Goal: Task Accomplishment & Management: Complete application form

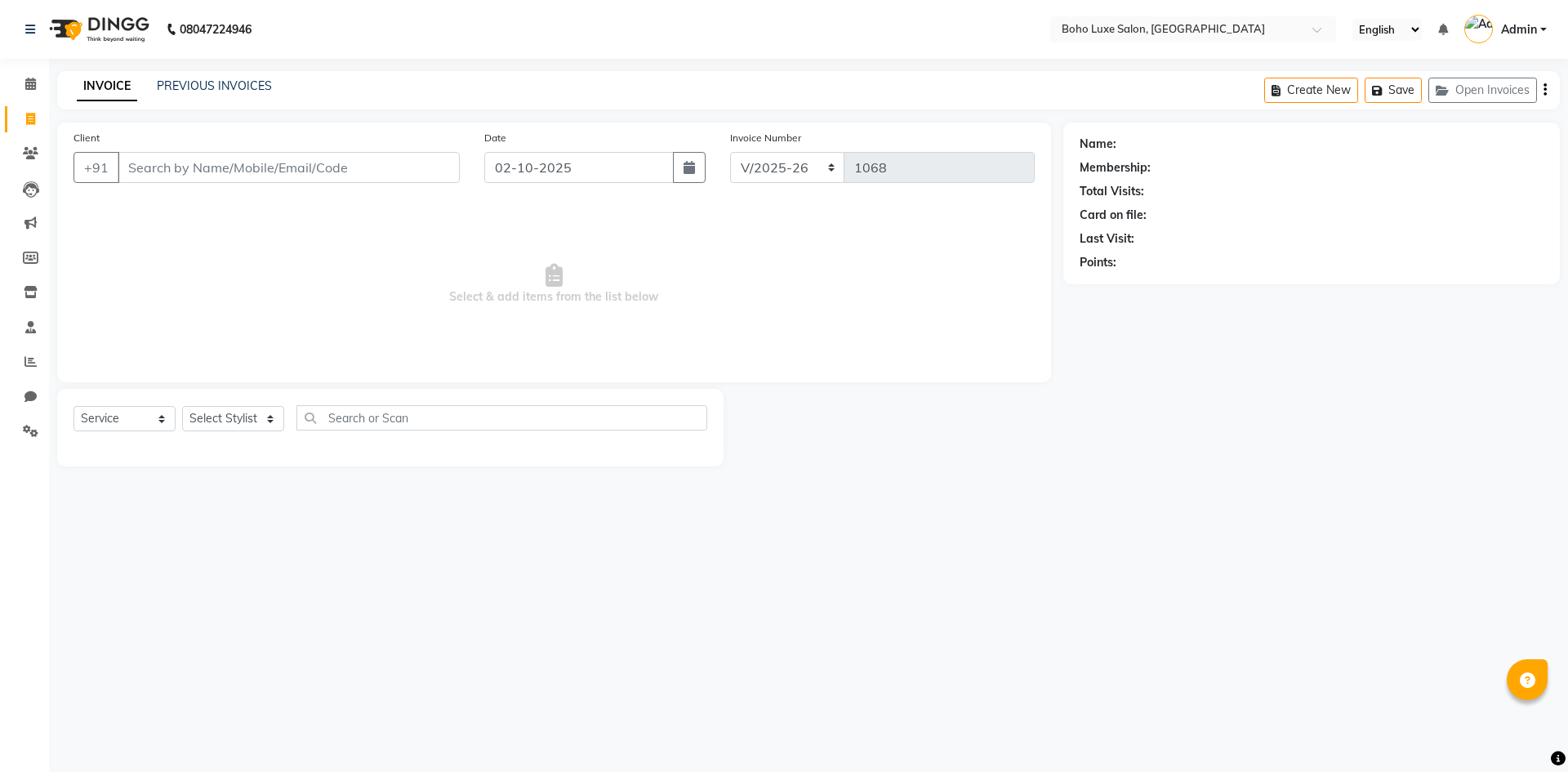
select select "7694"
select select "service"
click at [260, 409] on select "Select Stylist [PERSON_NAME] [PERSON_NAME] Gowriparvathi [PERSON_NAME] [PERSON_…" at bounding box center [233, 418] width 102 height 25
select select "68560"
click at [182, 406] on select "Select Stylist [PERSON_NAME] [PERSON_NAME] Gowriparvathi [PERSON_NAME] [PERSON_…" at bounding box center [233, 418] width 102 height 25
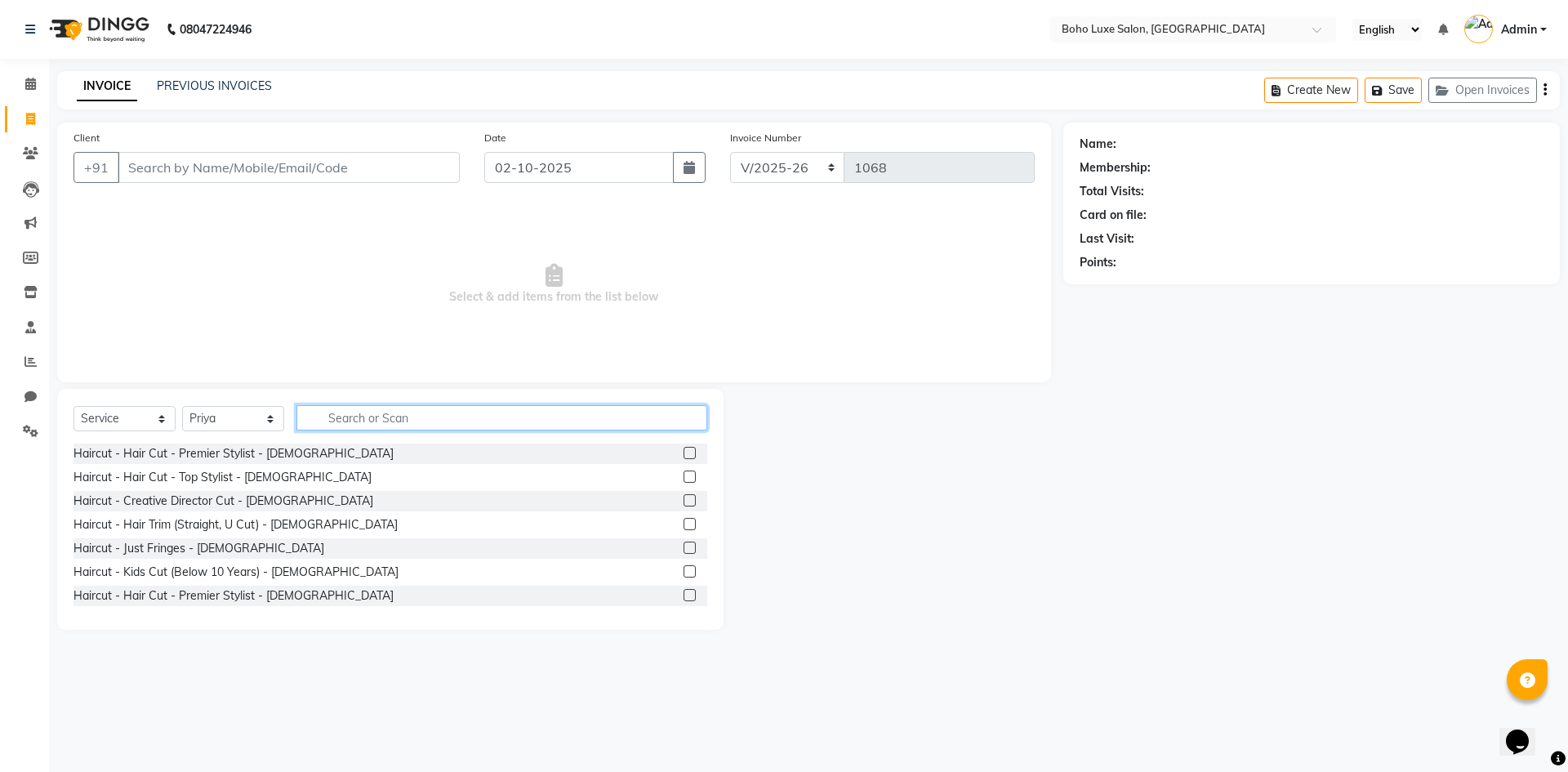
click at [325, 416] on input "text" at bounding box center [501, 417] width 411 height 25
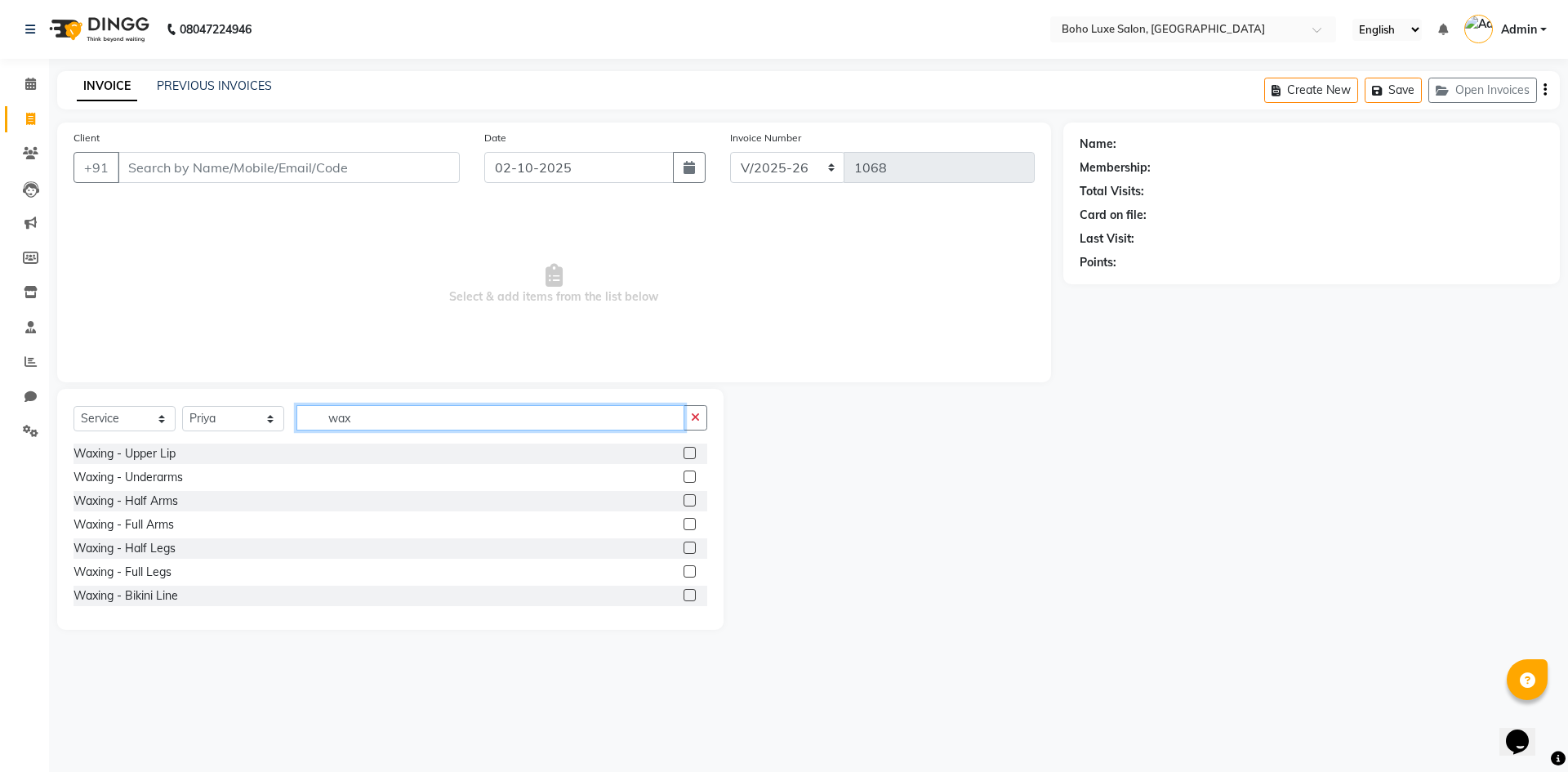
type input "wax"
click at [683, 475] on label at bounding box center [689, 477] width 12 height 12
click at [683, 475] on input "checkbox" at bounding box center [688, 477] width 10 height 10
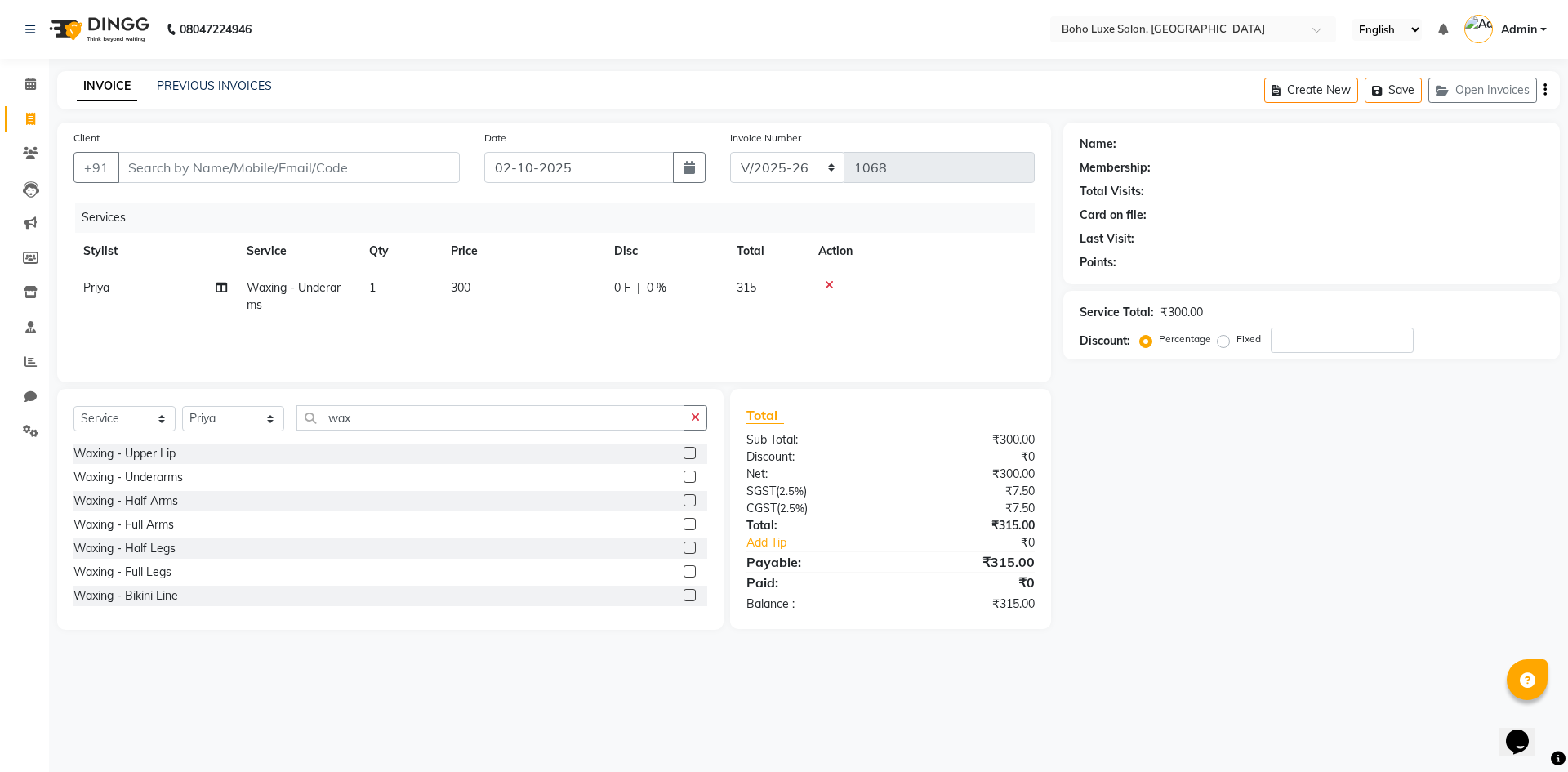
click at [683, 475] on label at bounding box center [689, 477] width 12 height 12
click at [683, 475] on input "checkbox" at bounding box center [688, 477] width 10 height 10
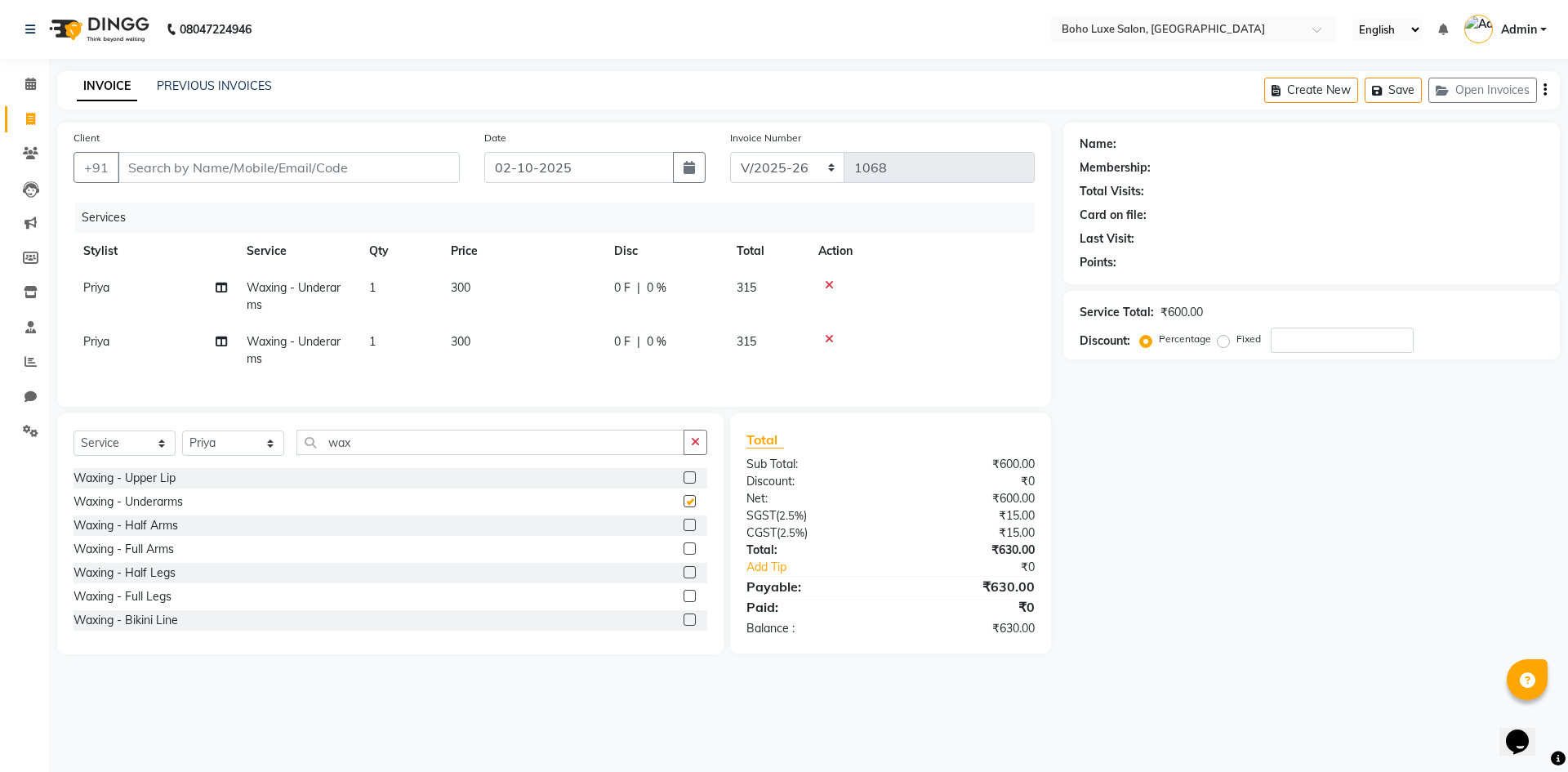
checkbox input "false"
click at [683, 579] on label at bounding box center [689, 572] width 12 height 12
click at [683, 579] on input "checkbox" at bounding box center [688, 573] width 10 height 10
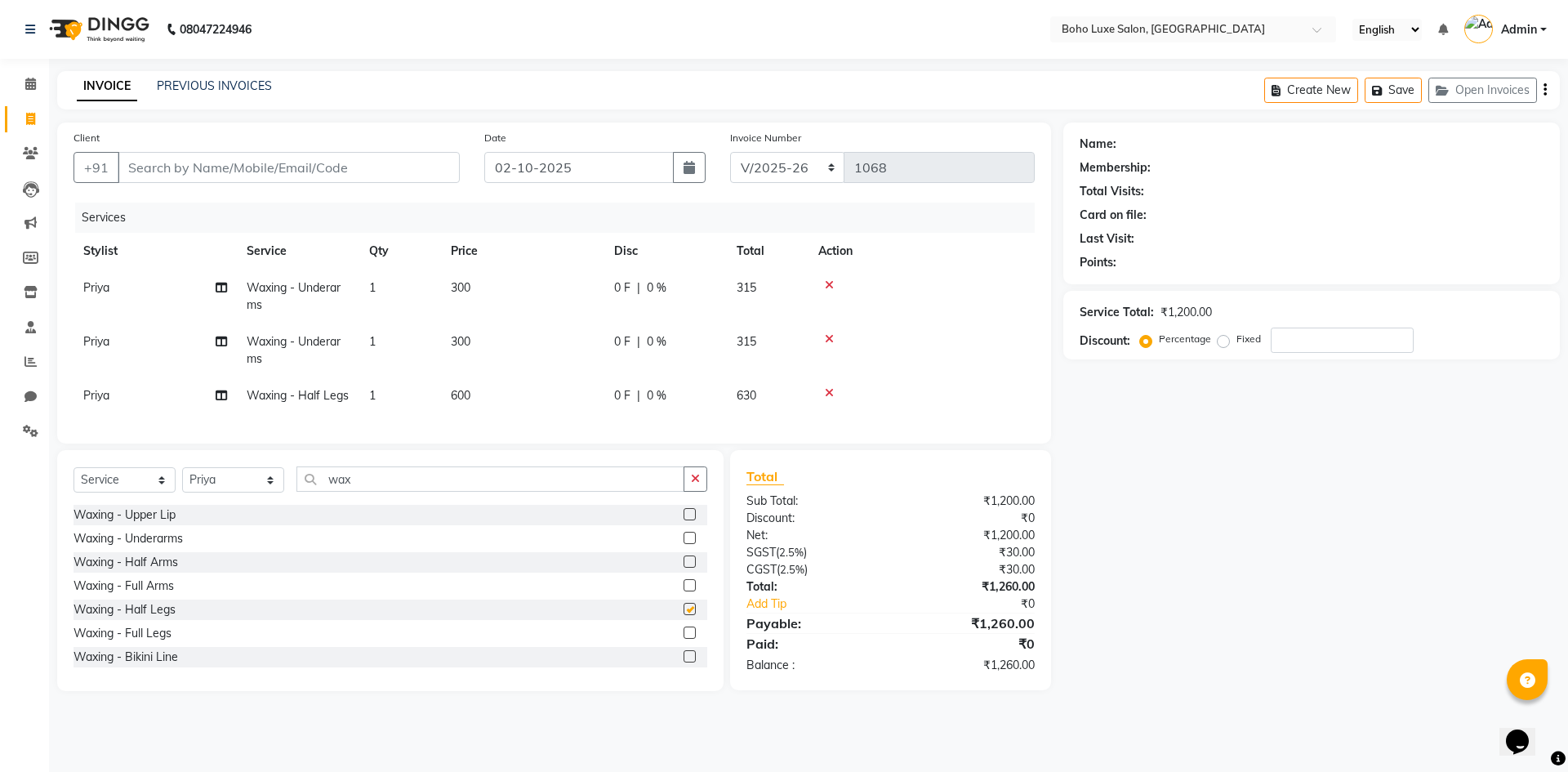
checkbox input "false"
click at [683, 639] on label at bounding box center [689, 633] width 12 height 12
click at [683, 639] on input "checkbox" at bounding box center [688, 634] width 10 height 10
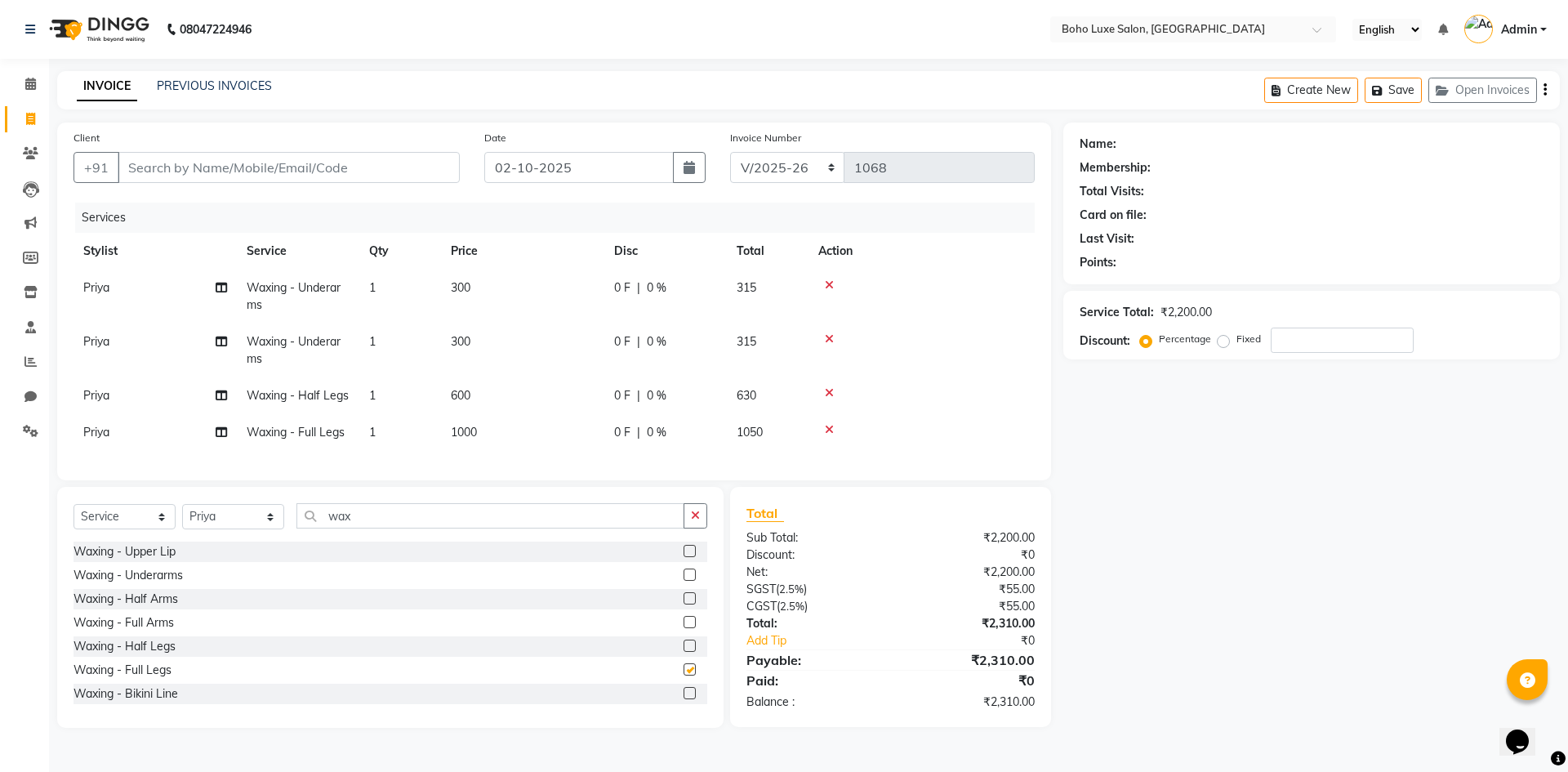
checkbox input "false"
click at [683, 629] on label at bounding box center [689, 622] width 12 height 12
click at [683, 629] on input "checkbox" at bounding box center [688, 623] width 10 height 10
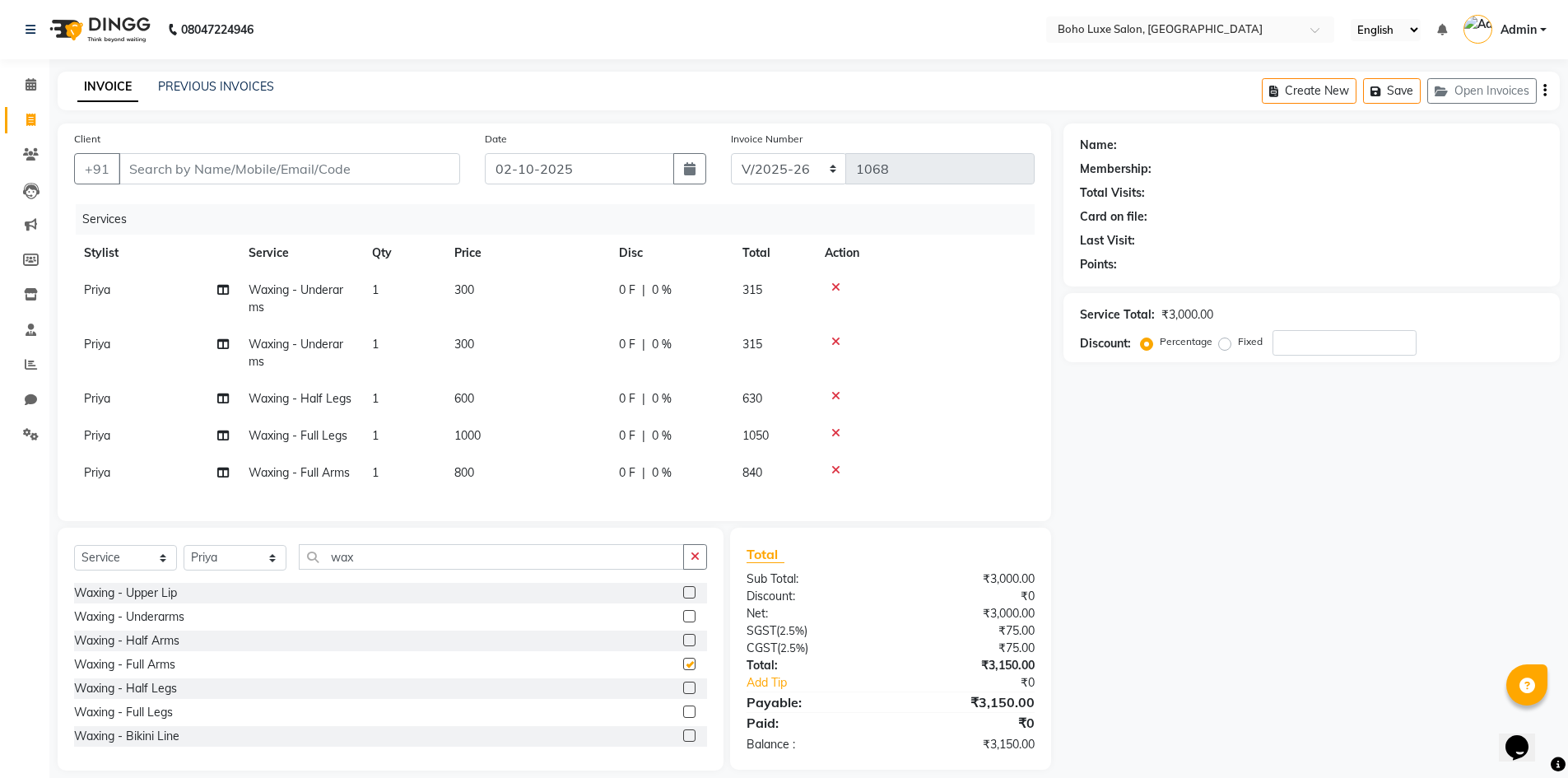
checkbox input "false"
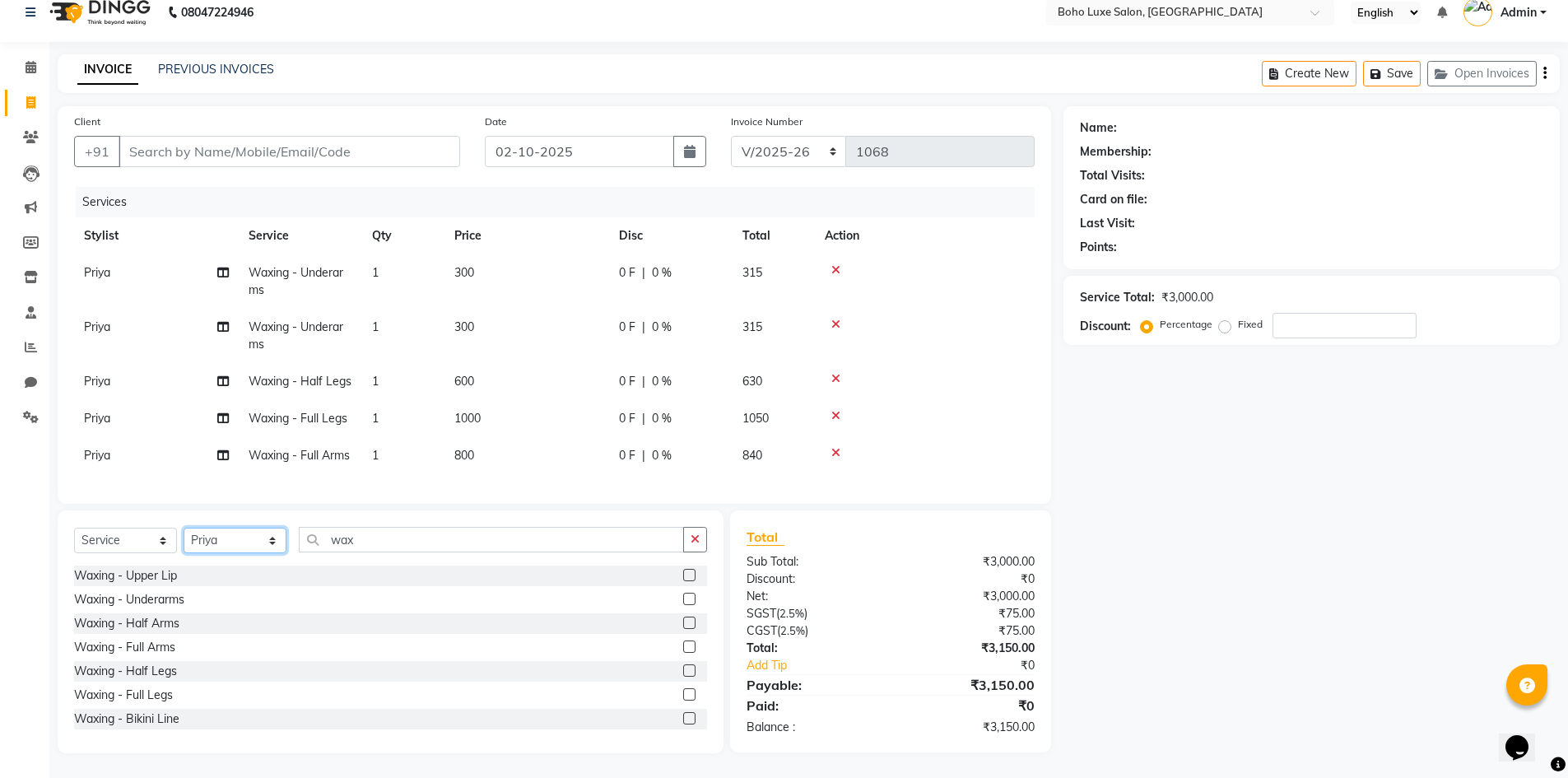
click at [261, 543] on select "Select Stylist [PERSON_NAME] [PERSON_NAME] Gowriparvathi [PERSON_NAME] [PERSON_…" at bounding box center [235, 540] width 103 height 25
select select "84267"
click at [183, 528] on select "Select Stylist [PERSON_NAME] [PERSON_NAME] Gowriparvathi [PERSON_NAME] [PERSON_…" at bounding box center [235, 540] width 103 height 25
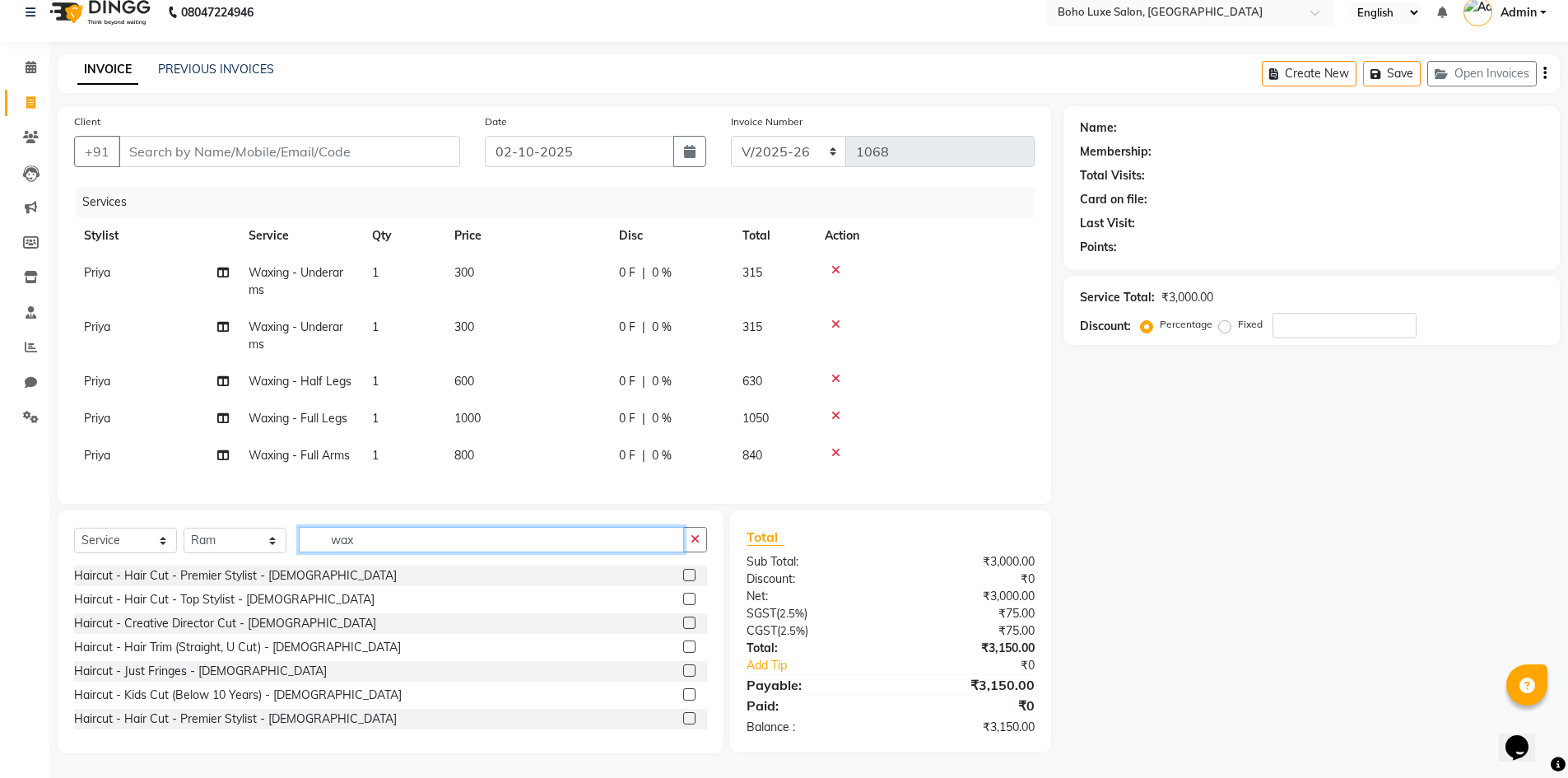
click at [357, 542] on input "wax" at bounding box center [491, 539] width 385 height 25
click at [684, 576] on label at bounding box center [690, 575] width 12 height 12
click at [684, 576] on input "checkbox" at bounding box center [689, 575] width 10 height 10
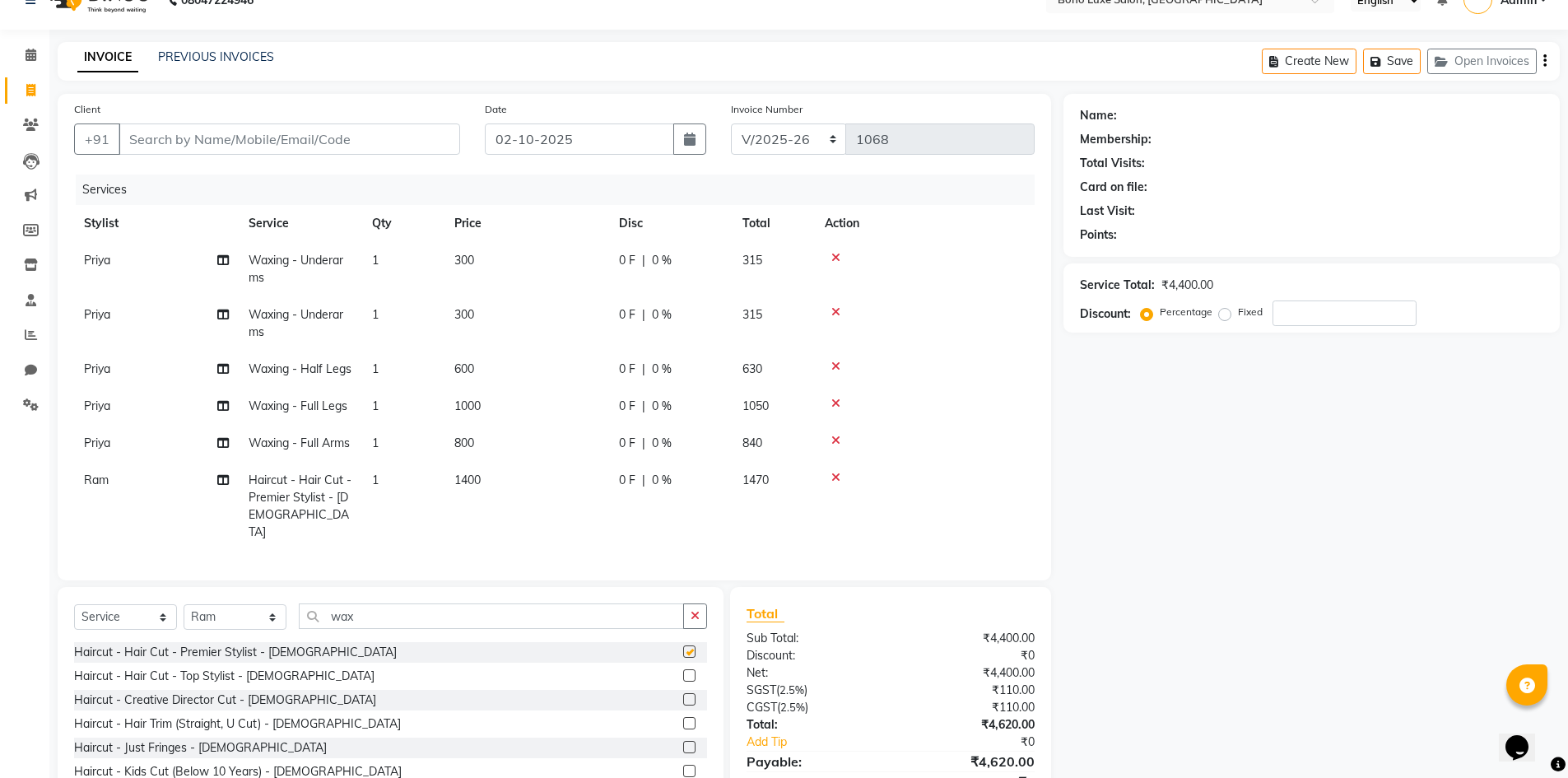
checkbox input "false"
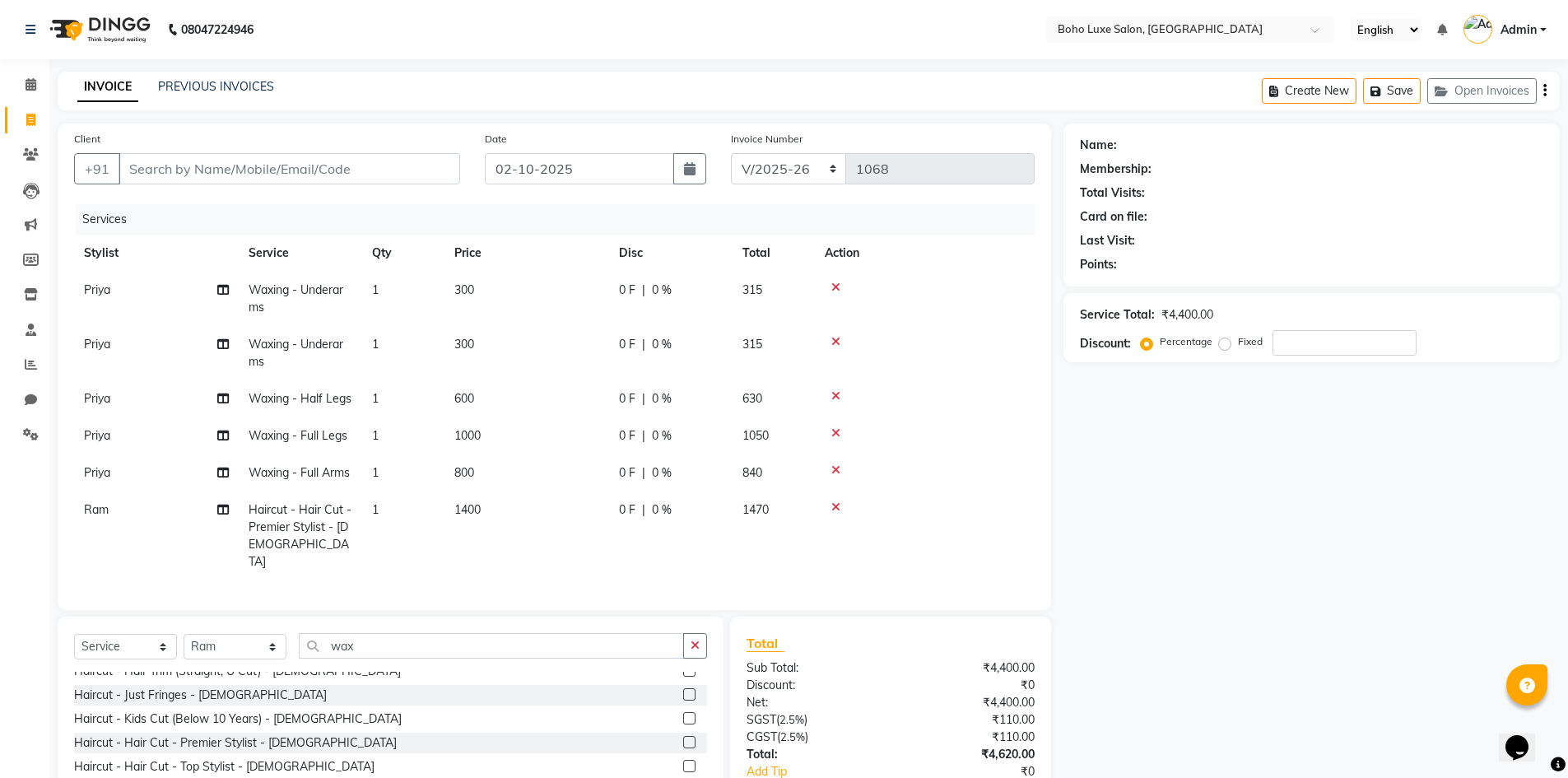
scroll to position [101, 0]
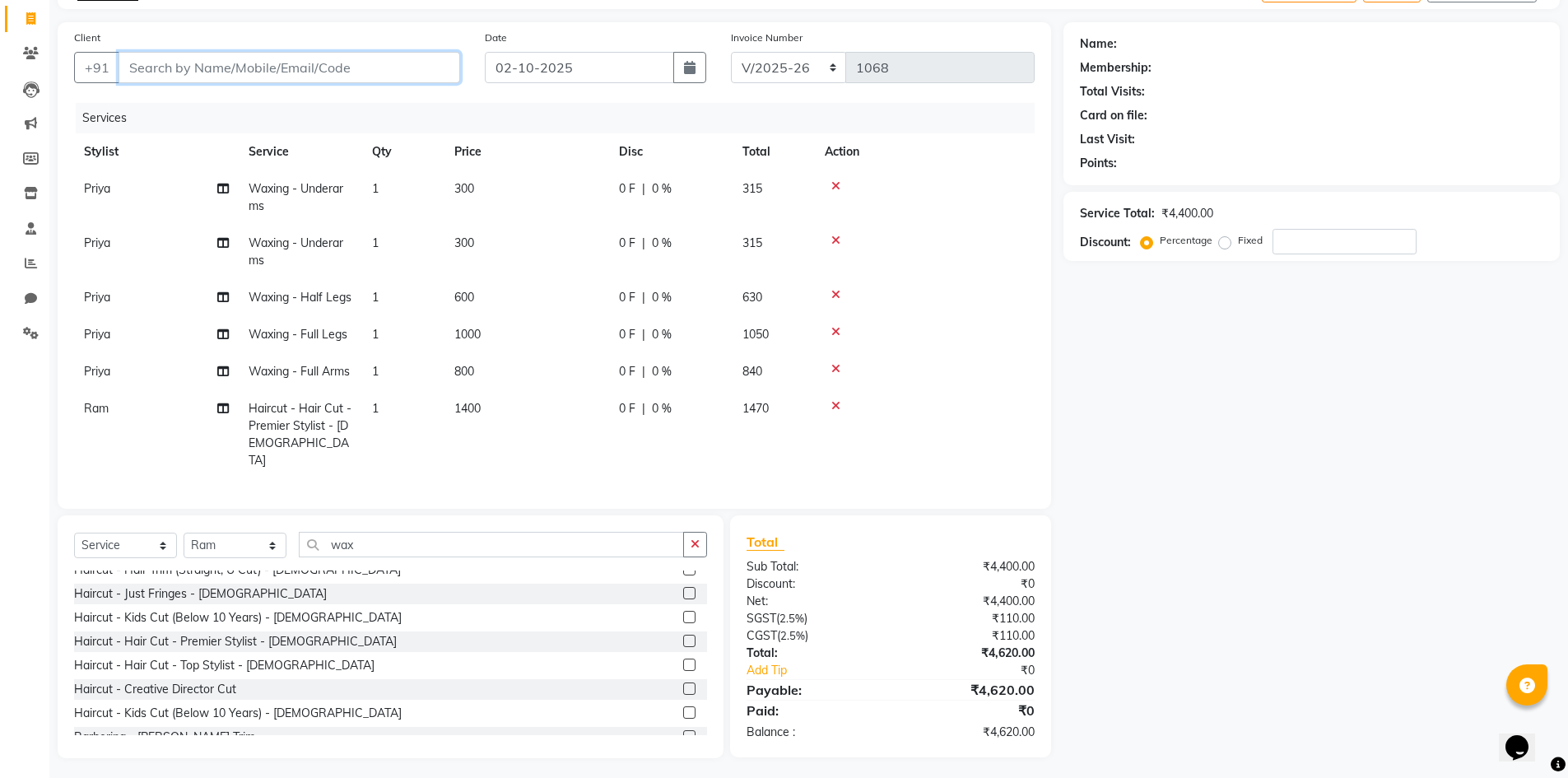
click at [300, 72] on input "Client" at bounding box center [289, 68] width 342 height 31
type input "4"
type input "0"
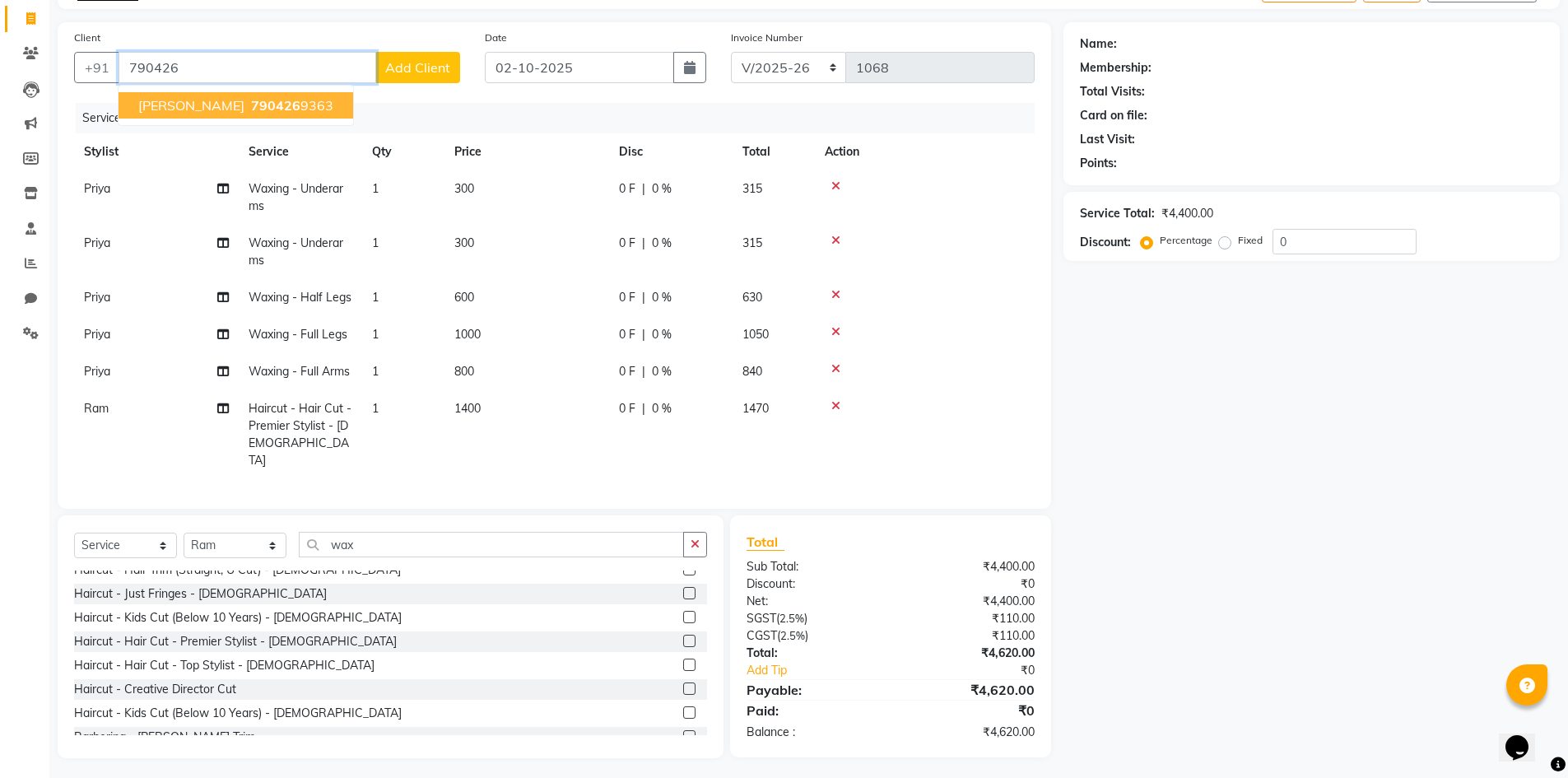
click at [277, 106] on ngb-highlight "790426 9363" at bounding box center [290, 105] width 86 height 16
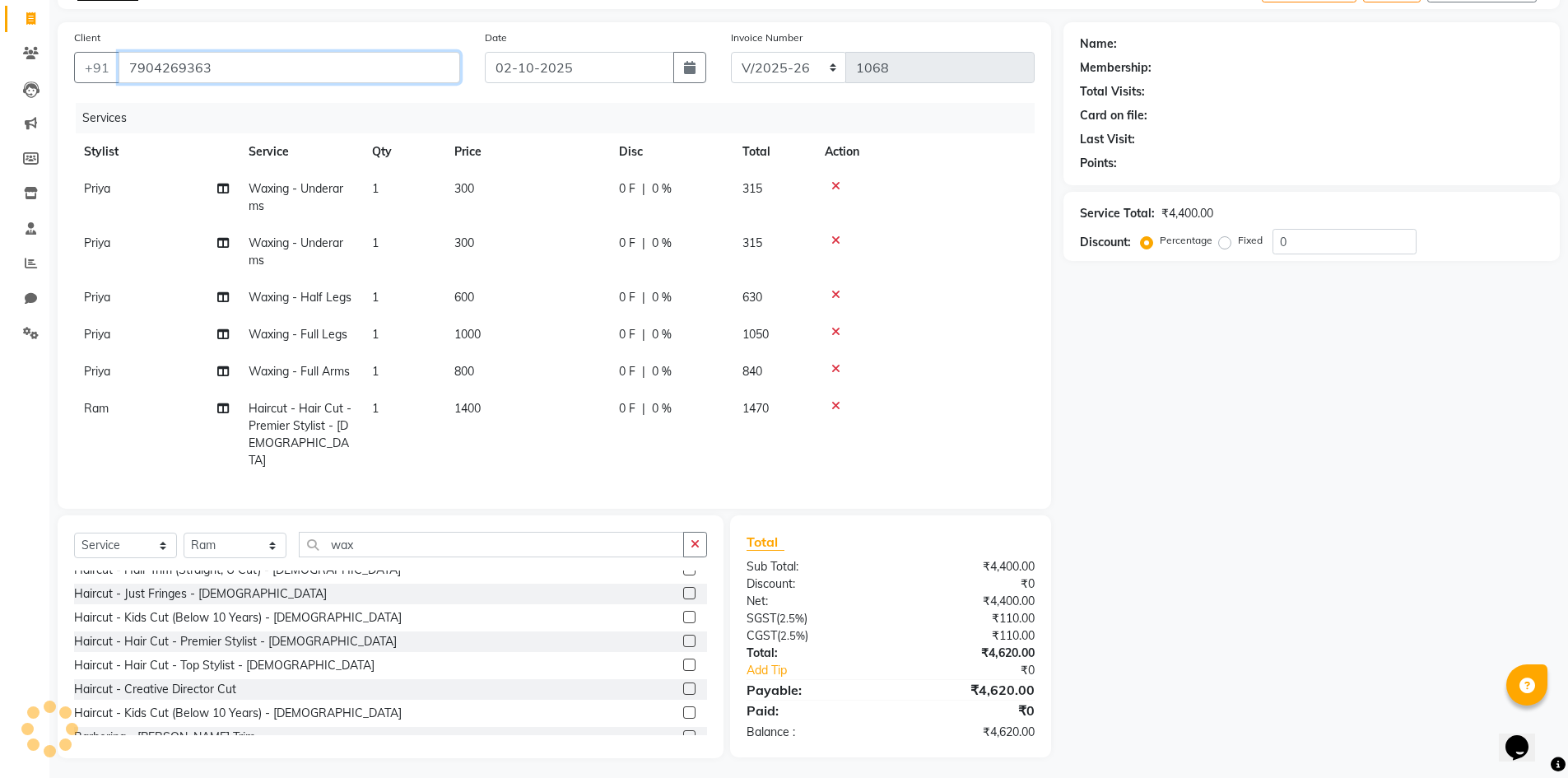
type input "7904269363"
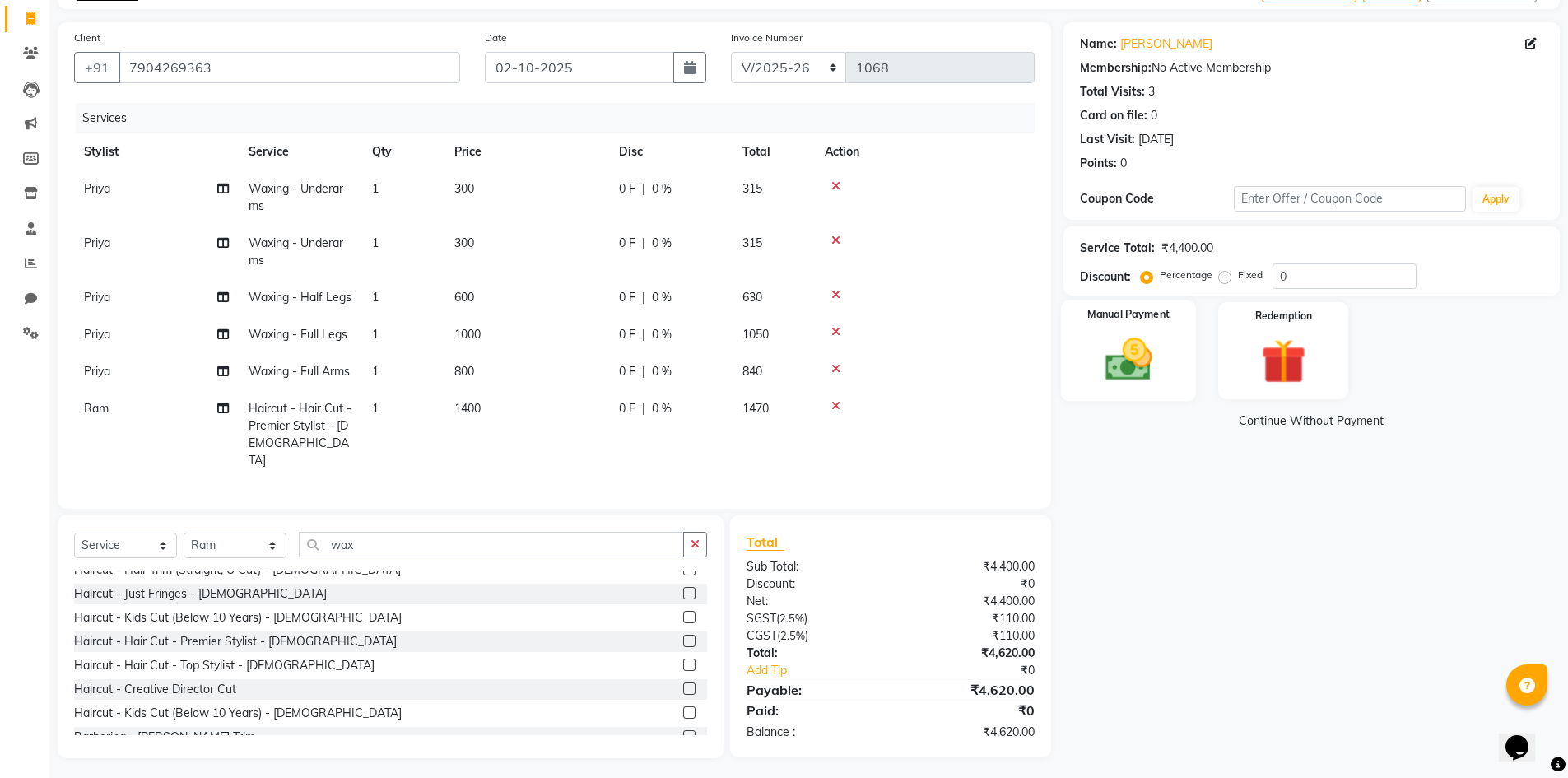
click at [1119, 340] on img at bounding box center [1129, 359] width 76 height 54
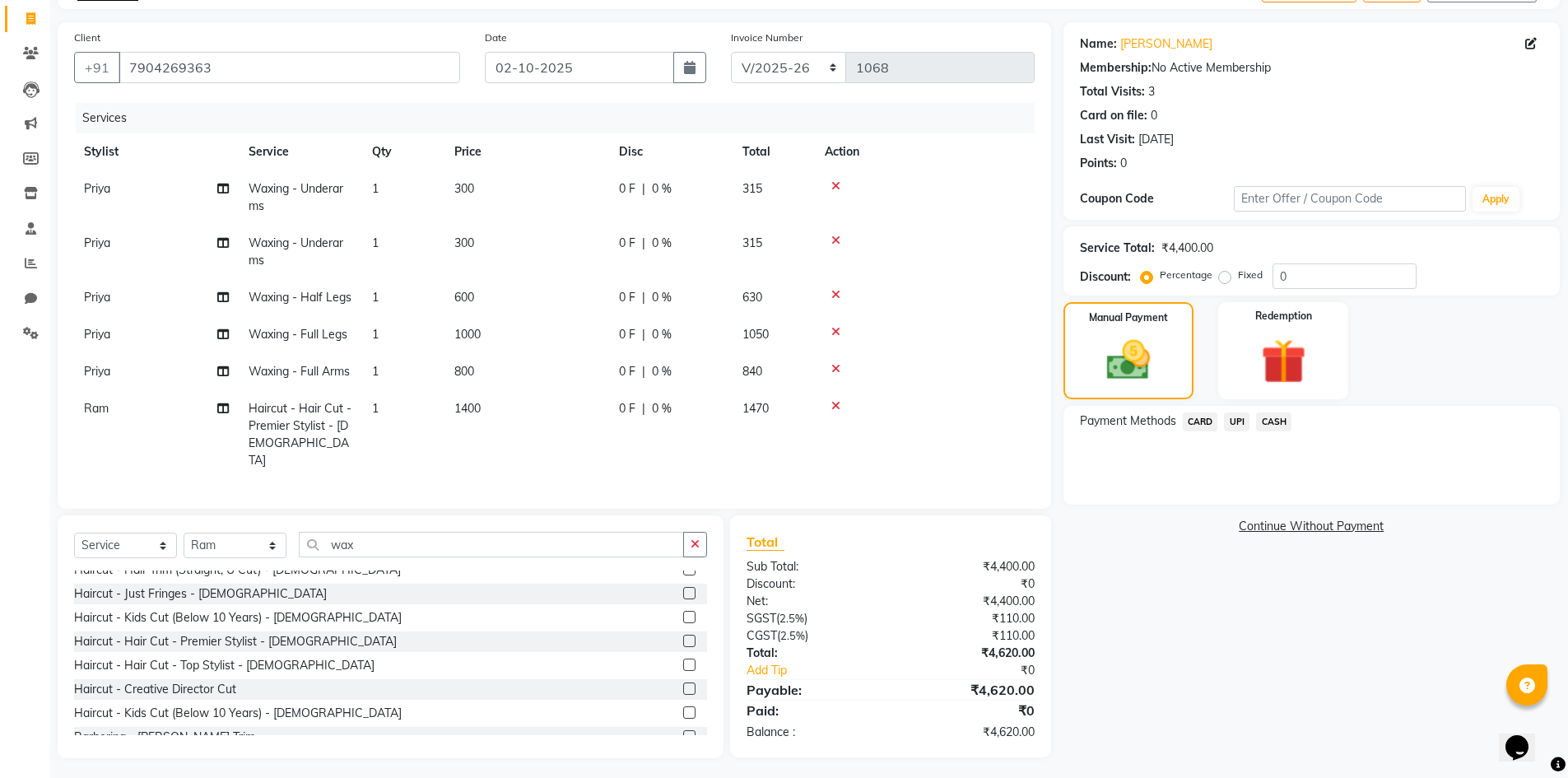
click at [1242, 421] on span "UPI" at bounding box center [1237, 422] width 25 height 19
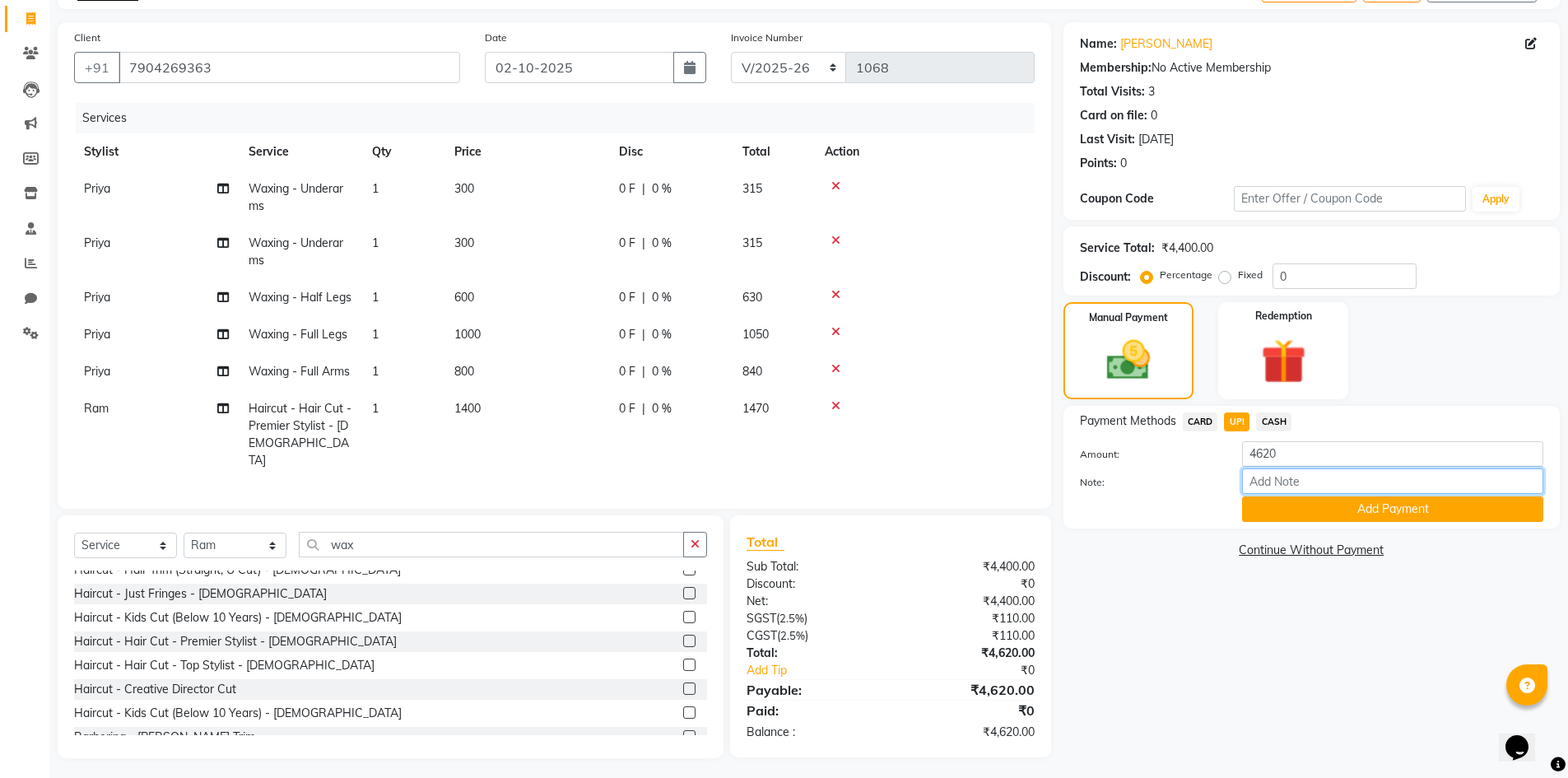
click at [1275, 485] on input "Note:" at bounding box center [1393, 480] width 301 height 25
type input "boho luxe bill"
click at [1404, 506] on button "Add Payment" at bounding box center [1393, 509] width 301 height 25
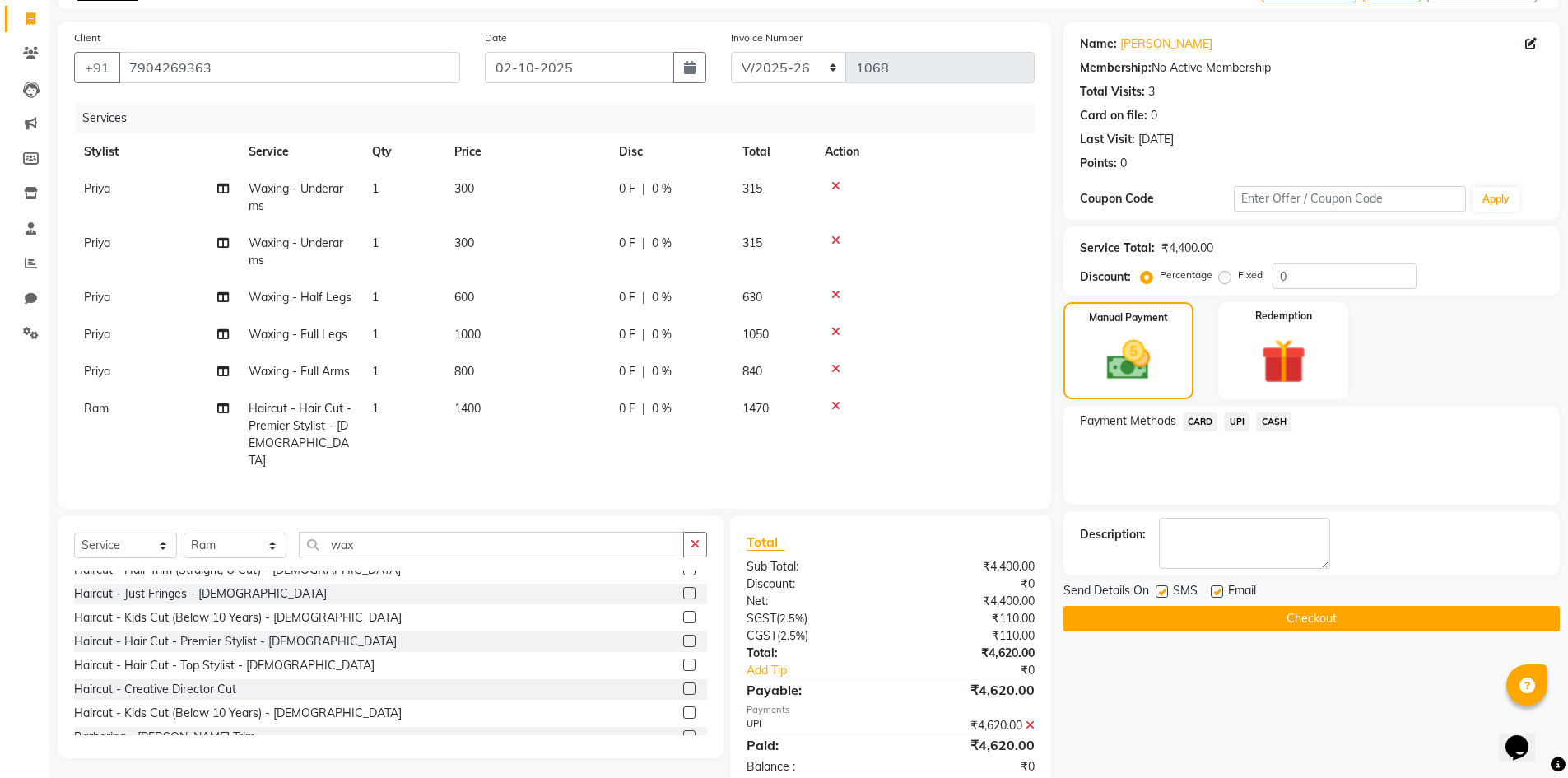
click at [1219, 596] on label at bounding box center [1218, 591] width 12 height 12
click at [1219, 596] on input "checkbox" at bounding box center [1217, 592] width 10 height 10
checkbox input "false"
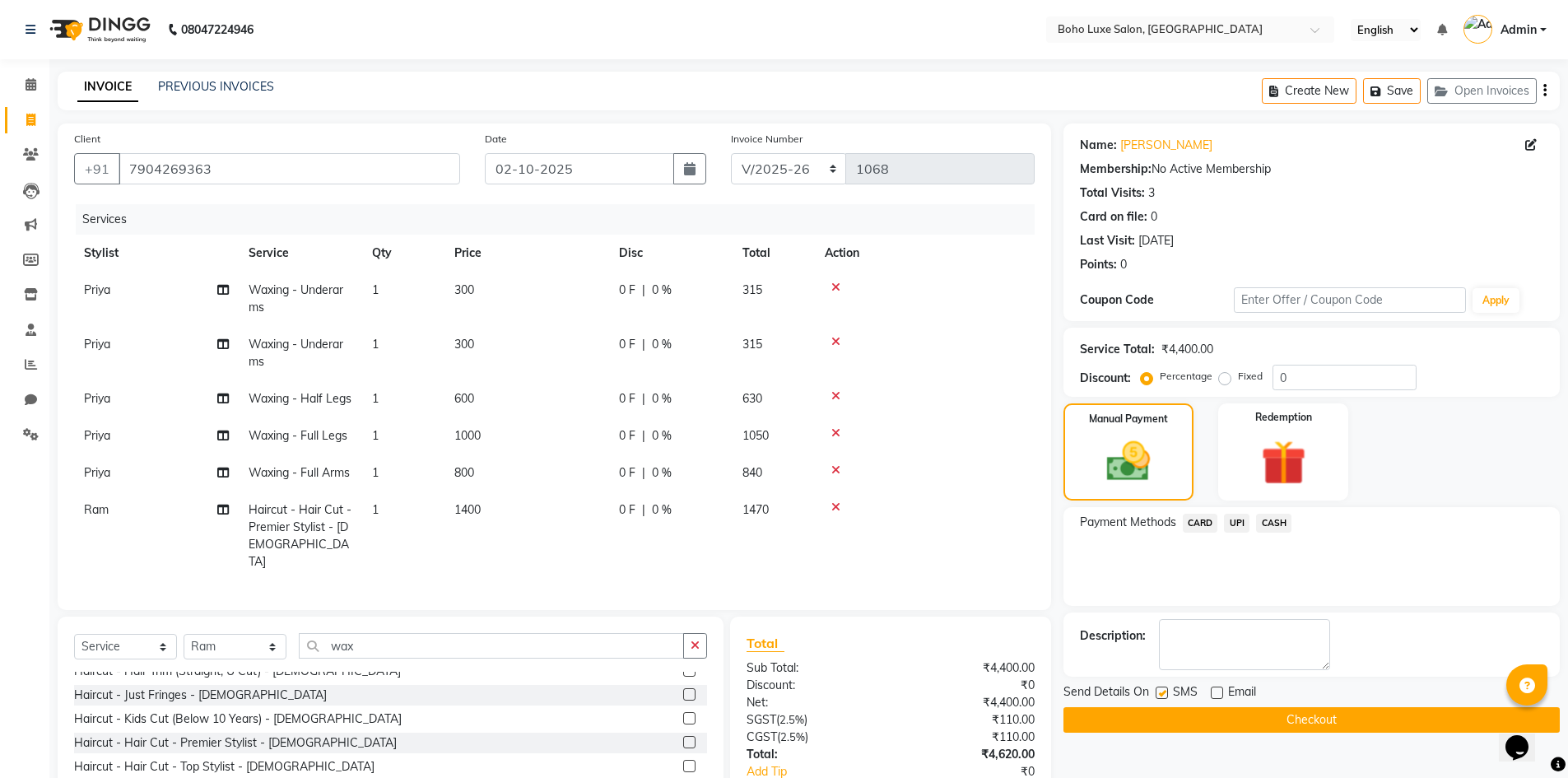
scroll to position [135, 0]
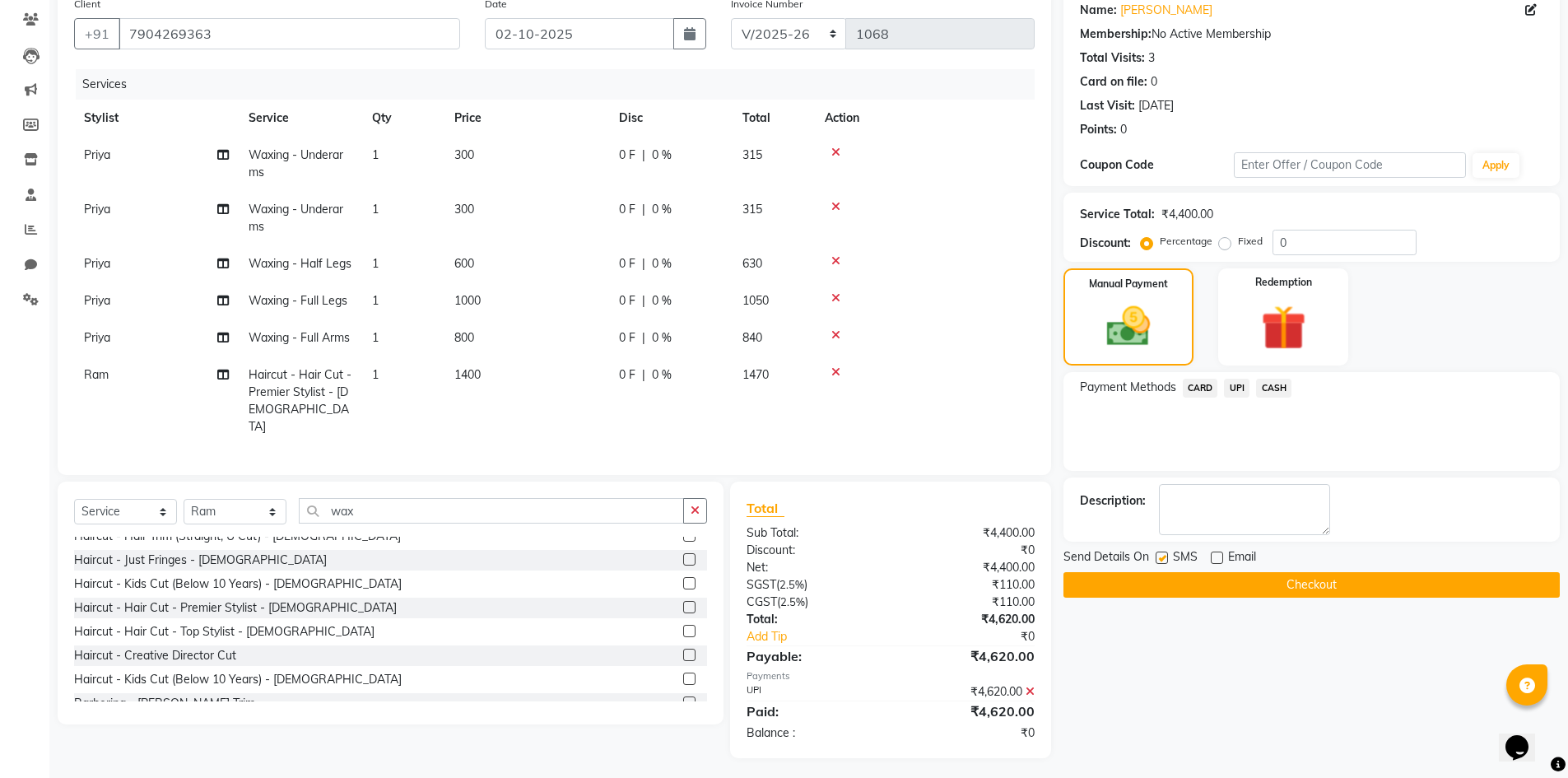
click at [1279, 582] on button "Checkout" at bounding box center [1312, 584] width 497 height 25
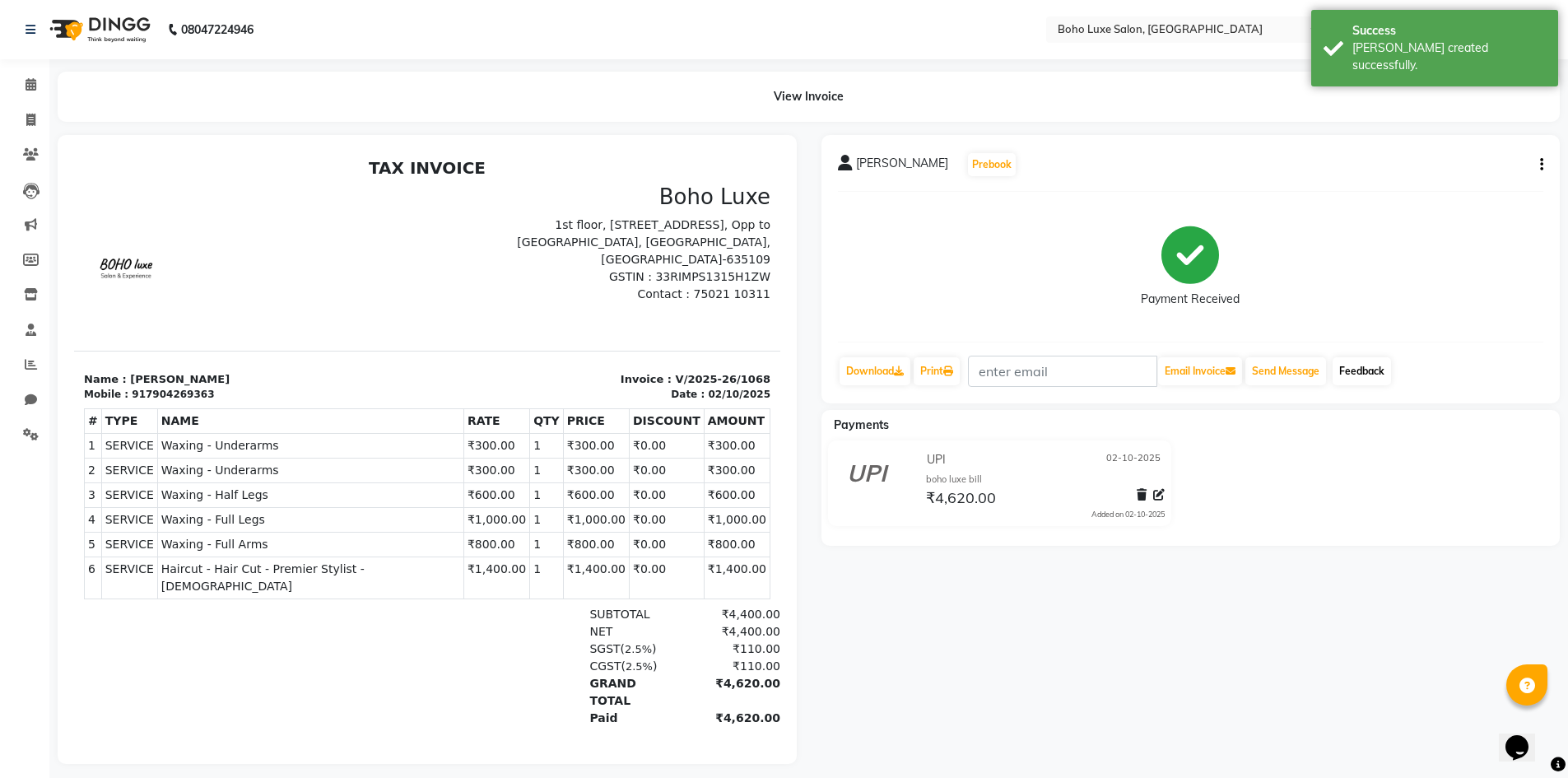
click at [1372, 370] on link "Feedback" at bounding box center [1362, 371] width 59 height 28
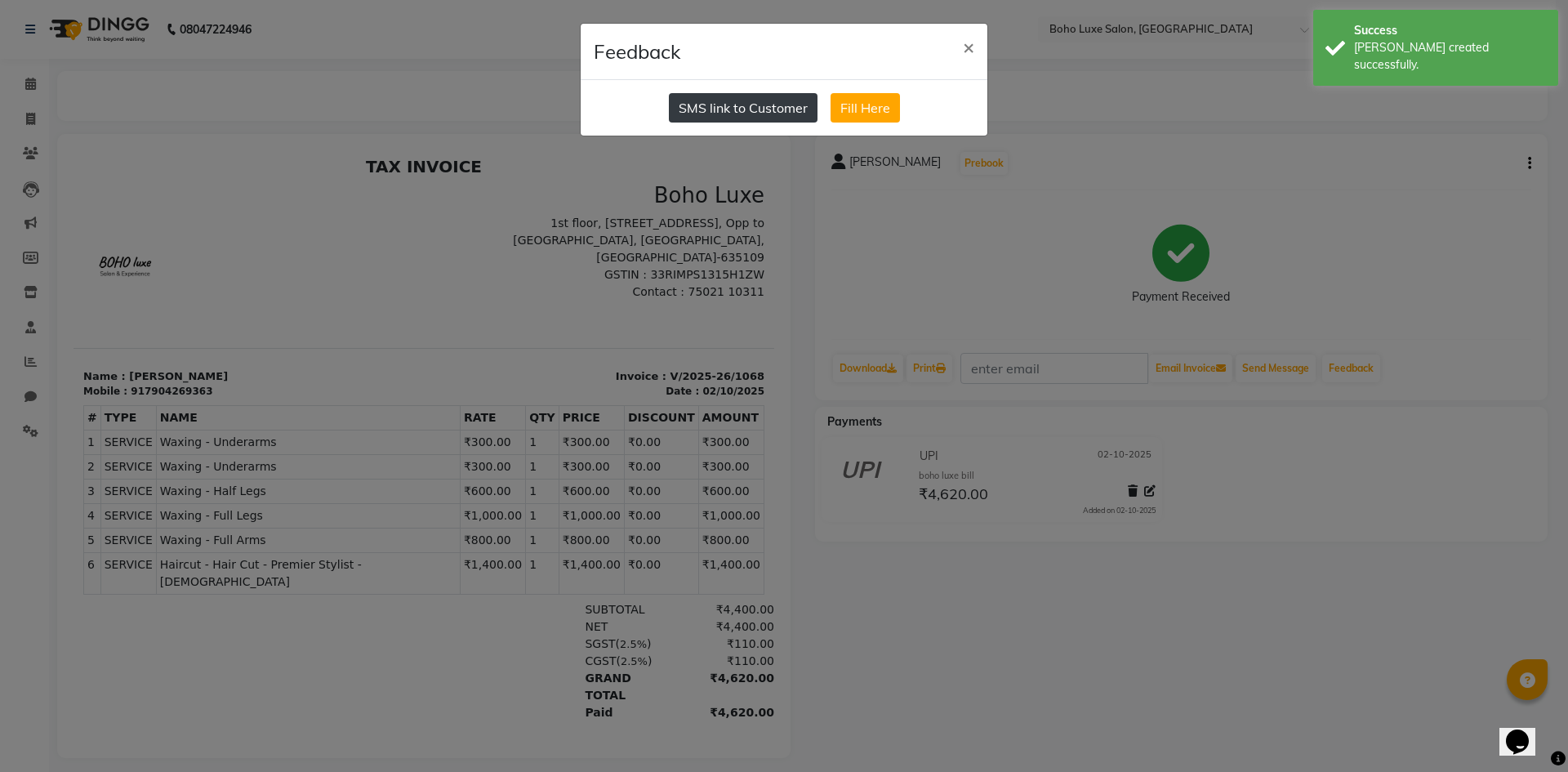
click at [766, 104] on button "SMS link to Customer" at bounding box center [742, 107] width 148 height 29
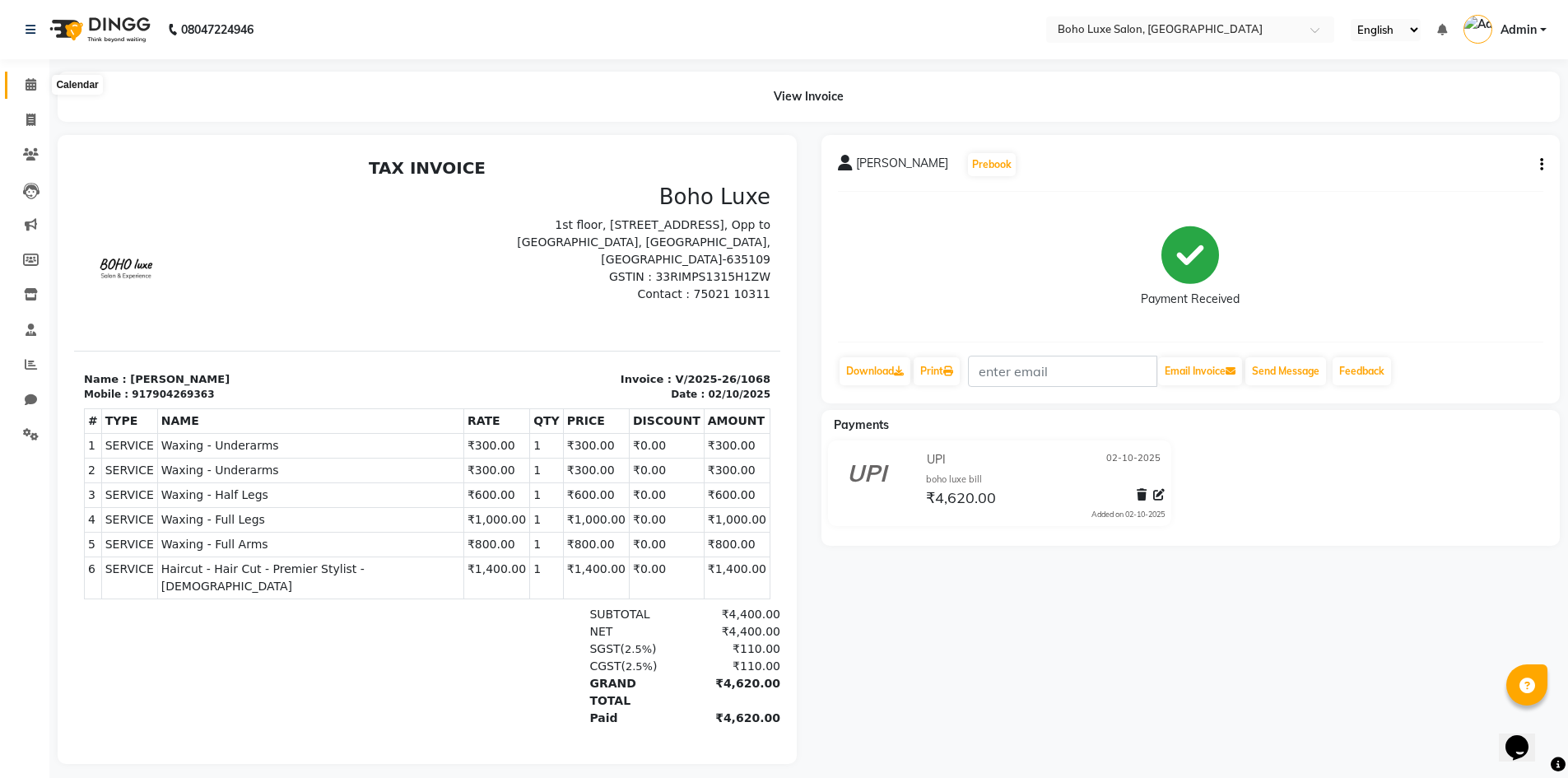
click at [42, 93] on span at bounding box center [30, 86] width 29 height 19
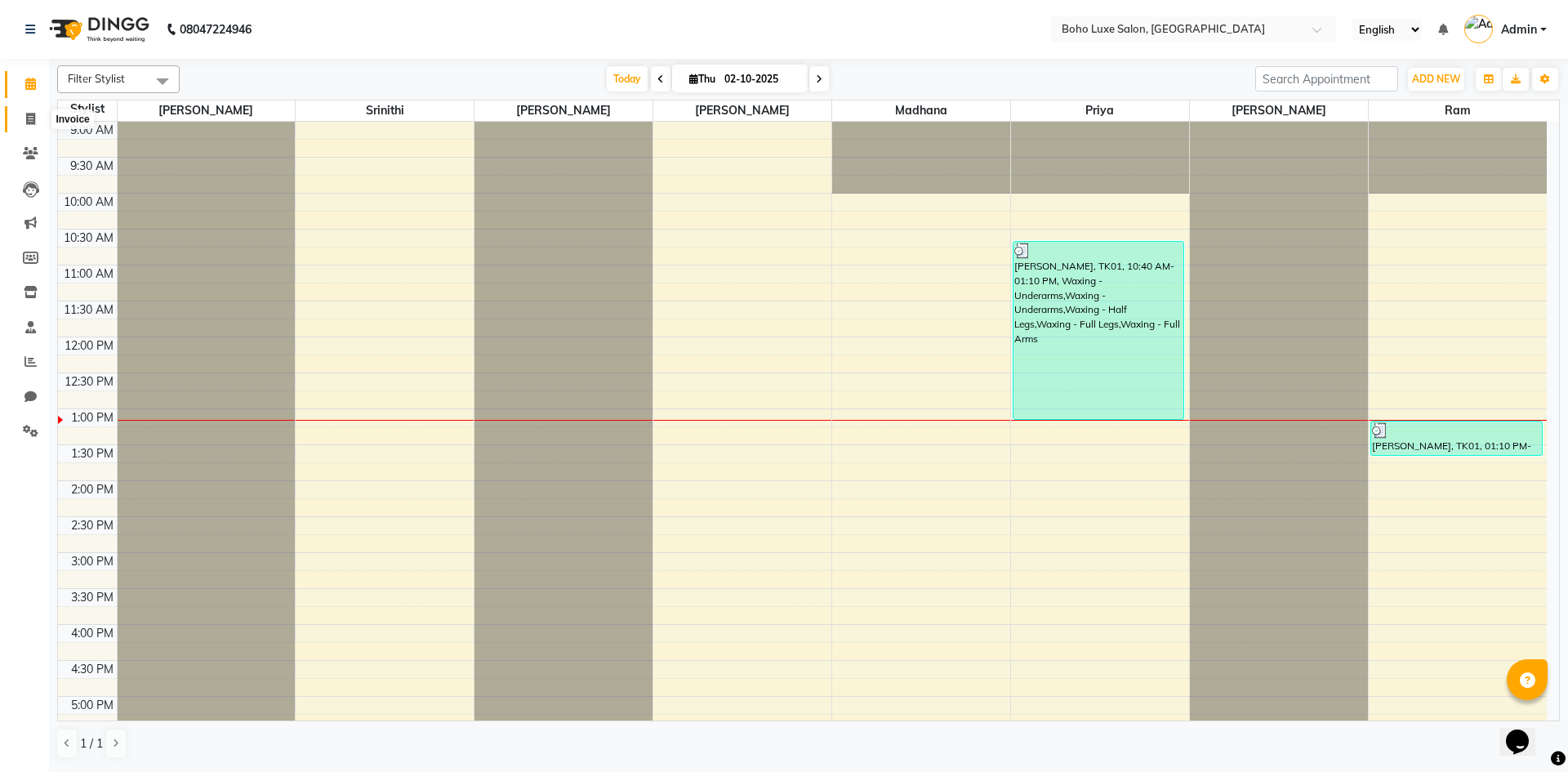
click at [37, 120] on span at bounding box center [30, 119] width 28 height 19
select select "service"
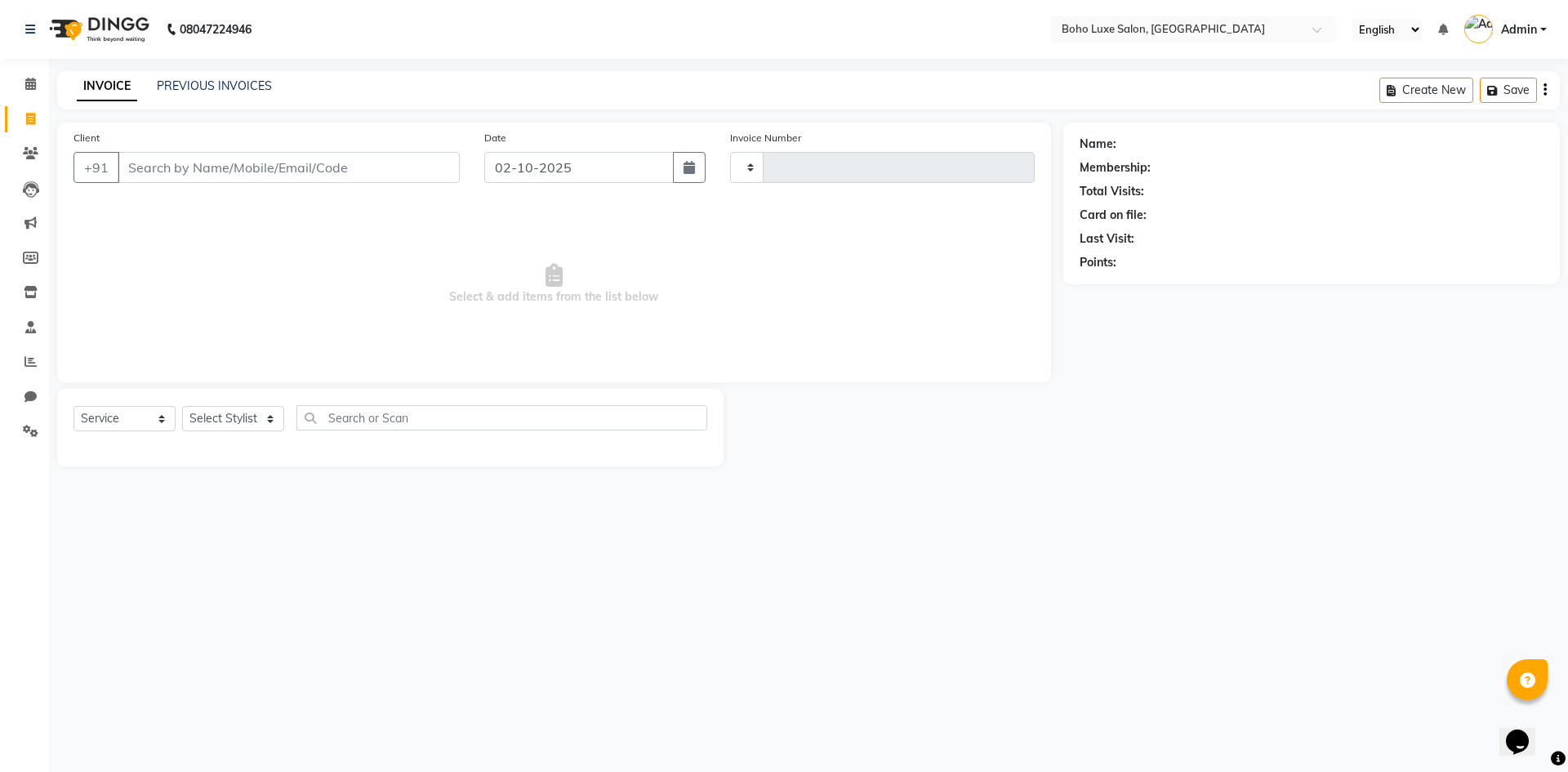
type input "1069"
select select "7694"
click at [254, 90] on link "PREVIOUS INVOICES" at bounding box center [215, 85] width 115 height 15
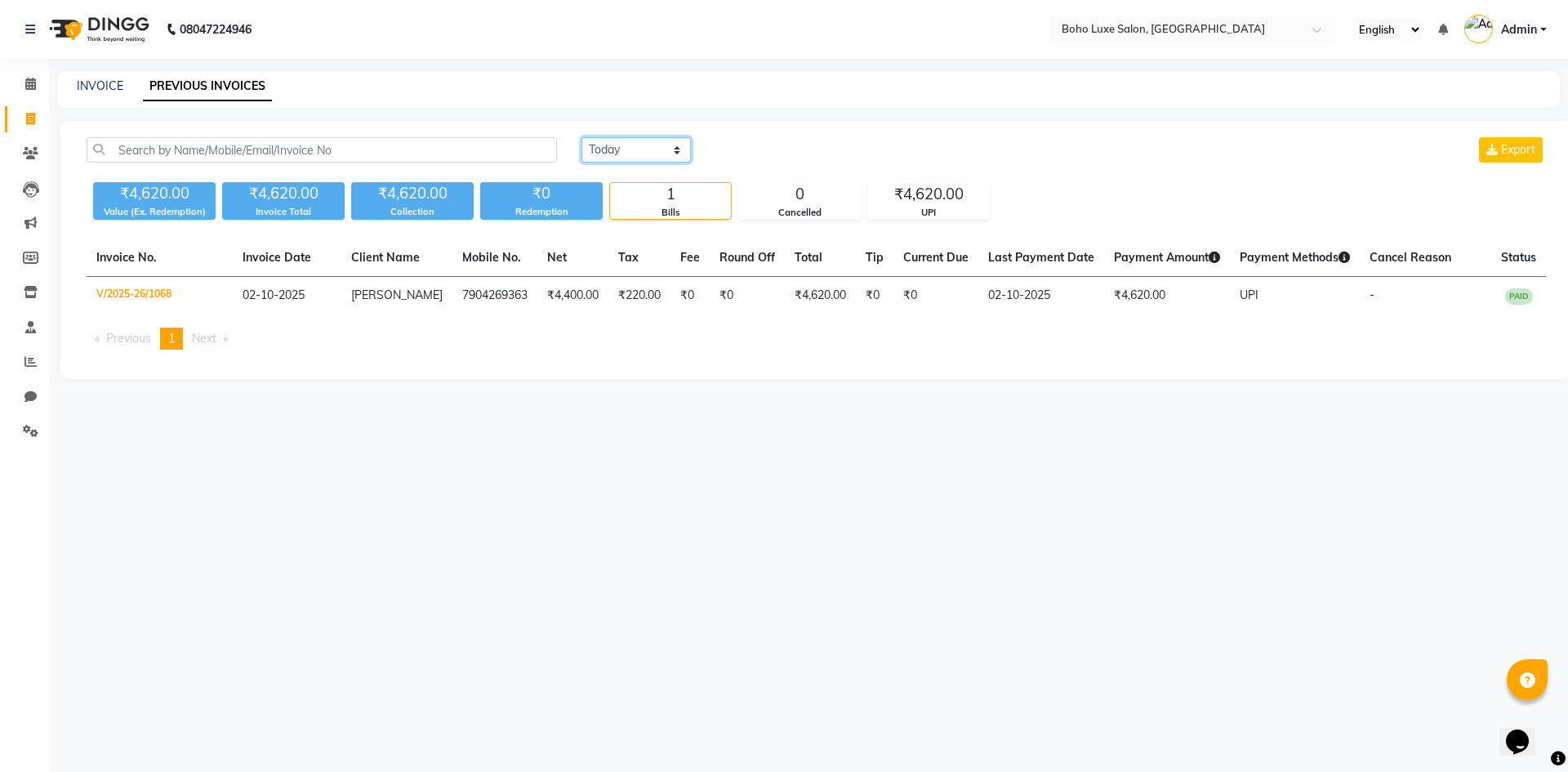
click at [659, 143] on select "[DATE] [DATE] Custom Range" at bounding box center [635, 149] width 109 height 25
select select "range"
click at [581, 137] on select "[DATE] [DATE] Custom Range" at bounding box center [635, 149] width 109 height 25
click at [814, 142] on input "02-10-2025" at bounding box center [769, 150] width 114 height 23
select select "10"
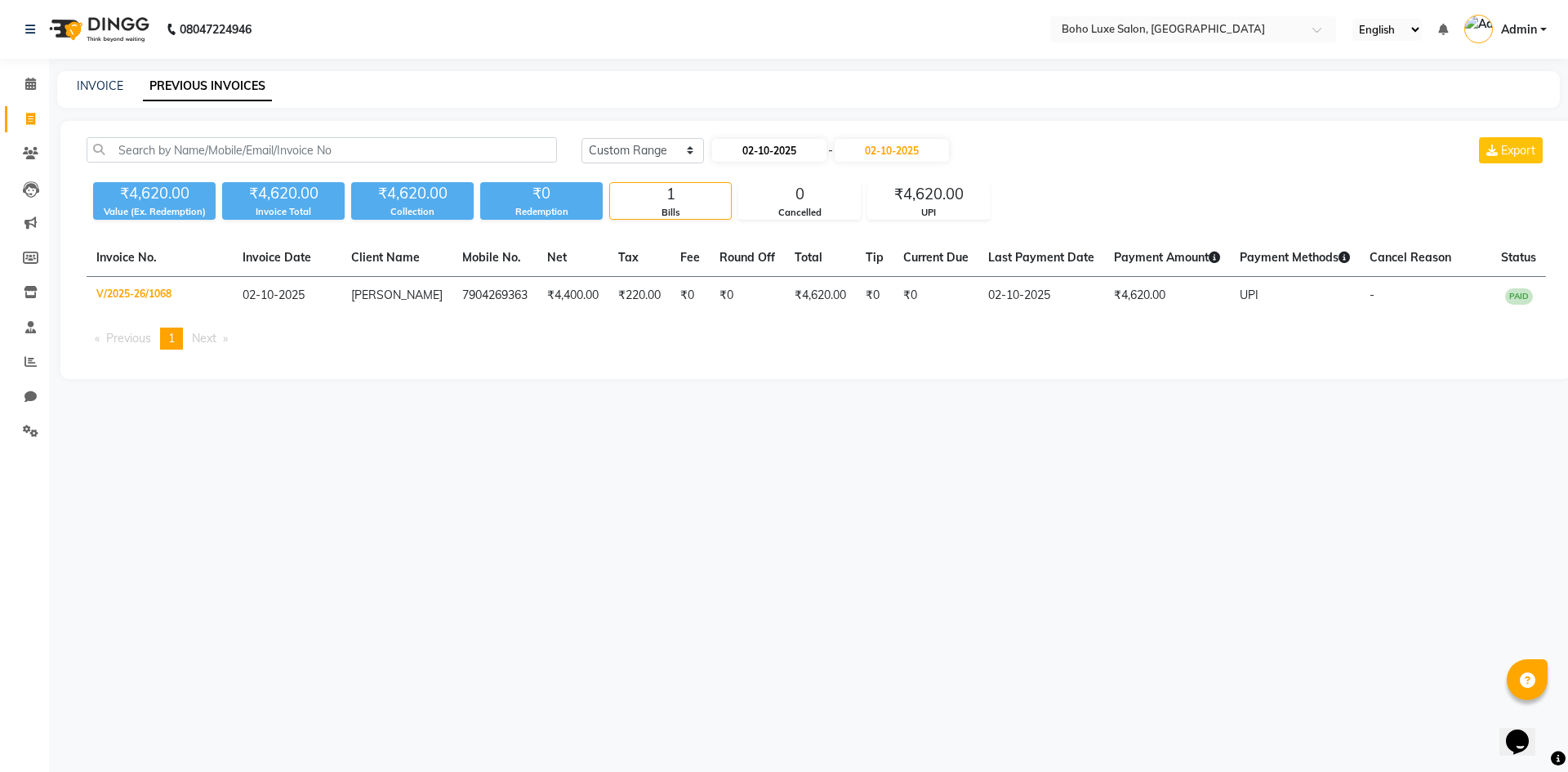
select select "2025"
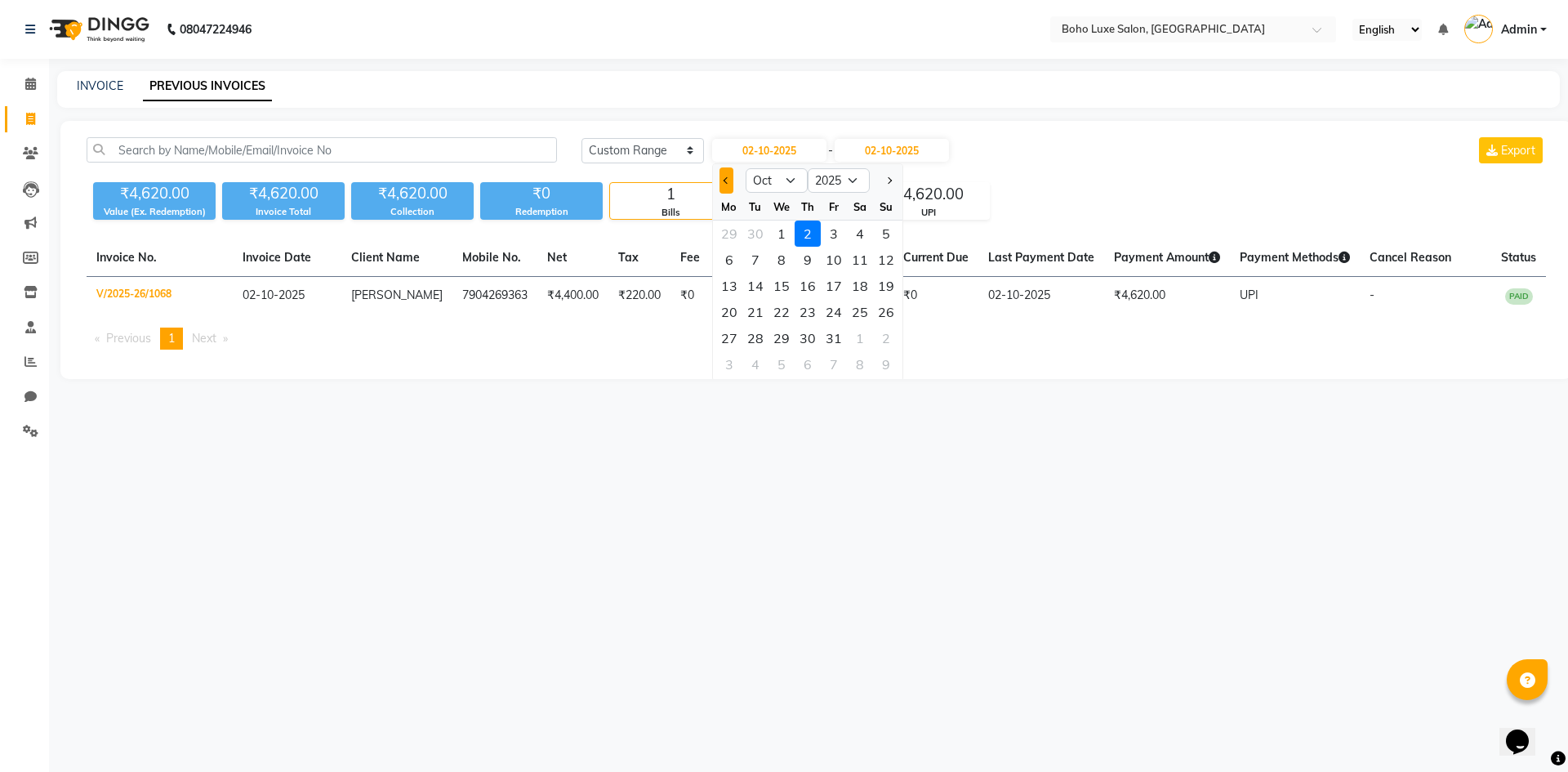
click at [722, 177] on button "Previous month" at bounding box center [726, 180] width 14 height 26
select select "9"
click at [879, 234] on div "7" at bounding box center [886, 234] width 26 height 26
type input "[DATE]"
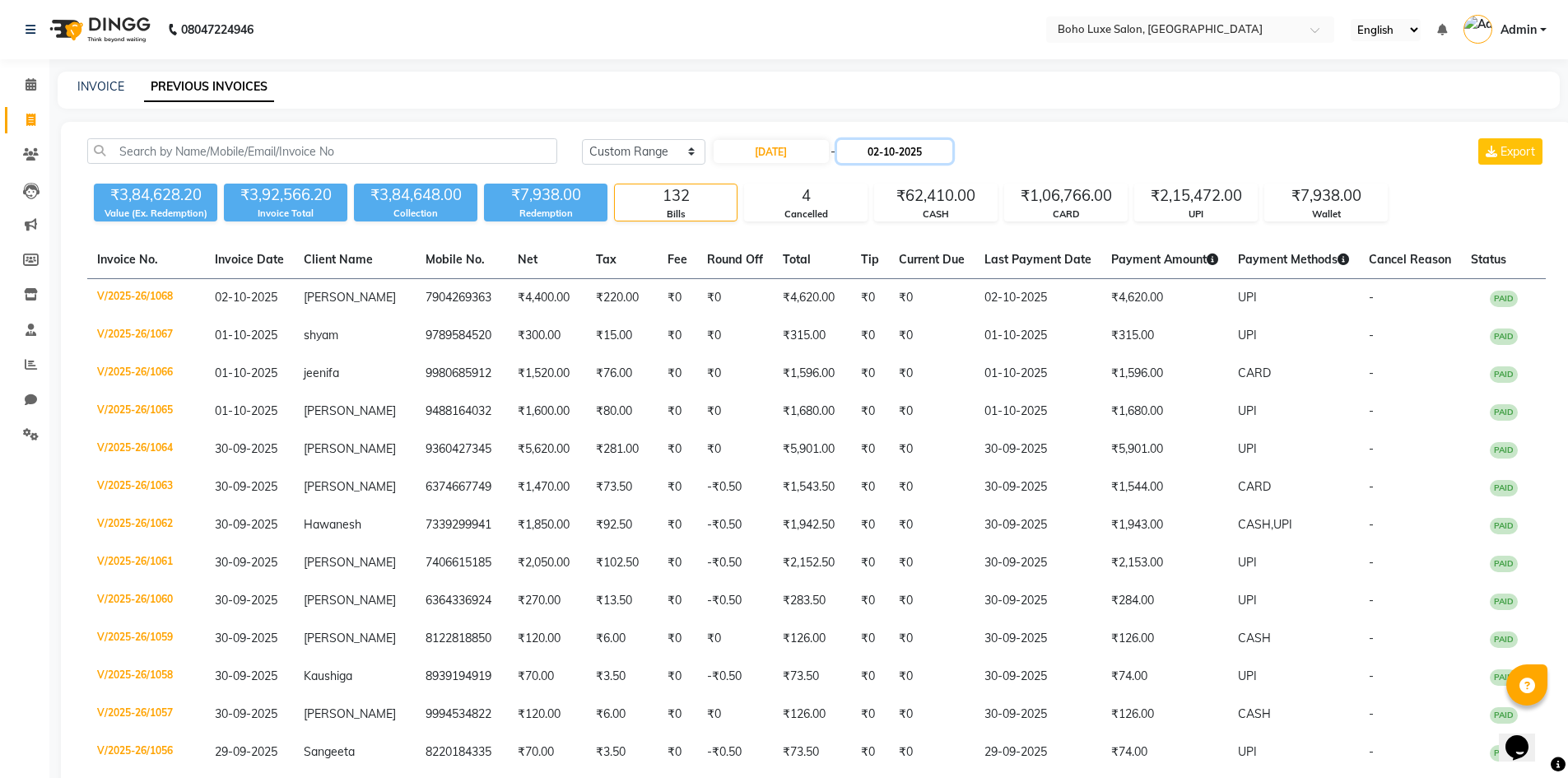
click at [903, 154] on input "02-10-2025" at bounding box center [895, 151] width 115 height 23
select select "10"
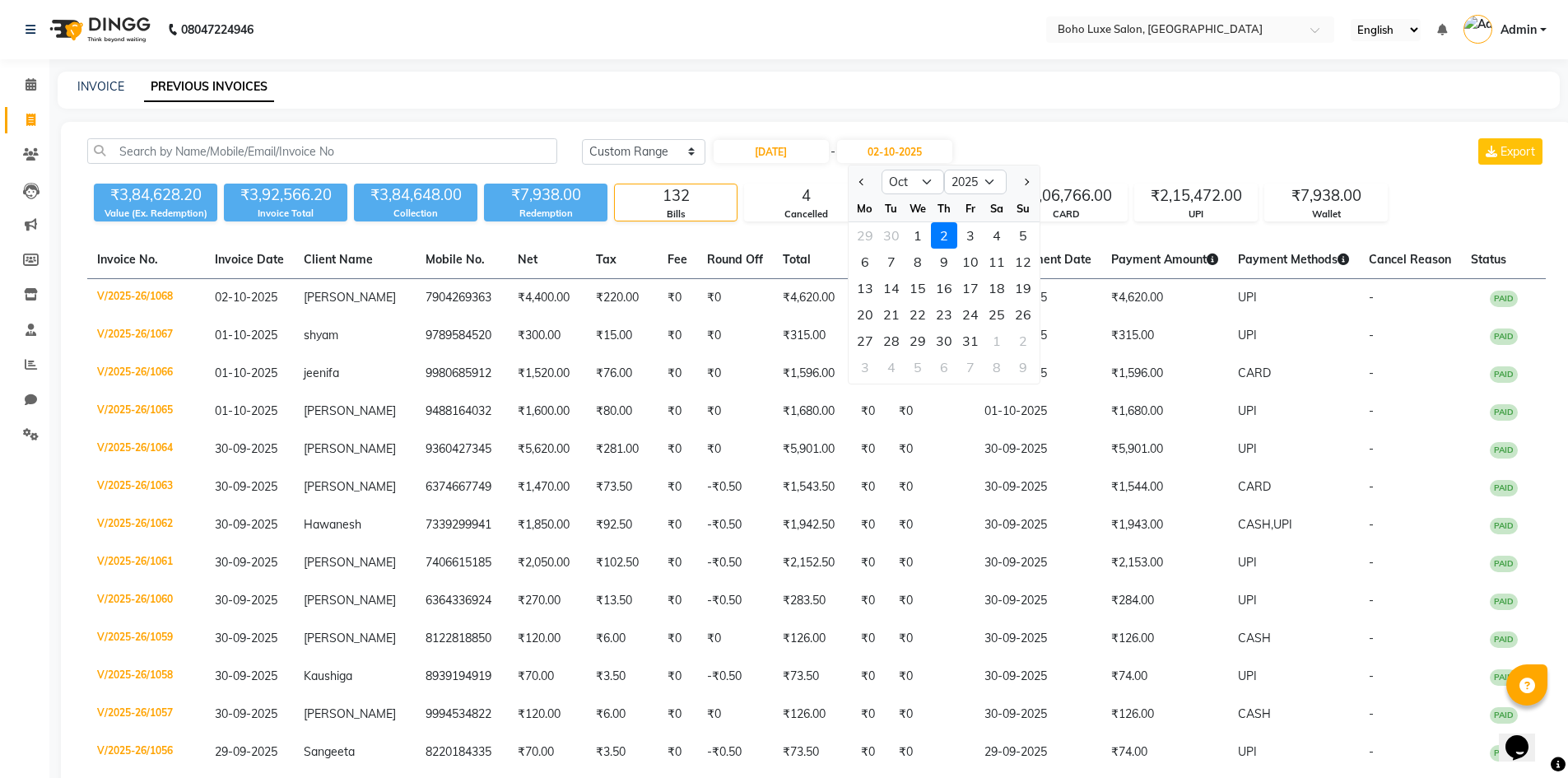
click at [939, 246] on div "2" at bounding box center [944, 235] width 26 height 26
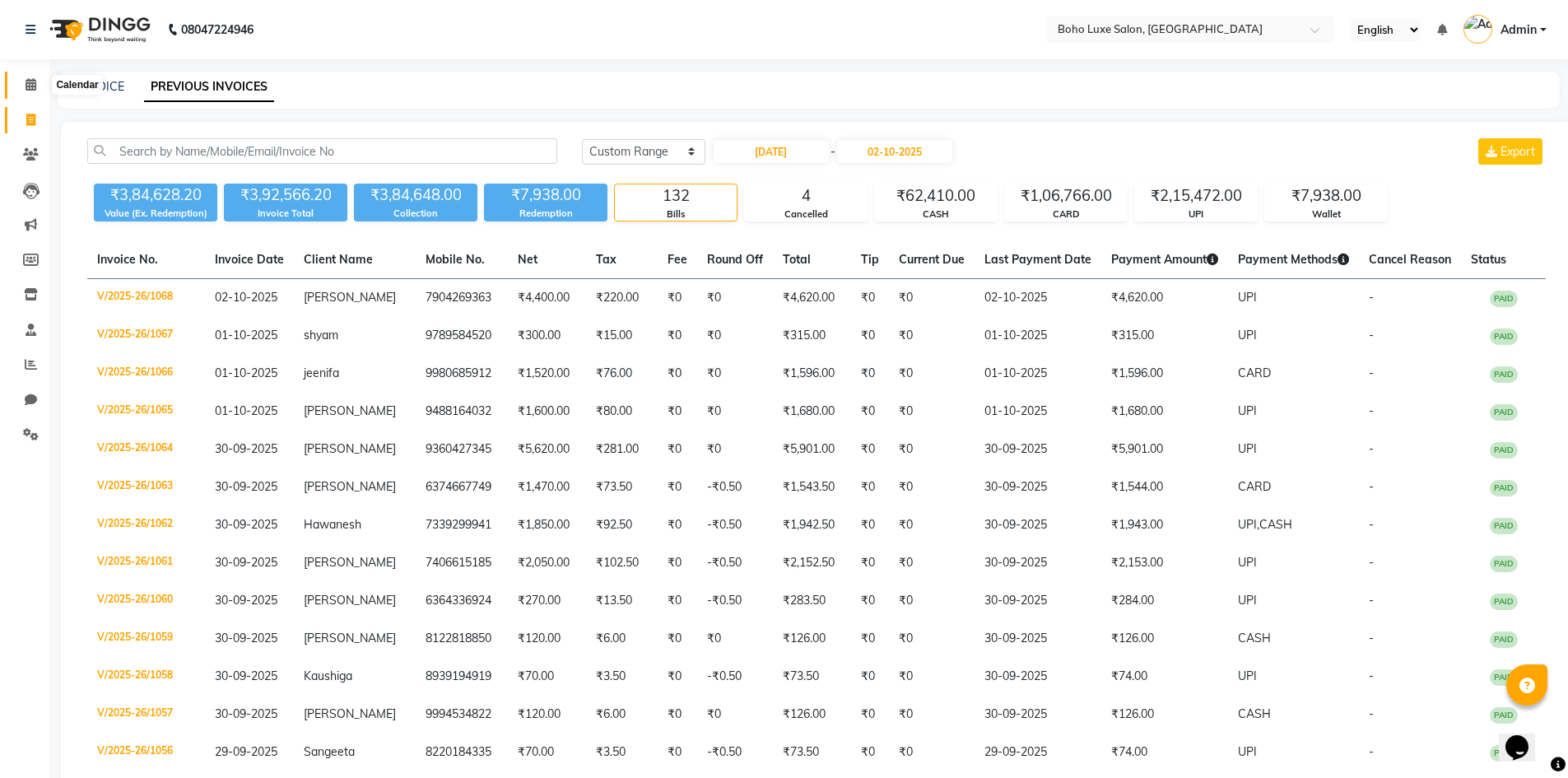
click at [28, 92] on span at bounding box center [30, 86] width 29 height 19
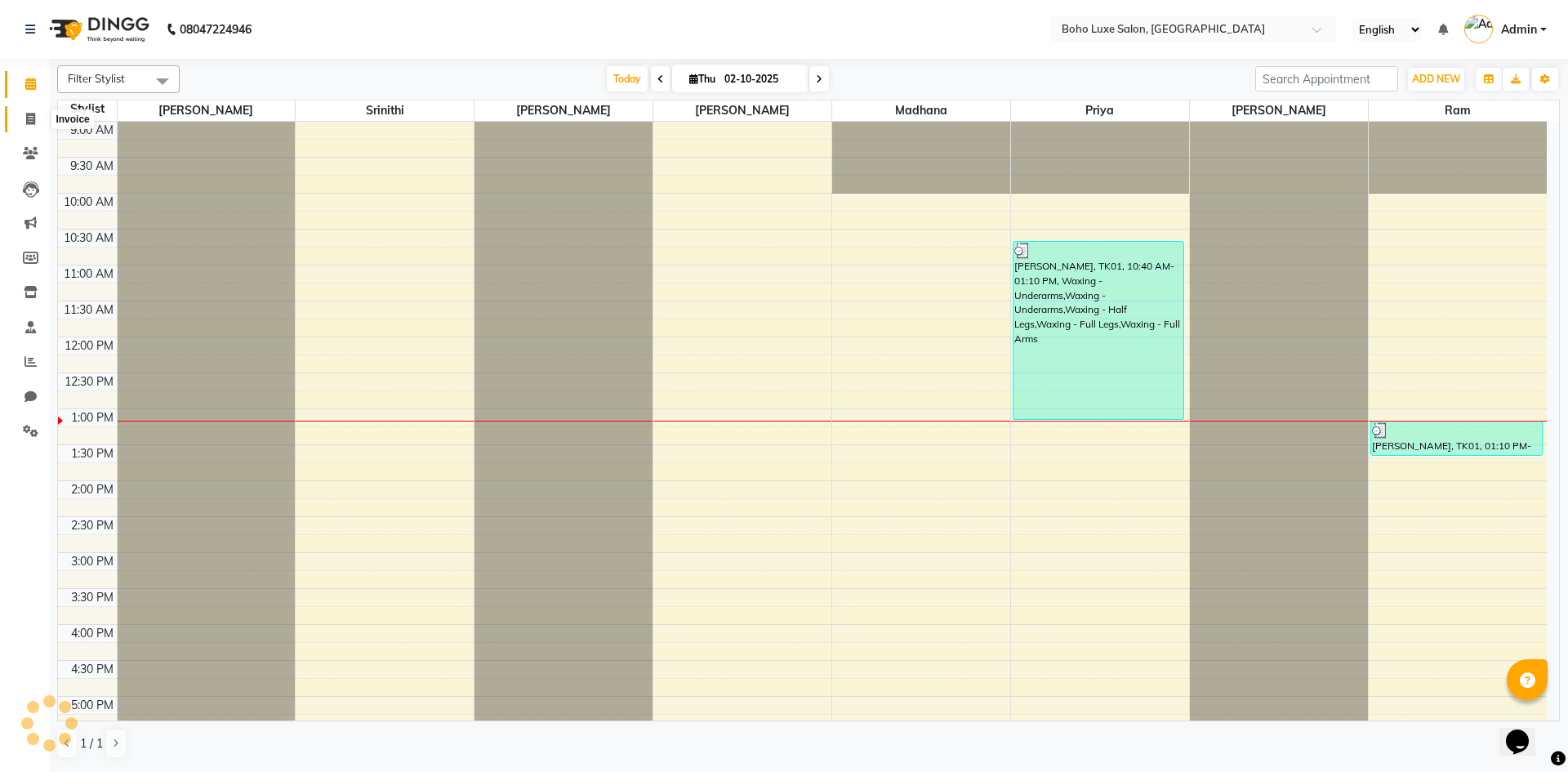
click at [20, 119] on span at bounding box center [30, 119] width 28 height 19
select select "7694"
select select "service"
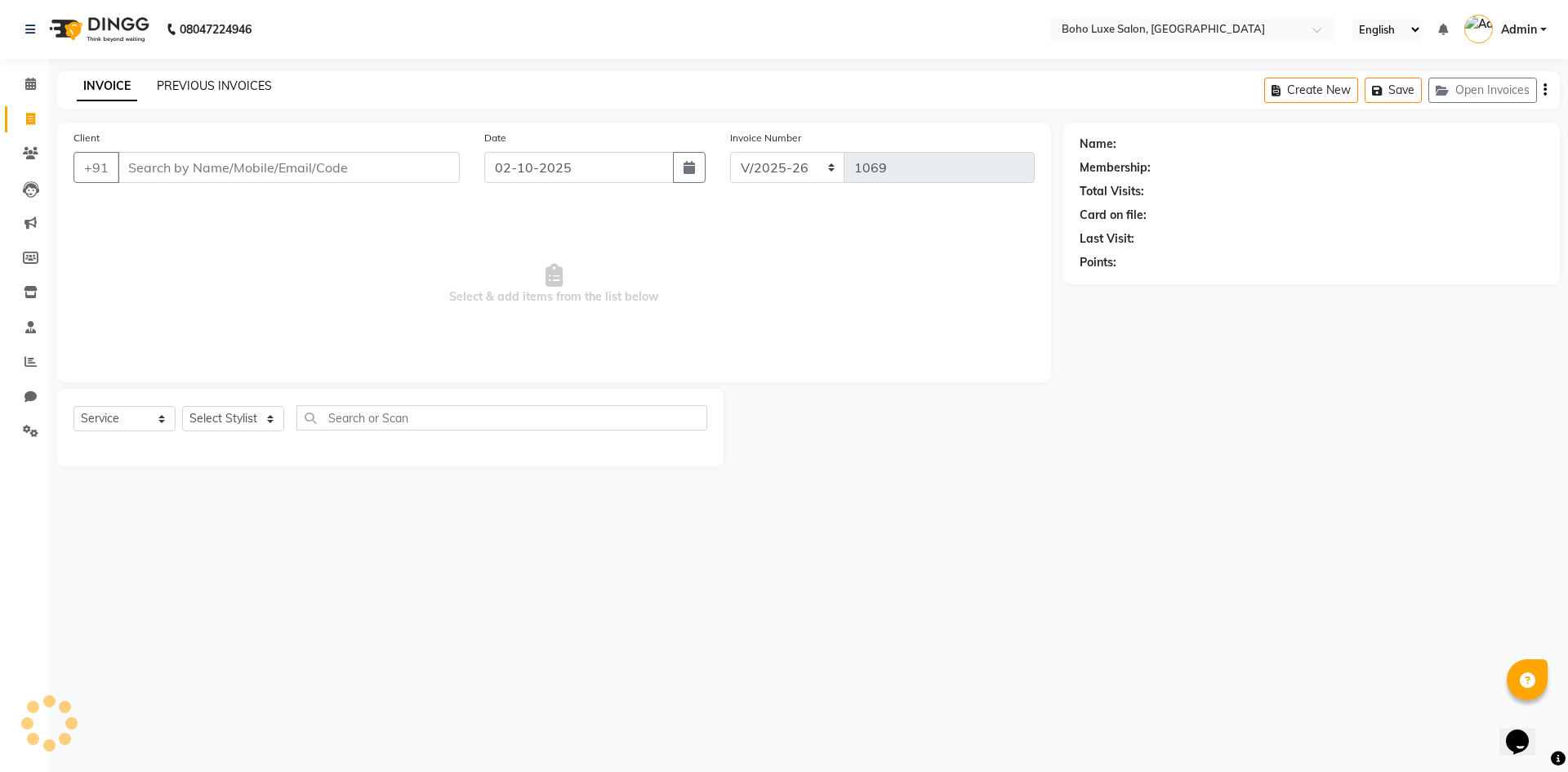
click at [211, 90] on link "PREVIOUS INVOICES" at bounding box center [215, 85] width 115 height 15
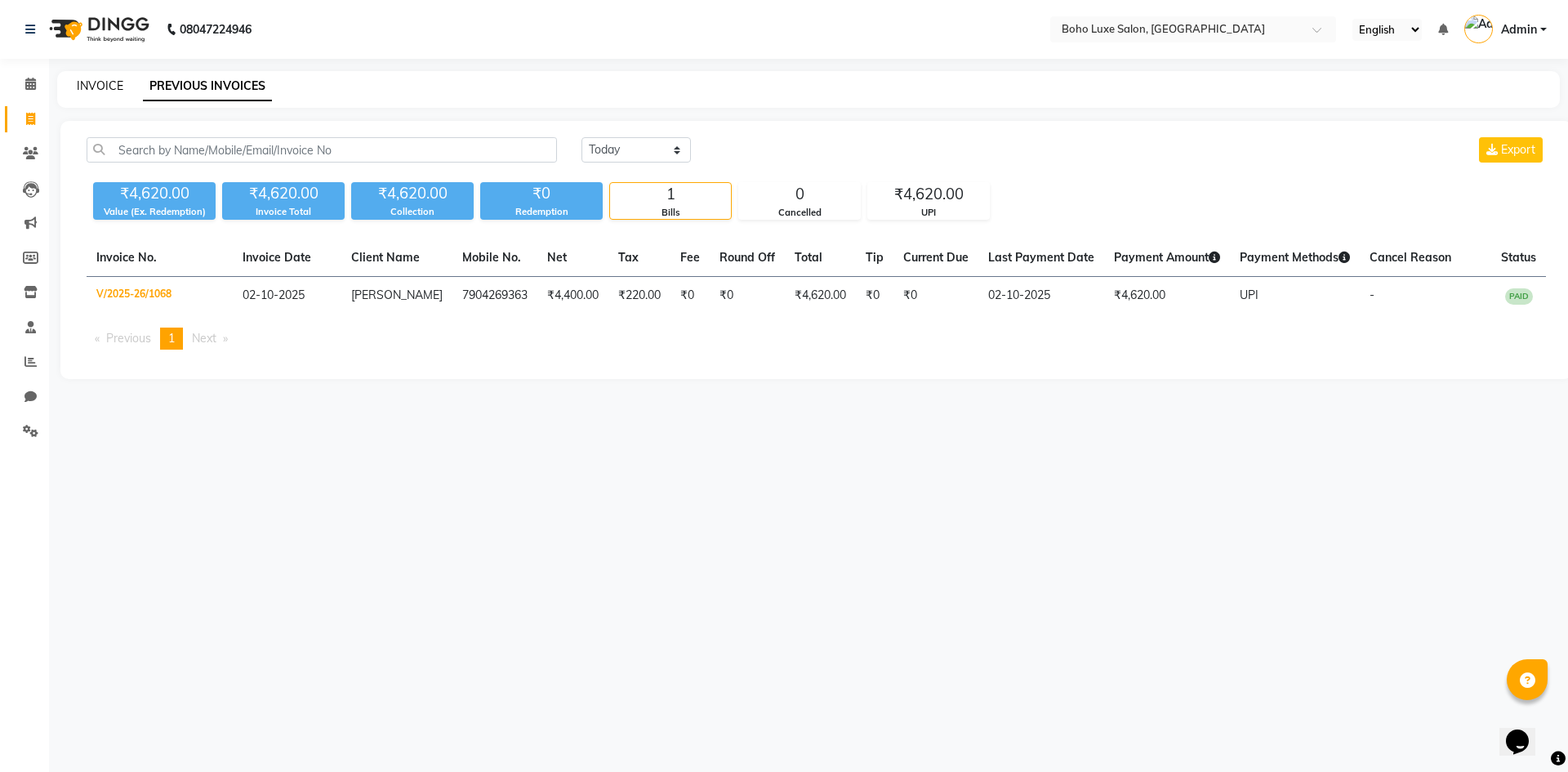
click at [111, 84] on link "INVOICE" at bounding box center [100, 85] width 46 height 15
select select "service"
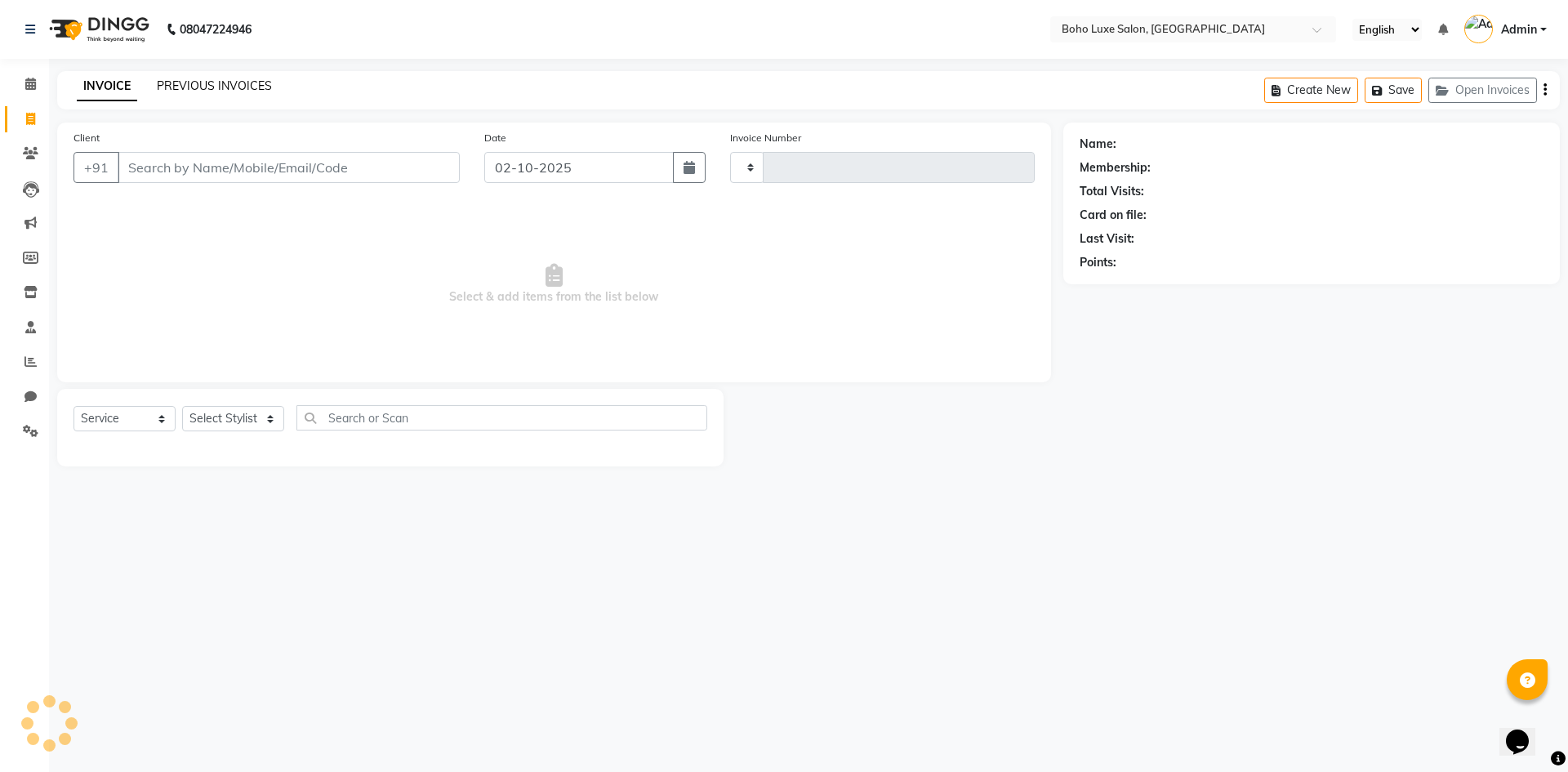
type input "1069"
select select "7694"
click at [191, 83] on link "PREVIOUS INVOICES" at bounding box center [215, 85] width 115 height 15
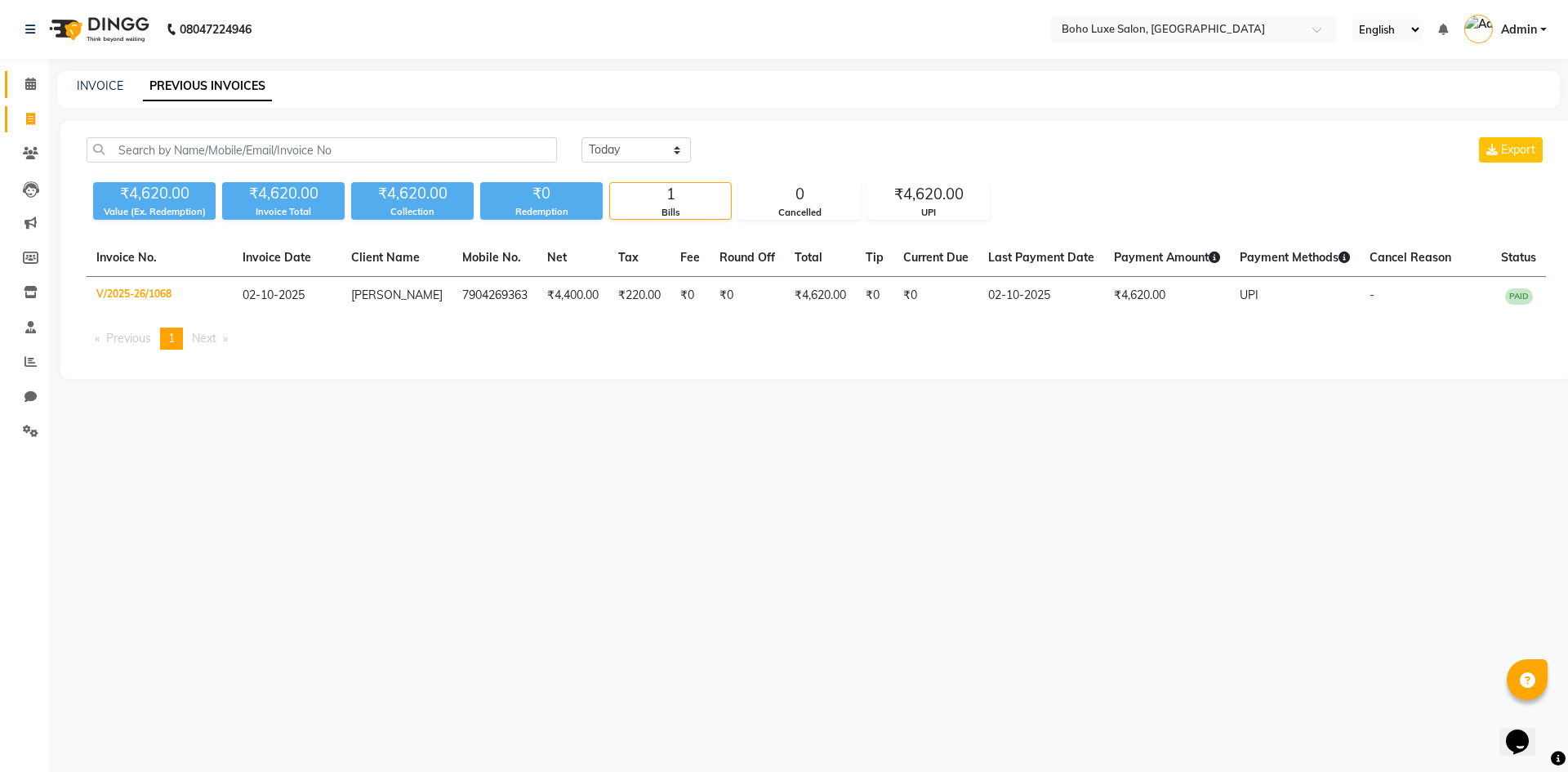
click at [43, 97] on link "Calendar" at bounding box center [25, 84] width 39 height 27
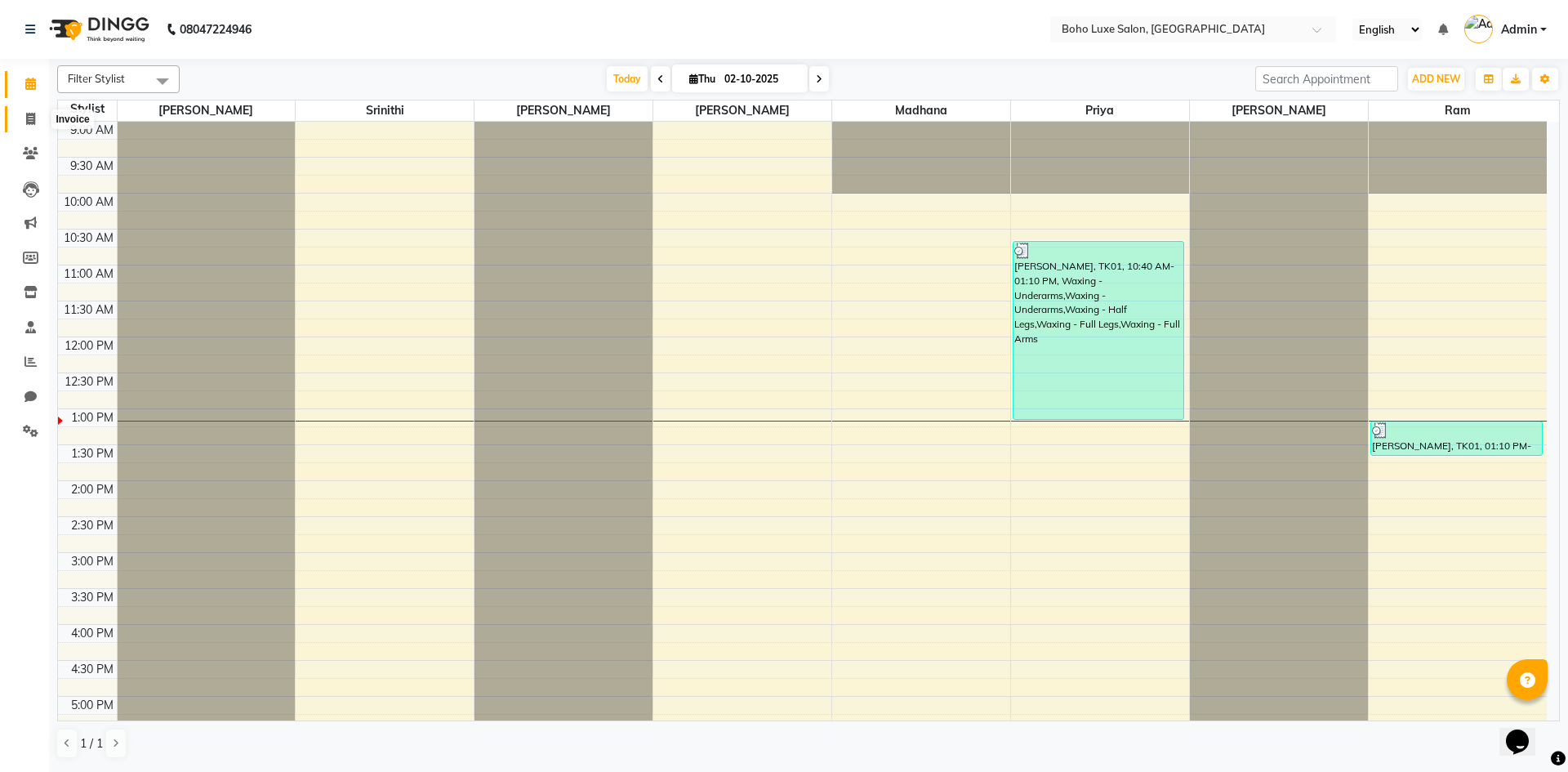
click at [42, 119] on span at bounding box center [30, 119] width 28 height 19
select select "service"
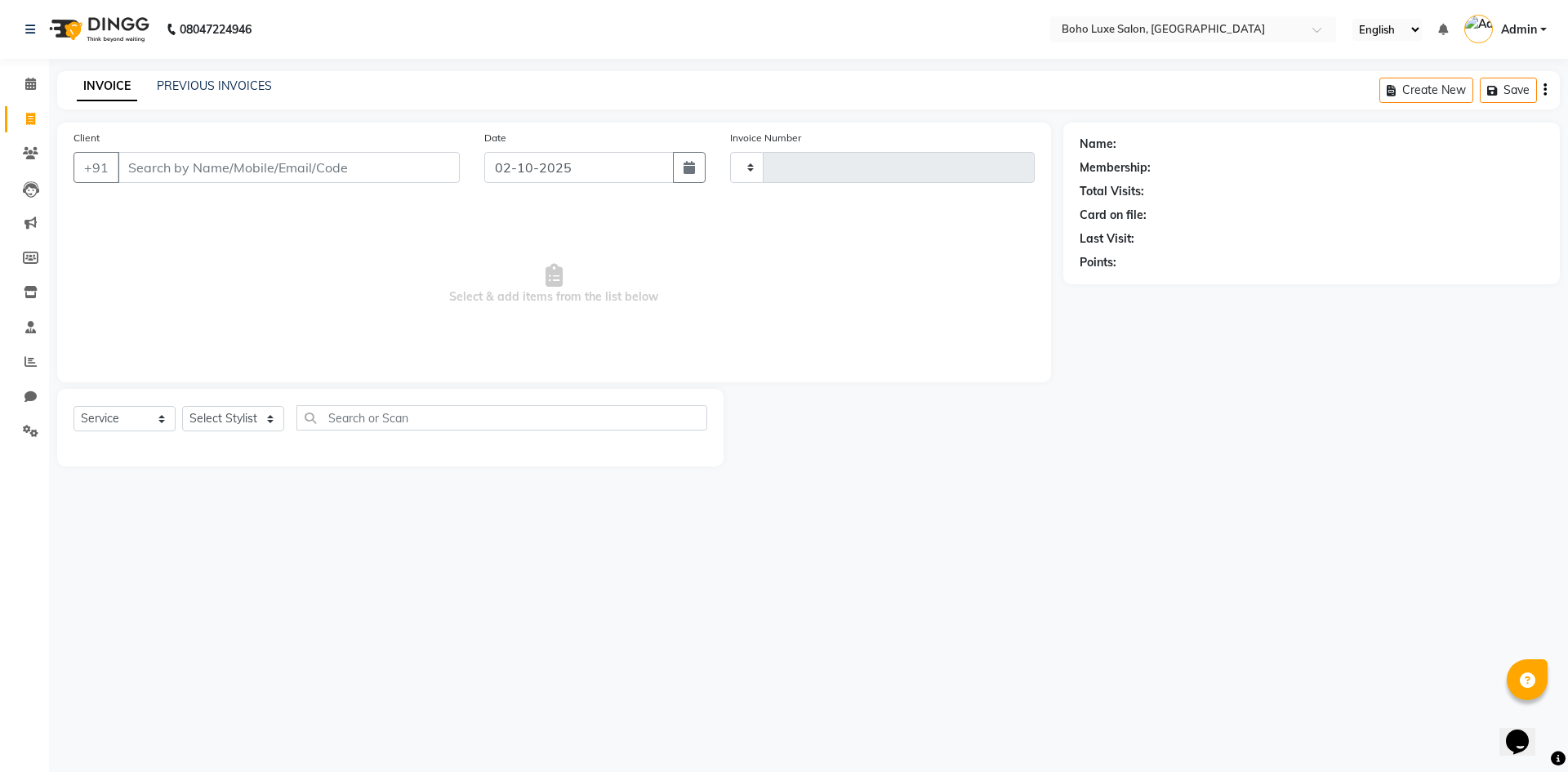
type input "1069"
select select "7694"
click at [210, 82] on link "PREVIOUS INVOICES" at bounding box center [215, 85] width 115 height 15
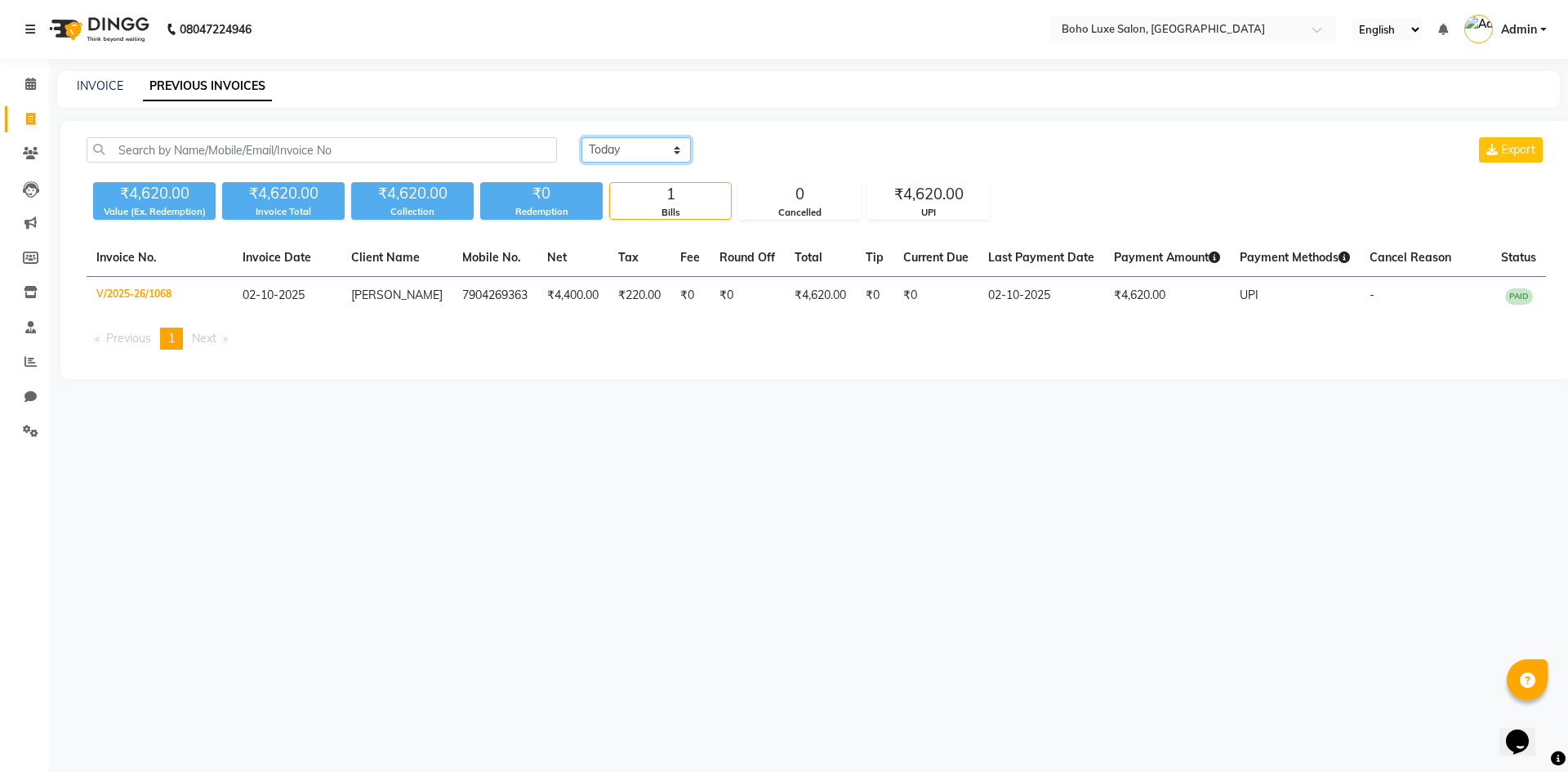
click at [637, 142] on select "[DATE] [DATE] Custom Range" at bounding box center [635, 149] width 109 height 25
select select "range"
click at [581, 137] on select "[DATE] [DATE] Custom Range" at bounding box center [635, 149] width 109 height 25
click at [756, 144] on input "02-10-2025" at bounding box center [769, 150] width 114 height 23
select select "10"
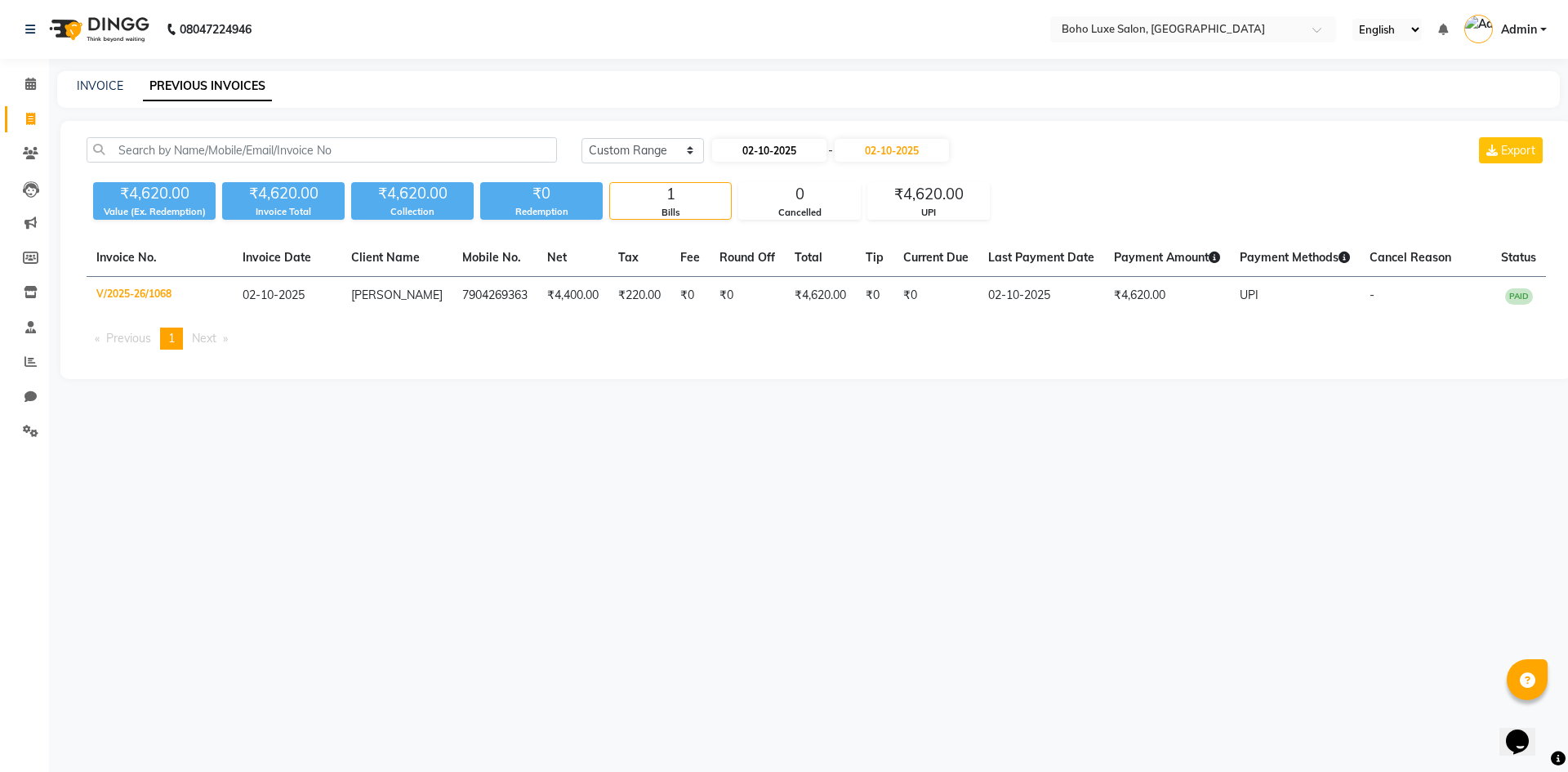
select select "2025"
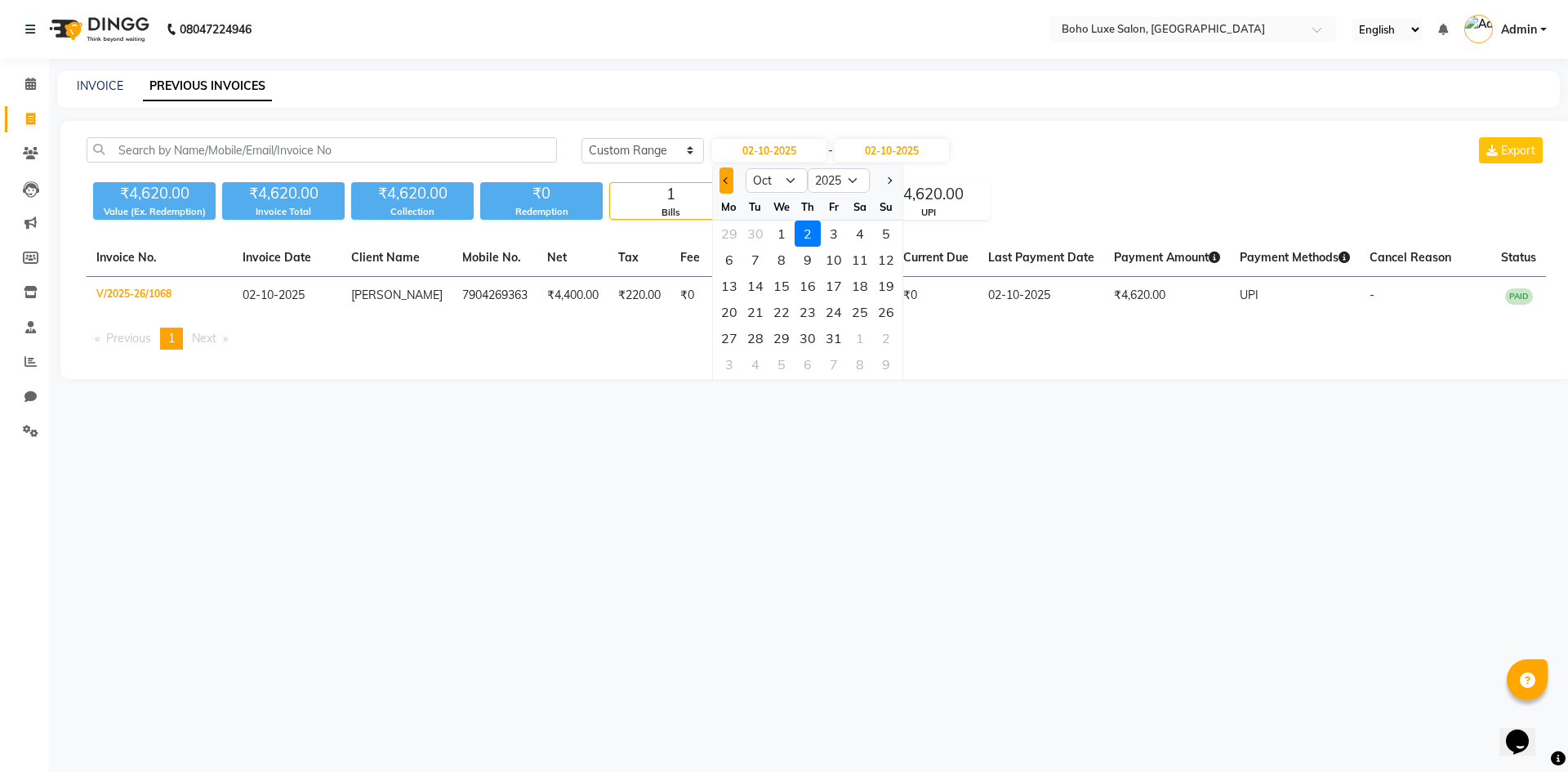
click at [724, 171] on button "Previous month" at bounding box center [726, 180] width 14 height 26
select select "8"
click at [803, 250] on div "7" at bounding box center [808, 259] width 26 height 26
type input "[DATE]"
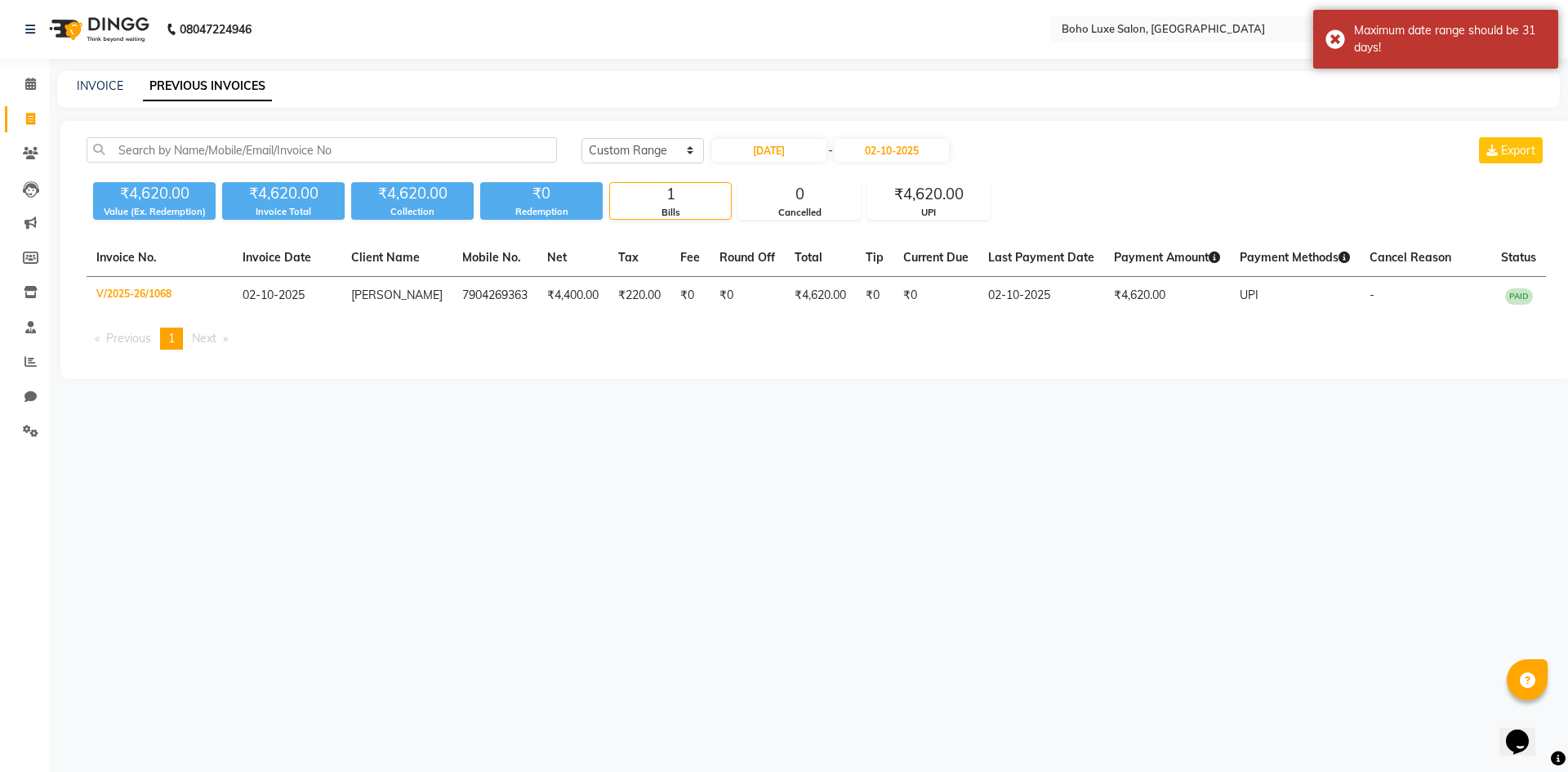
click at [832, 149] on span "-" at bounding box center [831, 151] width 5 height 17
click at [882, 149] on input "02-10-2025" at bounding box center [891, 150] width 114 height 23
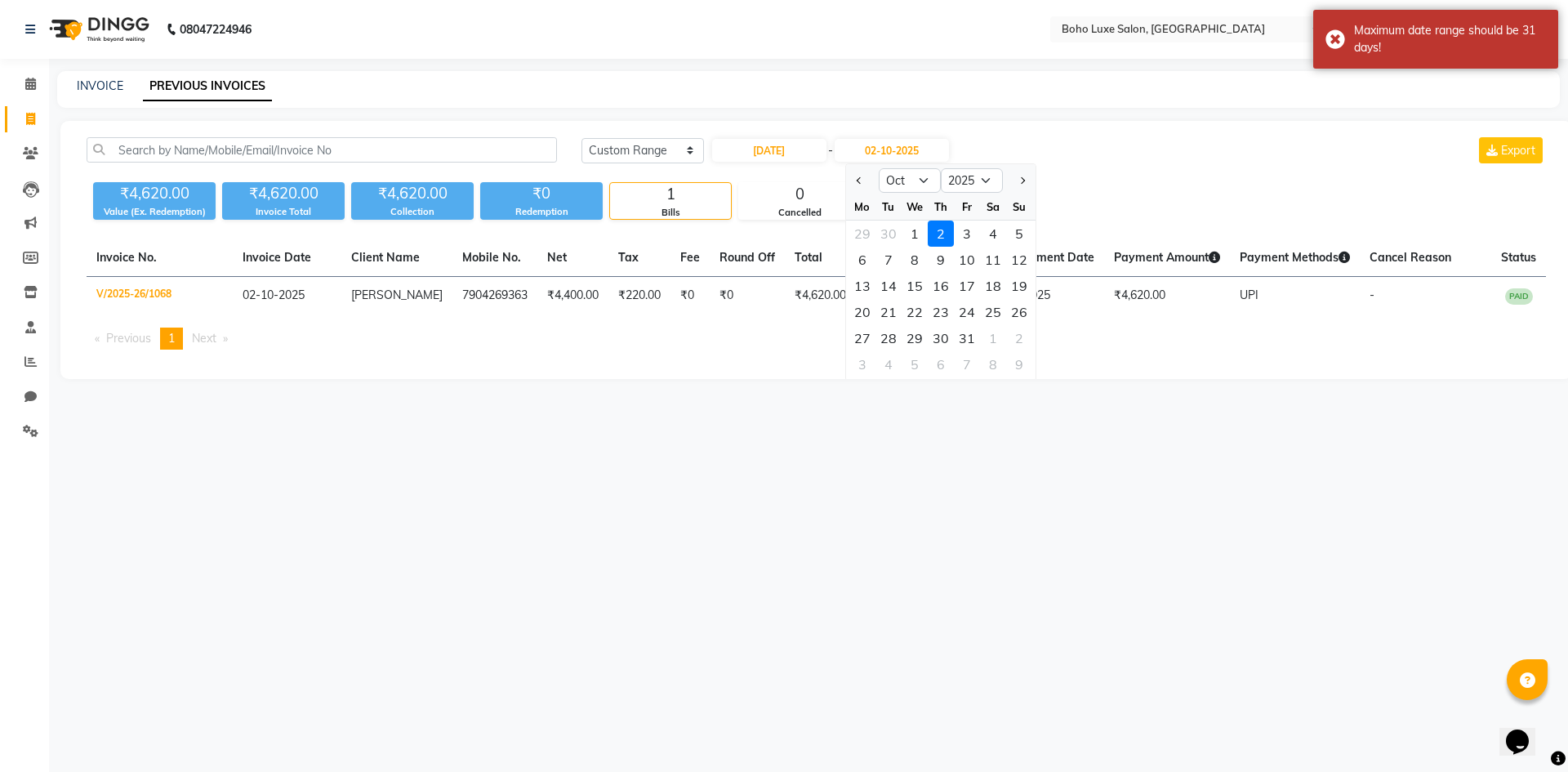
click at [849, 182] on div at bounding box center [863, 180] width 33 height 26
click at [856, 182] on button "Previous month" at bounding box center [859, 180] width 14 height 26
select select "9"
click at [989, 232] on div "6" at bounding box center [993, 234] width 26 height 26
type input "[DATE]"
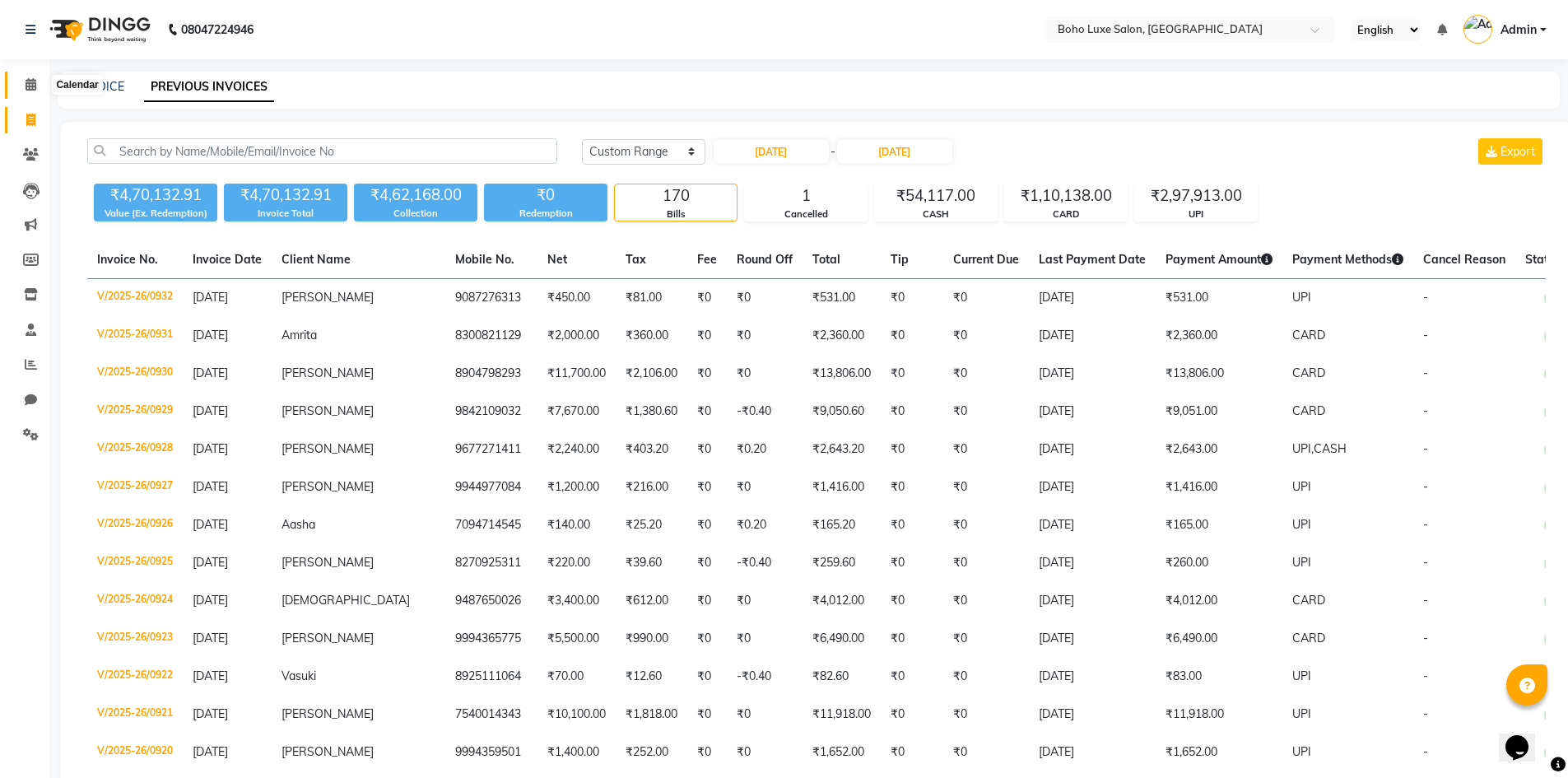
click at [29, 92] on span at bounding box center [30, 86] width 29 height 19
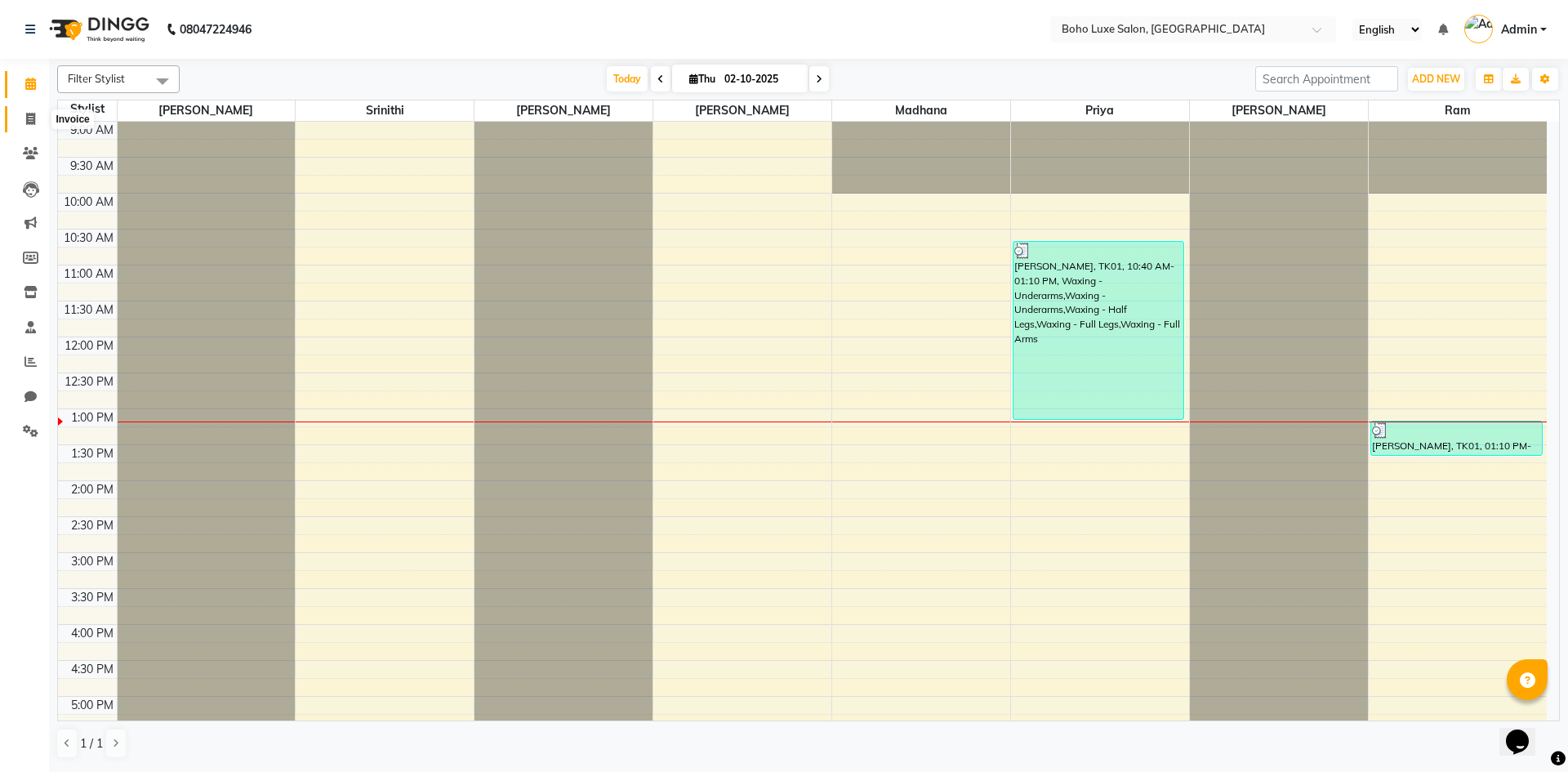
click at [26, 121] on icon at bounding box center [30, 119] width 9 height 12
select select "service"
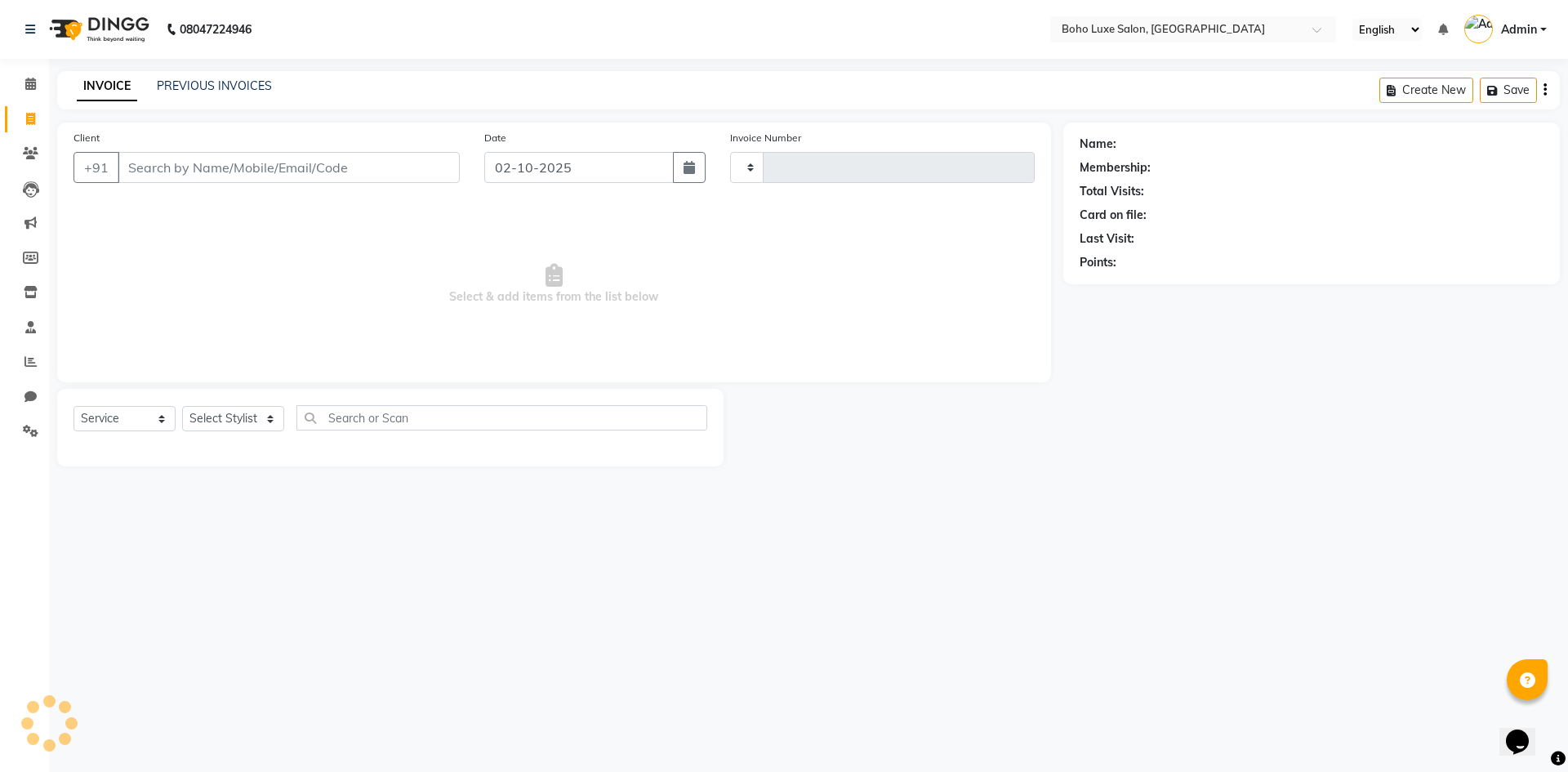
type input "1069"
select select "7694"
click at [232, 70] on div "08047224946 Select Location × Boho Luxe Salon, Dinnur English ENGLISH Español ا…" at bounding box center [784, 386] width 1568 height 772
click at [230, 86] on link "PREVIOUS INVOICES" at bounding box center [215, 85] width 115 height 15
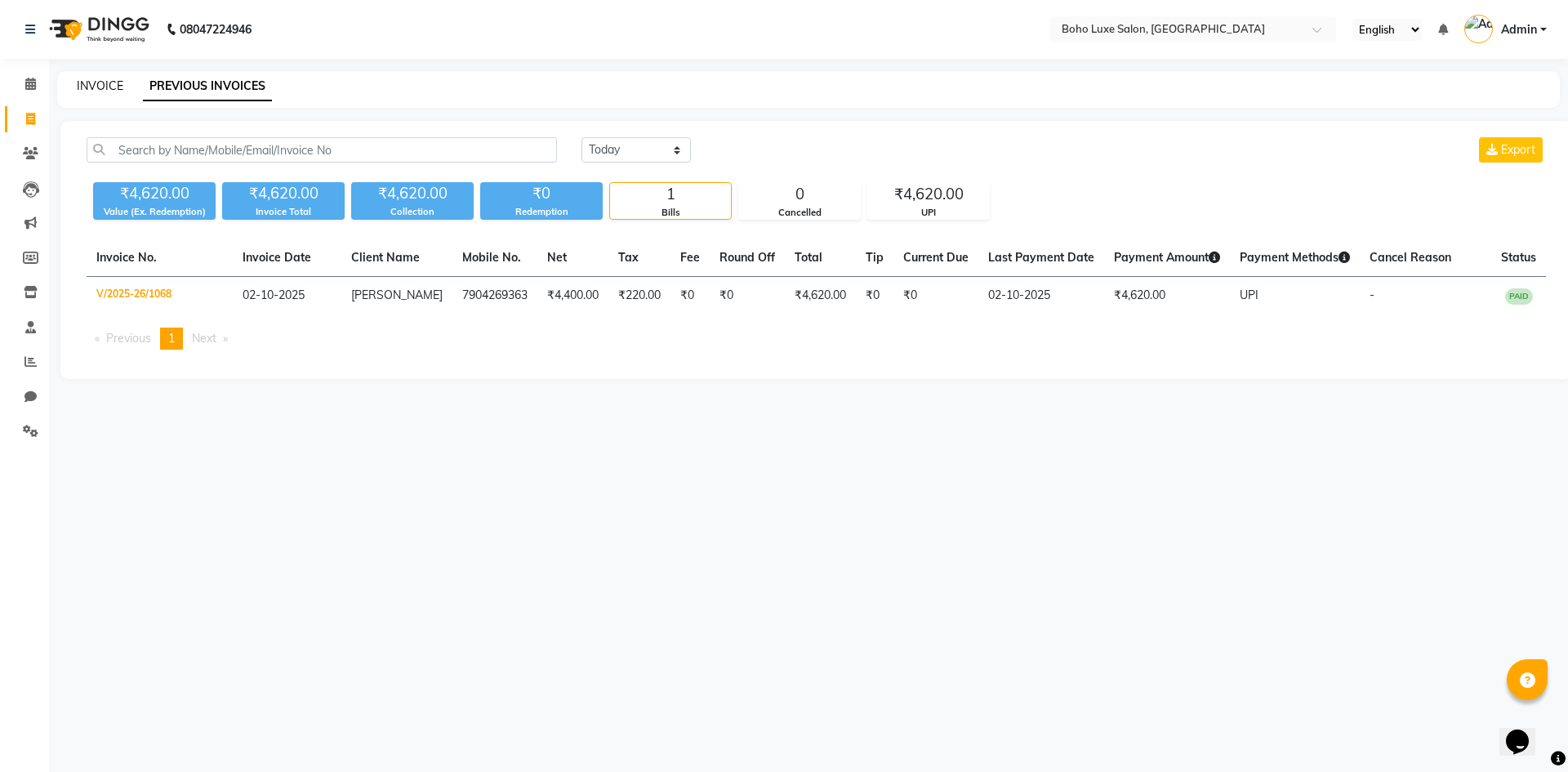
click at [110, 82] on link "INVOICE" at bounding box center [100, 85] width 46 height 15
select select "service"
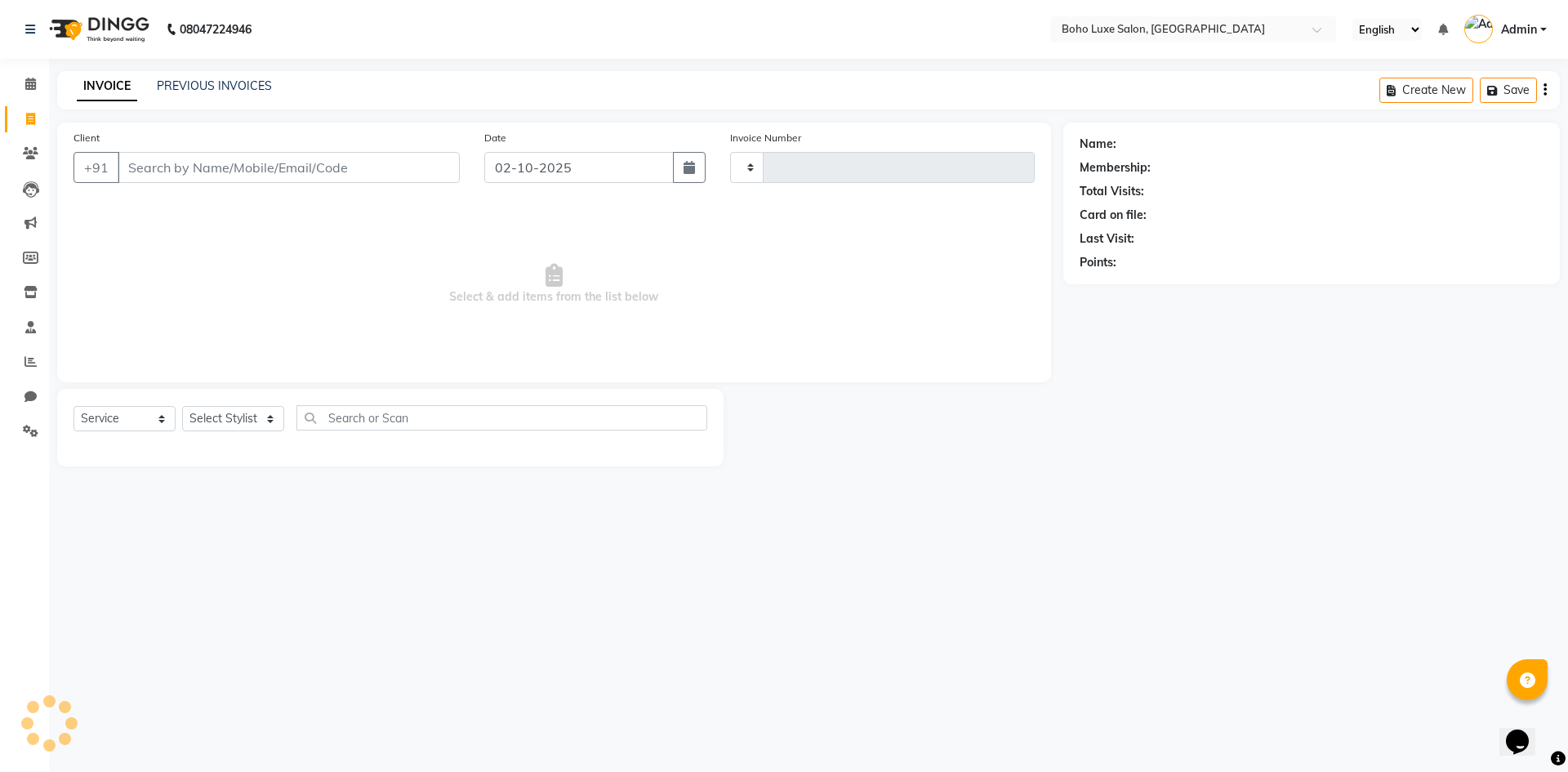
type input "1069"
select select "7694"
click at [221, 82] on link "PREVIOUS INVOICES" at bounding box center [215, 85] width 115 height 15
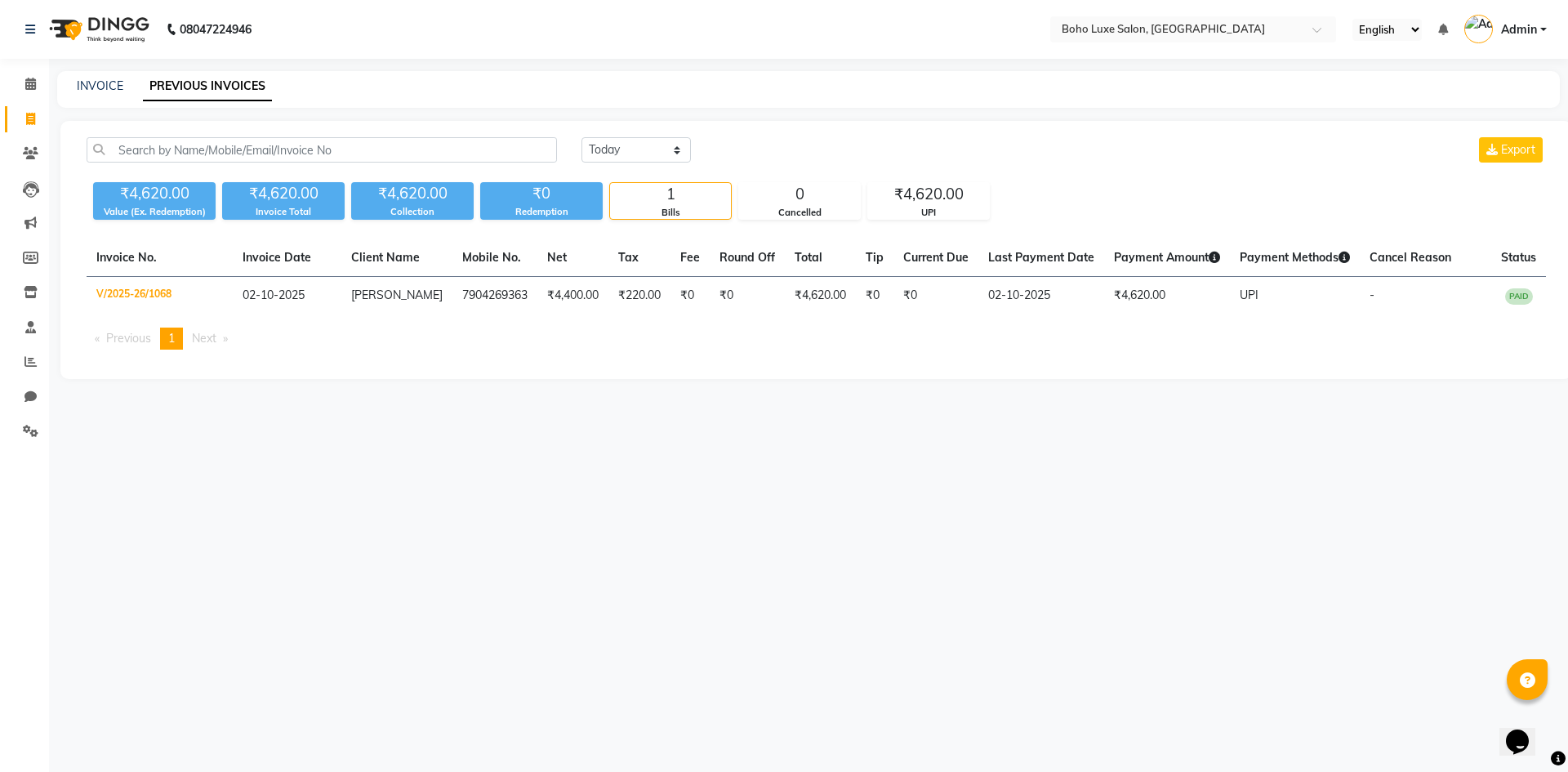
click at [140, 76] on div "INVOICE PREVIOUS INVOICES" at bounding box center [808, 89] width 1503 height 37
click at [118, 77] on div "INVOICE" at bounding box center [100, 86] width 46 height 17
click at [114, 87] on link "INVOICE" at bounding box center [100, 85] width 46 height 15
select select "service"
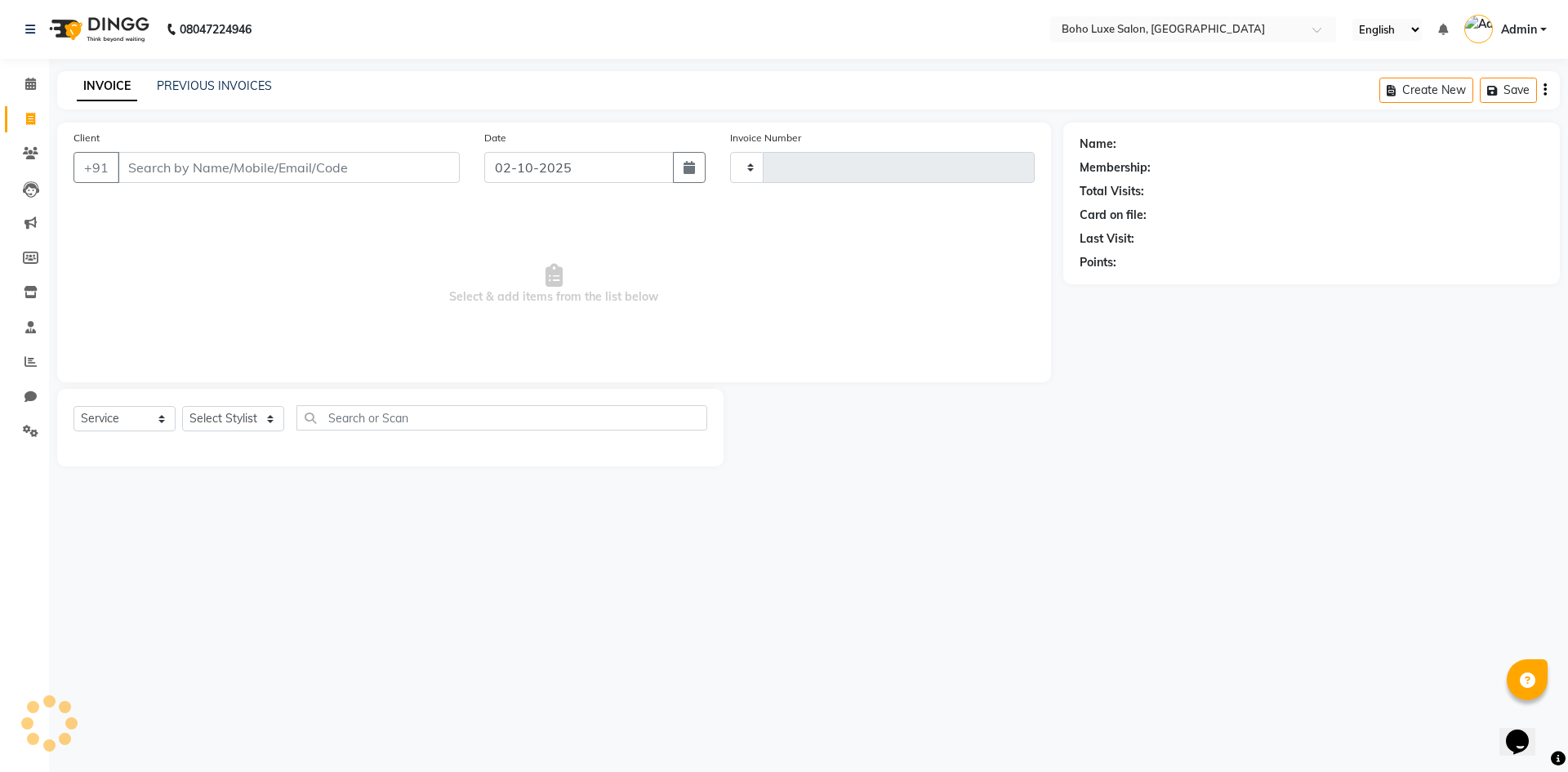
type input "1069"
select select "7694"
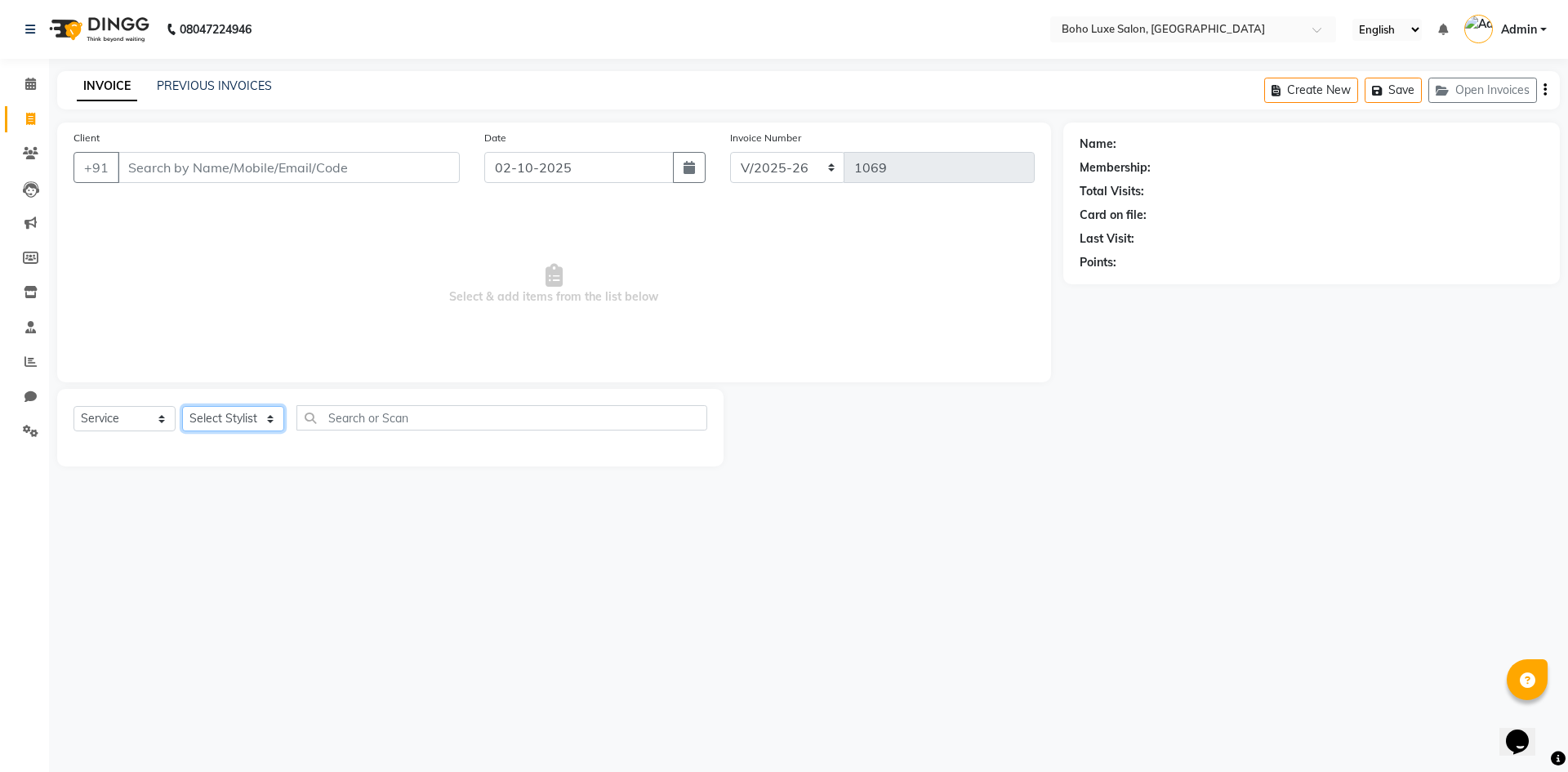
click at [259, 417] on select "Select Stylist [PERSON_NAME] [PERSON_NAME] Gowriparvathi [PERSON_NAME] [PERSON_…" at bounding box center [233, 418] width 102 height 25
select select "84267"
click at [182, 406] on select "Select Stylist [PERSON_NAME] [PERSON_NAME] Gowriparvathi [PERSON_NAME] [PERSON_…" at bounding box center [233, 418] width 102 height 25
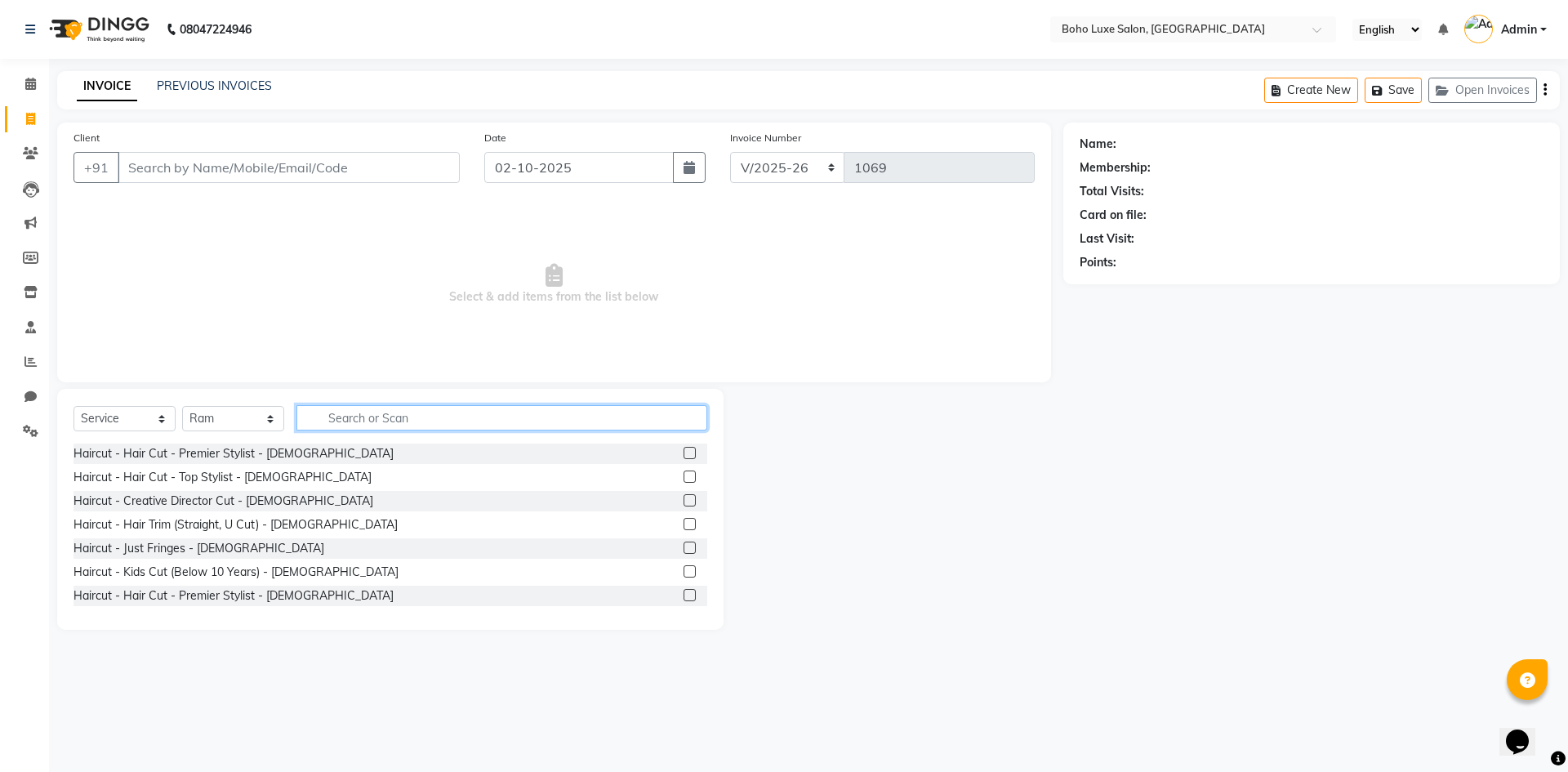
click at [379, 416] on input "text" at bounding box center [501, 417] width 411 height 25
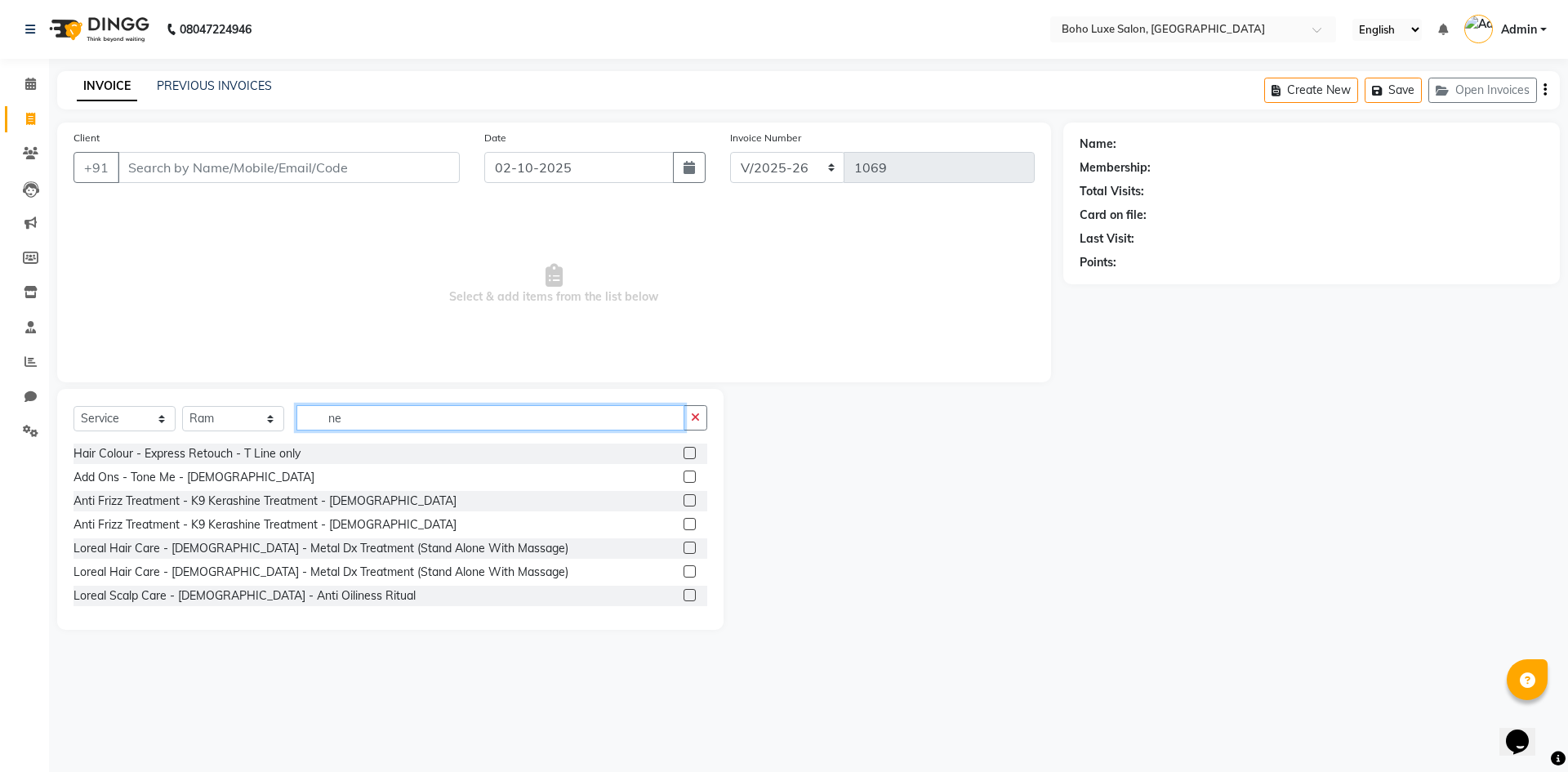
type input "n"
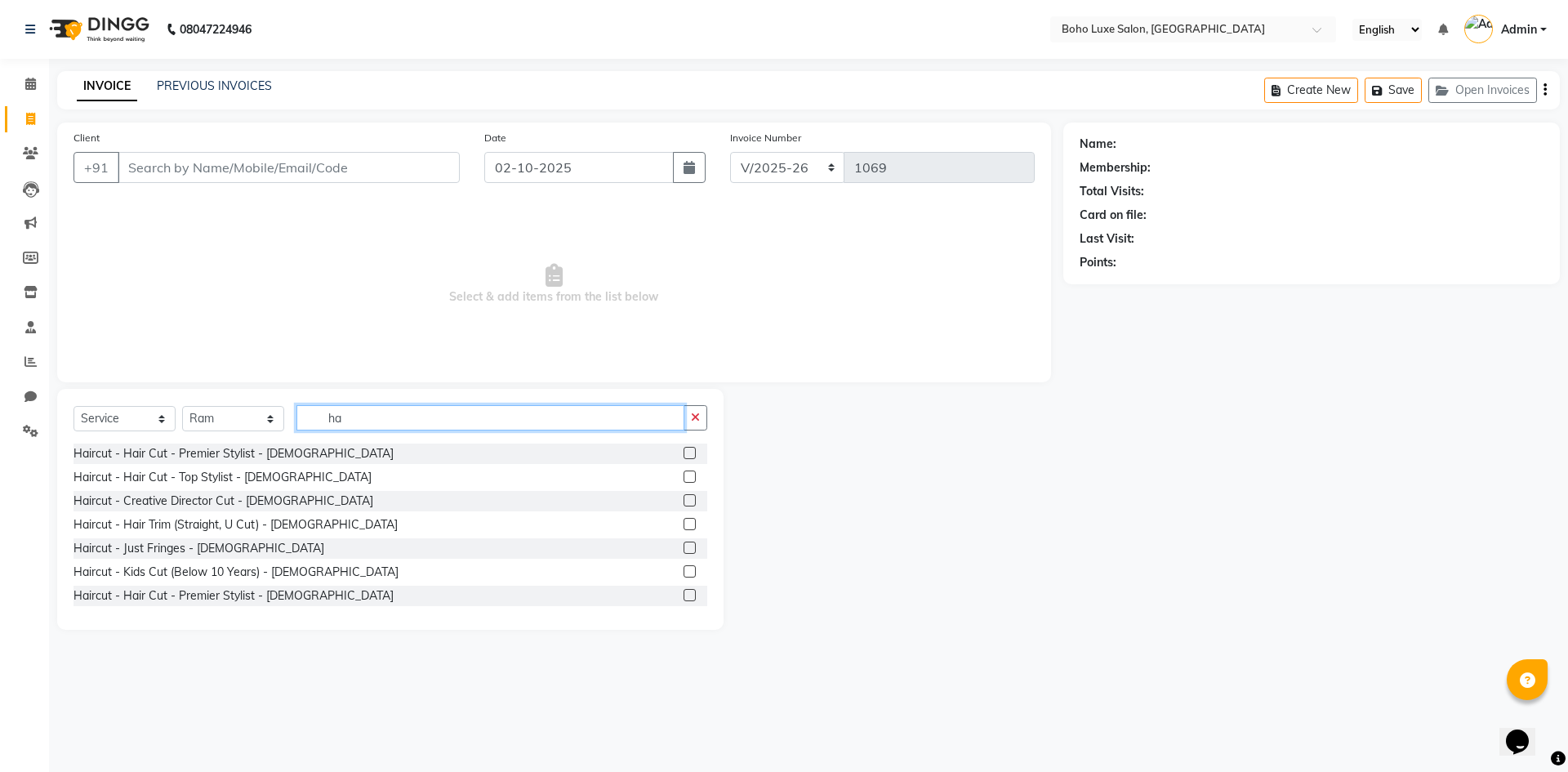
type input "h"
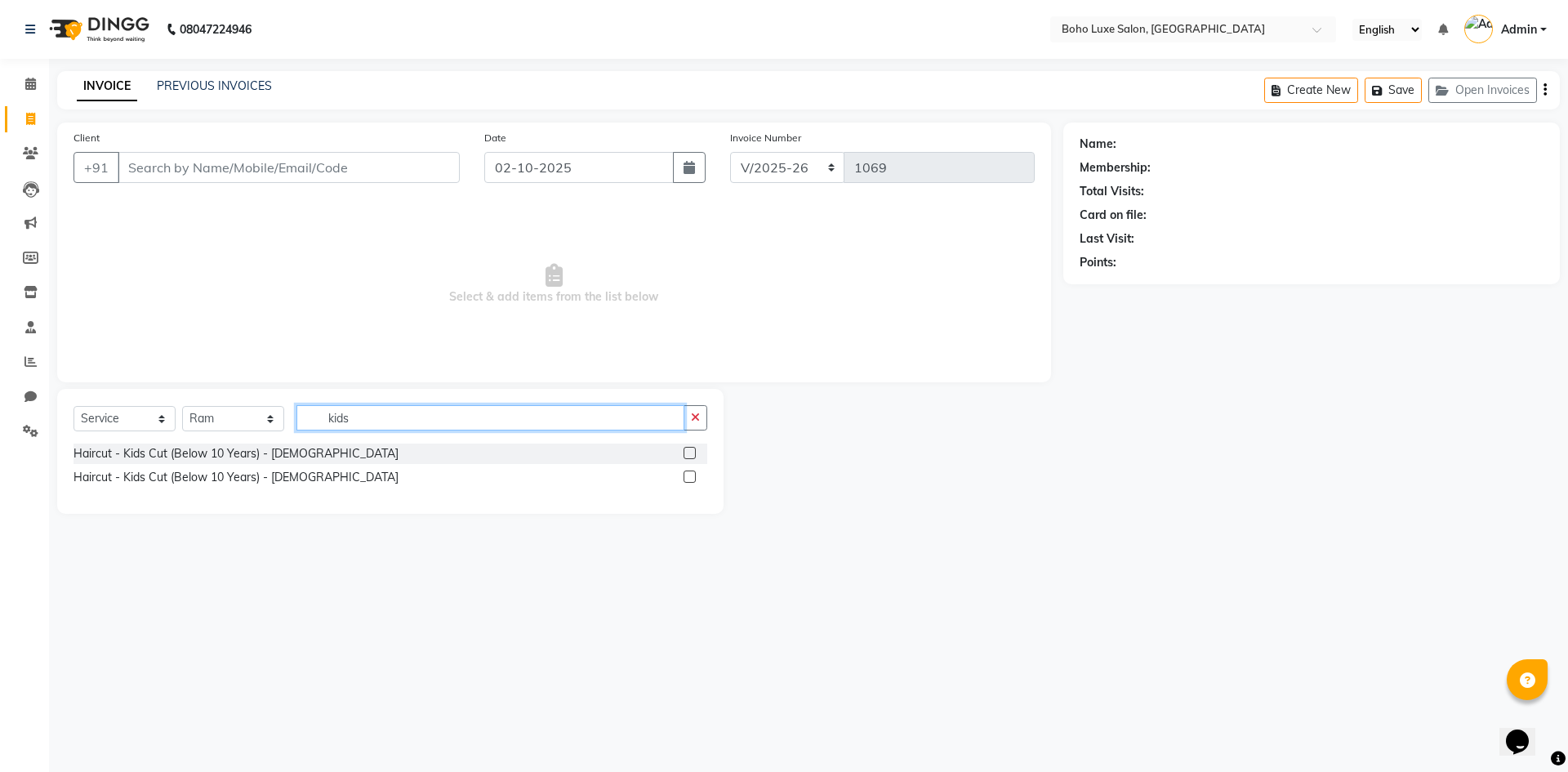
type input "kids"
click at [689, 456] on label at bounding box center [689, 453] width 12 height 12
click at [689, 456] on input "checkbox" at bounding box center [688, 453] width 10 height 10
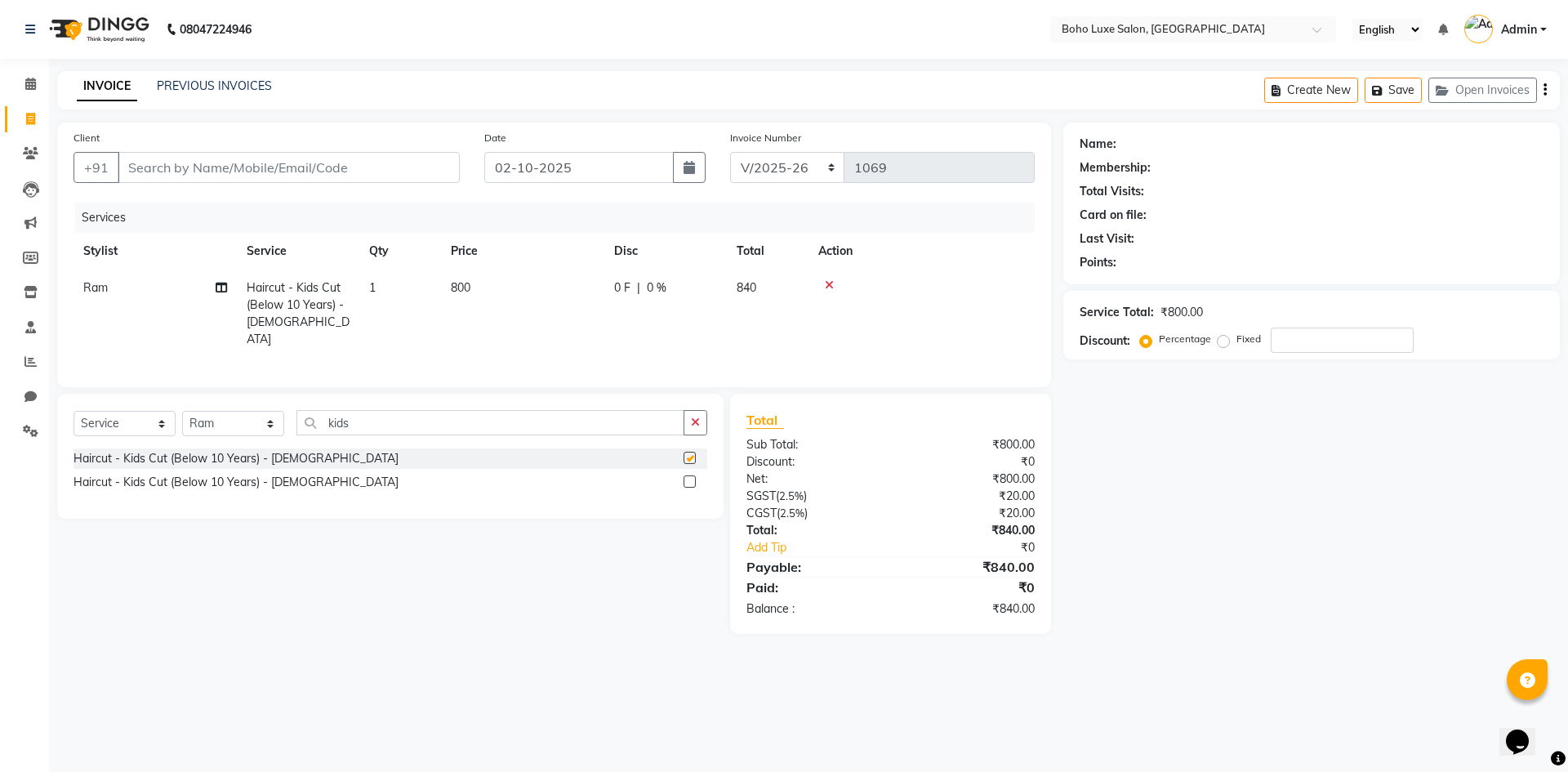
checkbox input "false"
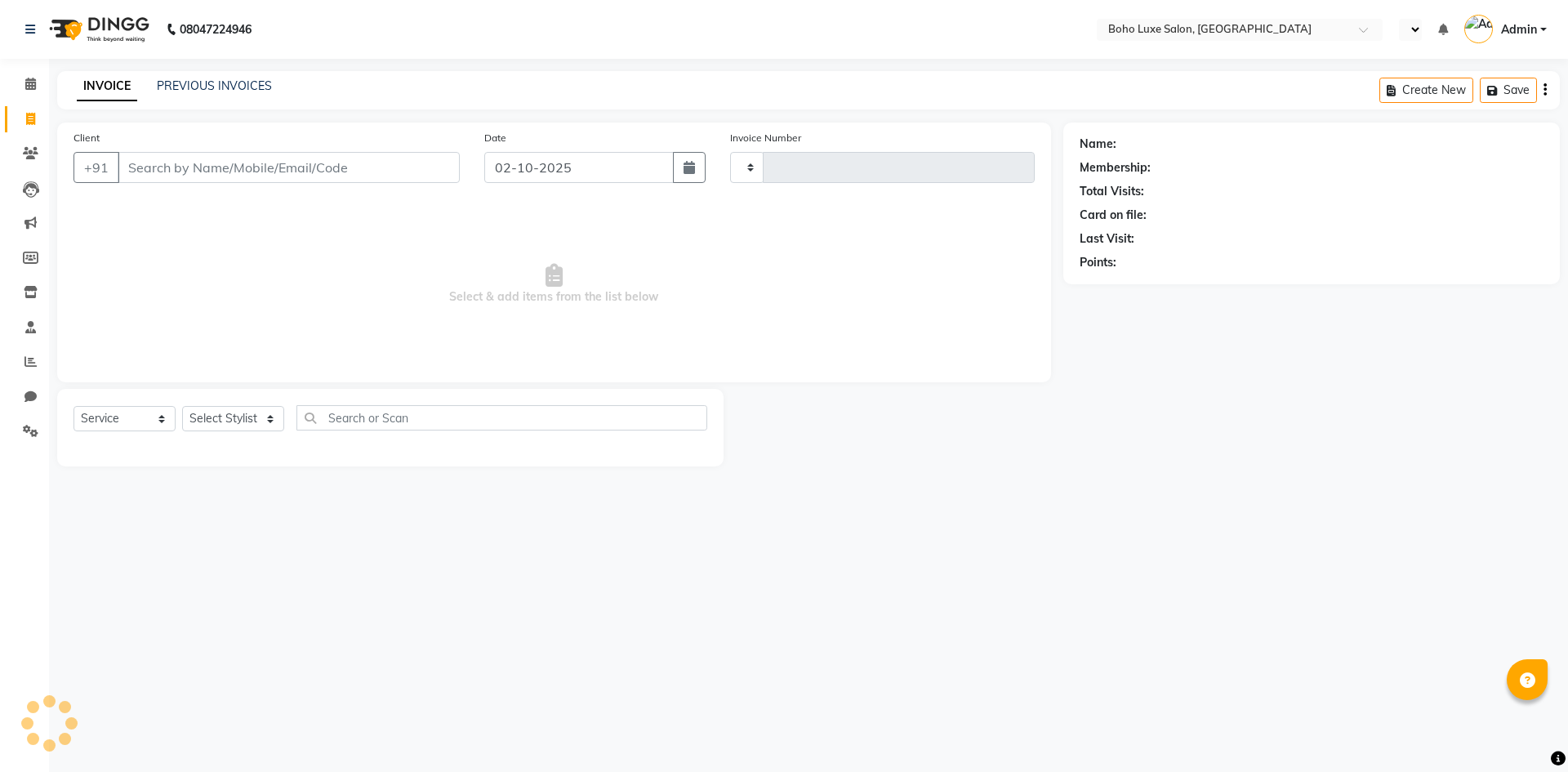
select select "service"
type input "1069"
select select "en"
select select "7694"
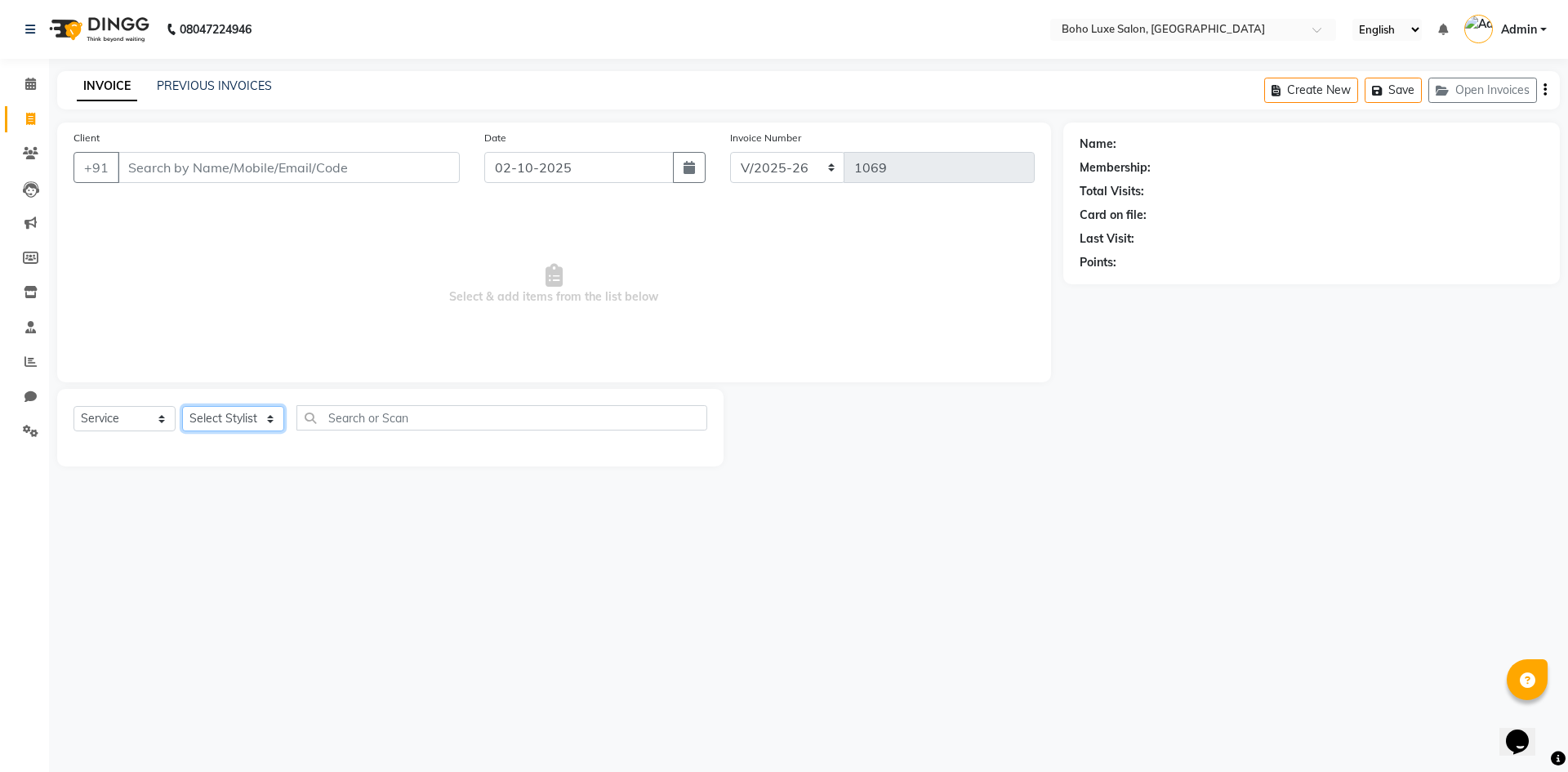
click at [251, 417] on select "Select Stylist [PERSON_NAME] [PERSON_NAME] Gowriparvathi [PERSON_NAME] [PERSON_…" at bounding box center [233, 418] width 102 height 25
select select "68560"
click at [182, 406] on select "Select Stylist [PERSON_NAME] [PERSON_NAME] Gowriparvathi [PERSON_NAME] [PERSON_…" at bounding box center [233, 418] width 102 height 25
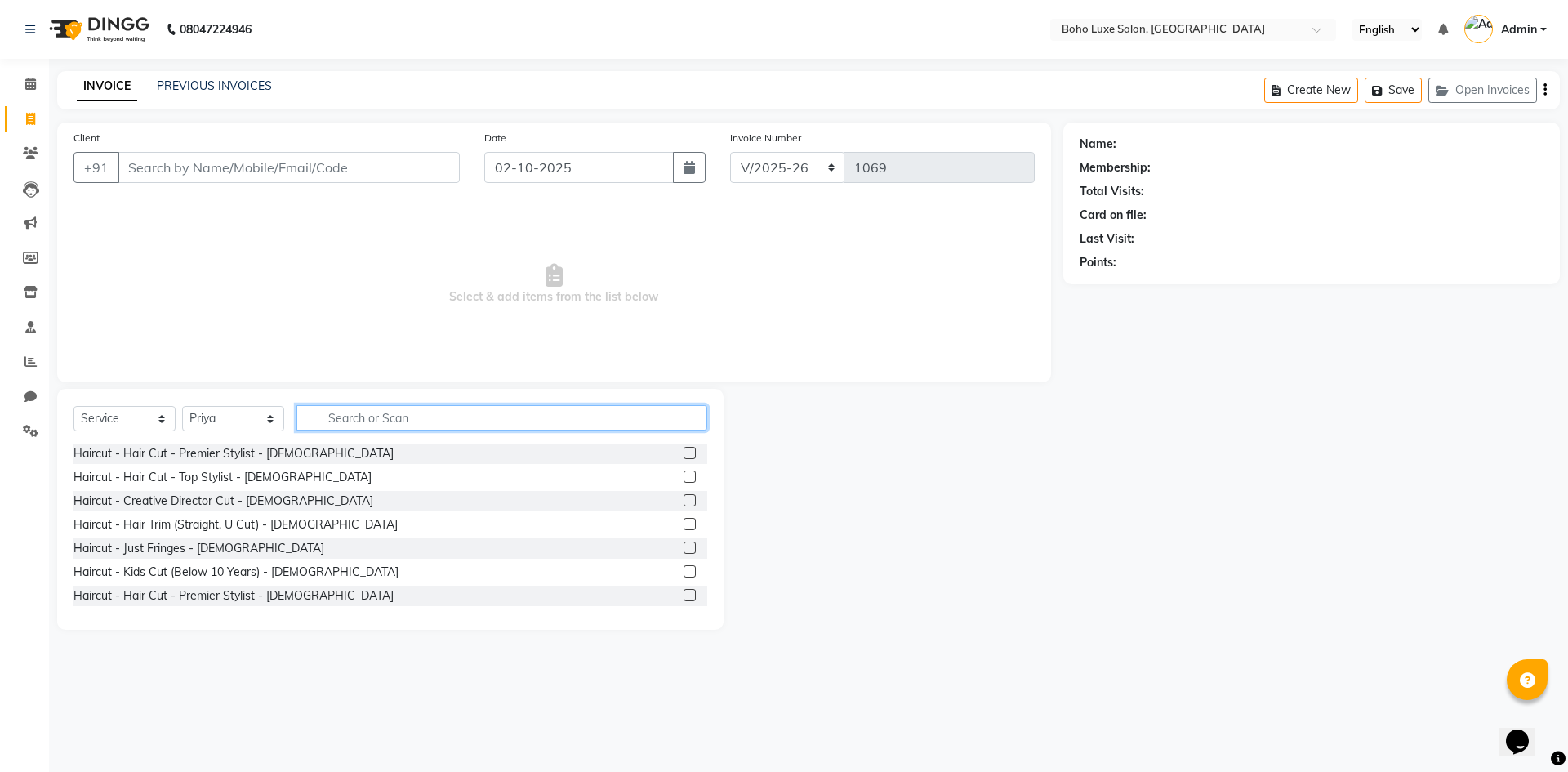
click at [394, 428] on input "text" at bounding box center [501, 417] width 411 height 25
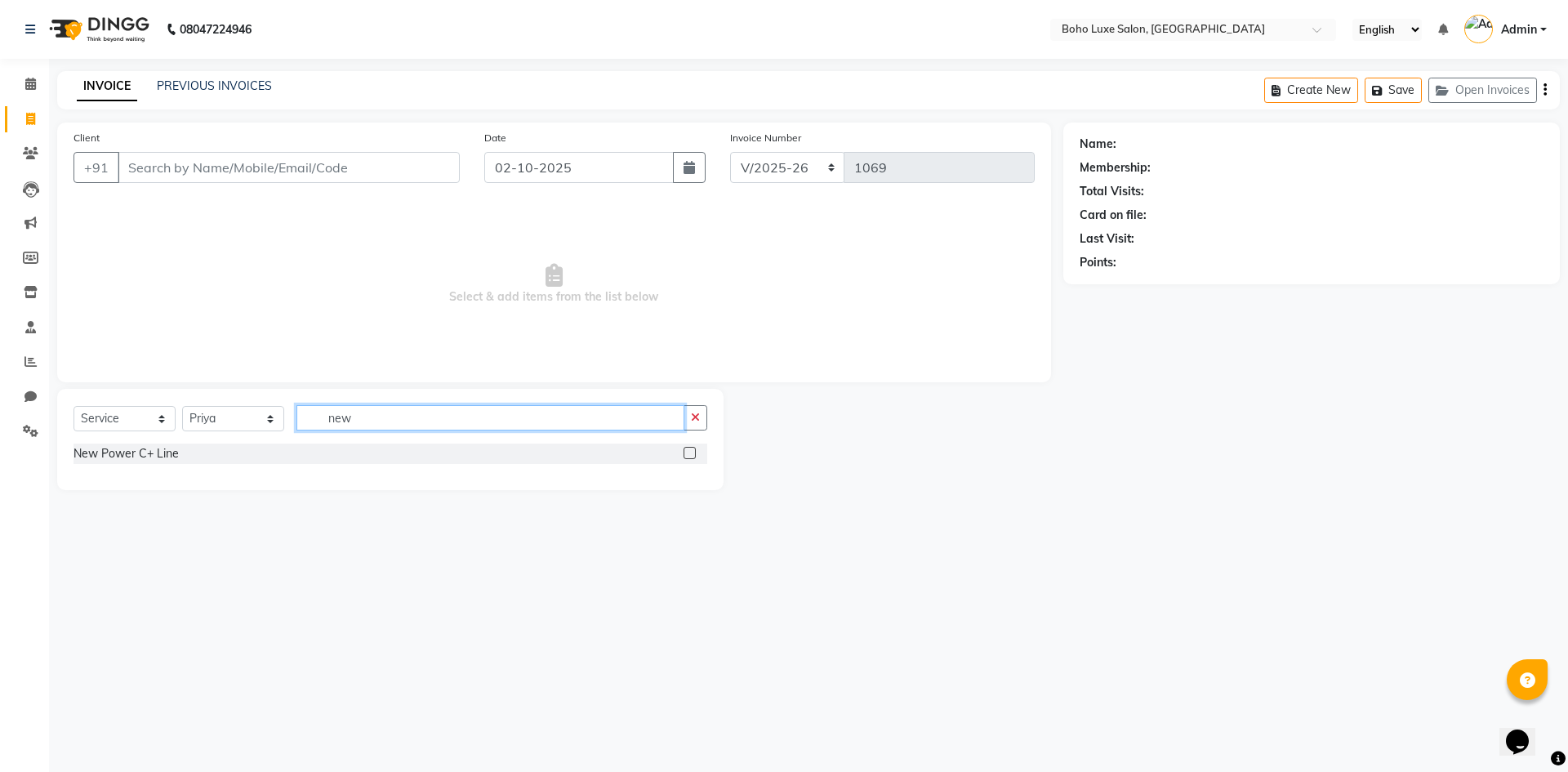
type input "new"
click at [681, 454] on div "New Power C+ Line" at bounding box center [390, 454] width 633 height 21
click at [687, 455] on label at bounding box center [689, 453] width 12 height 12
click at [687, 455] on input "checkbox" at bounding box center [688, 453] width 10 height 10
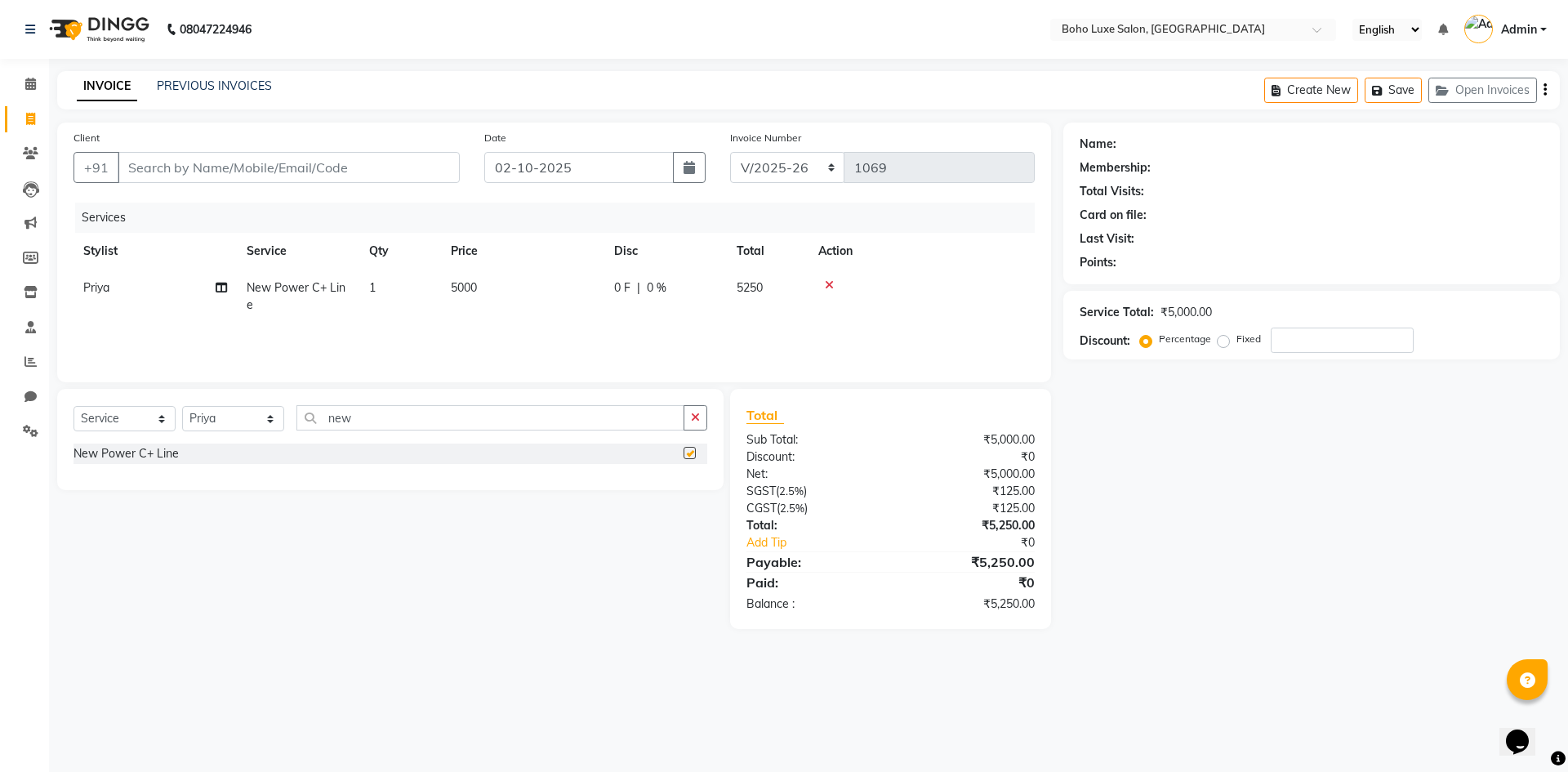
checkbox input "false"
